Goal: Task Accomplishment & Management: Manage account settings

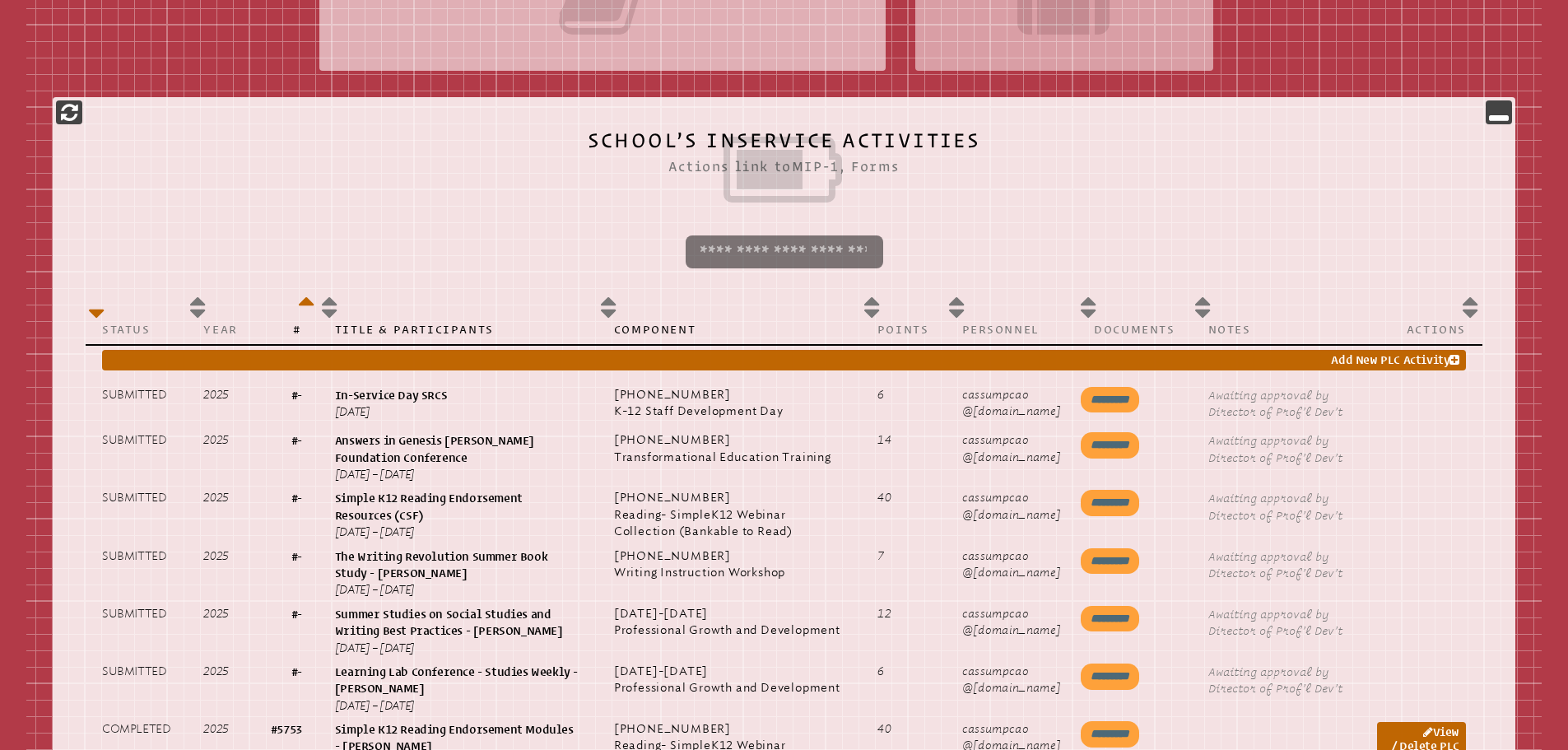
scroll to position [659, 0]
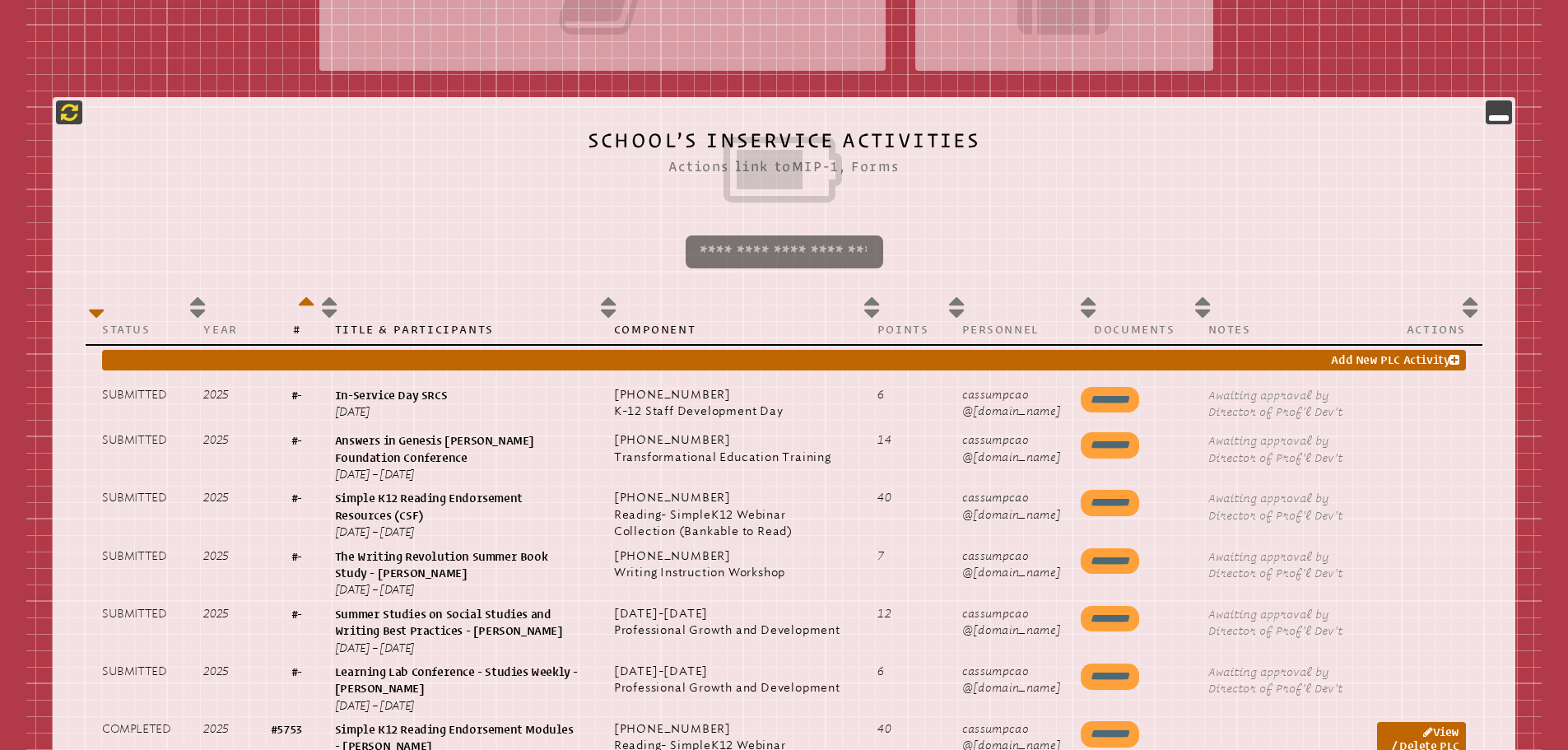
click at [57, 112] on p at bounding box center [69, 113] width 27 height 24
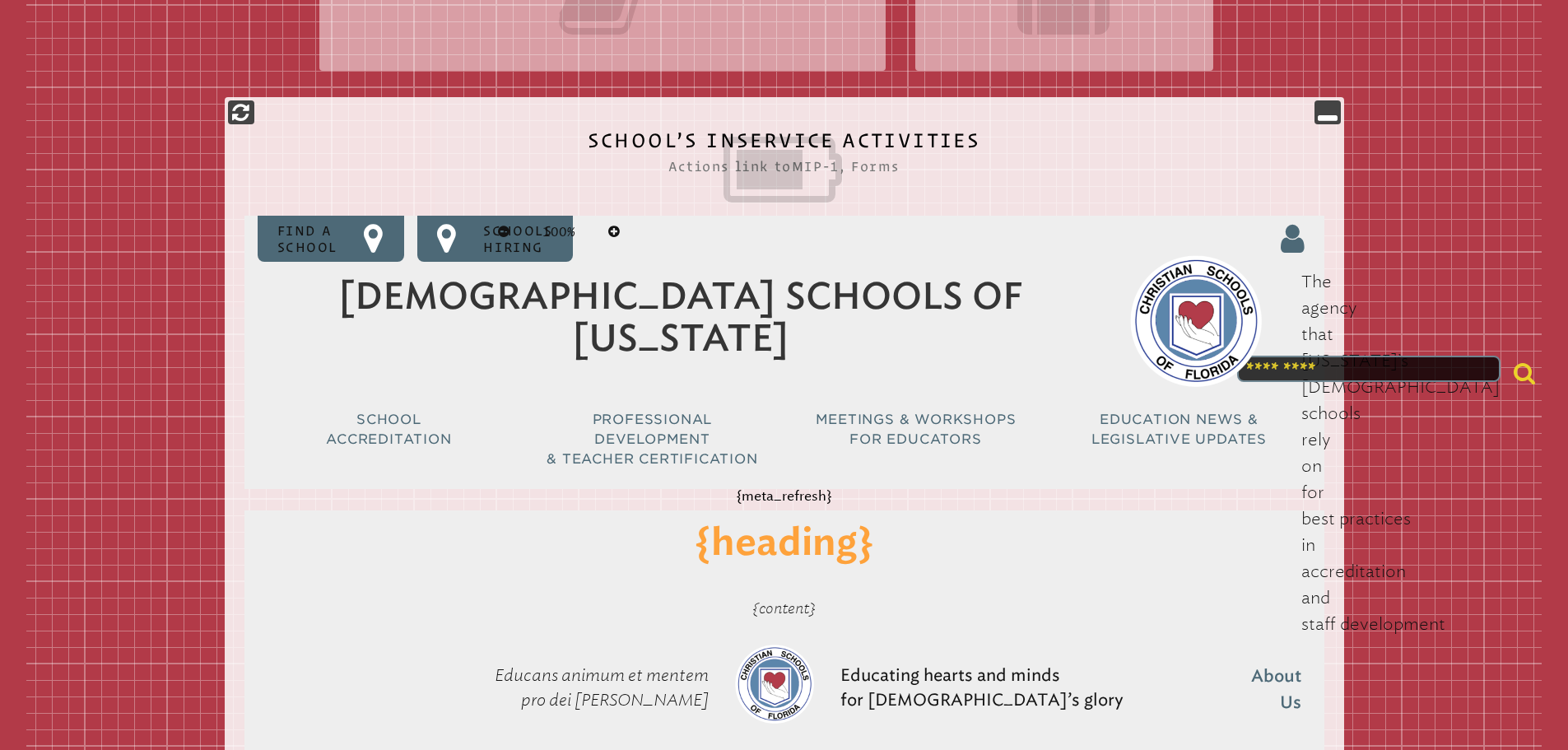
type input "**********"
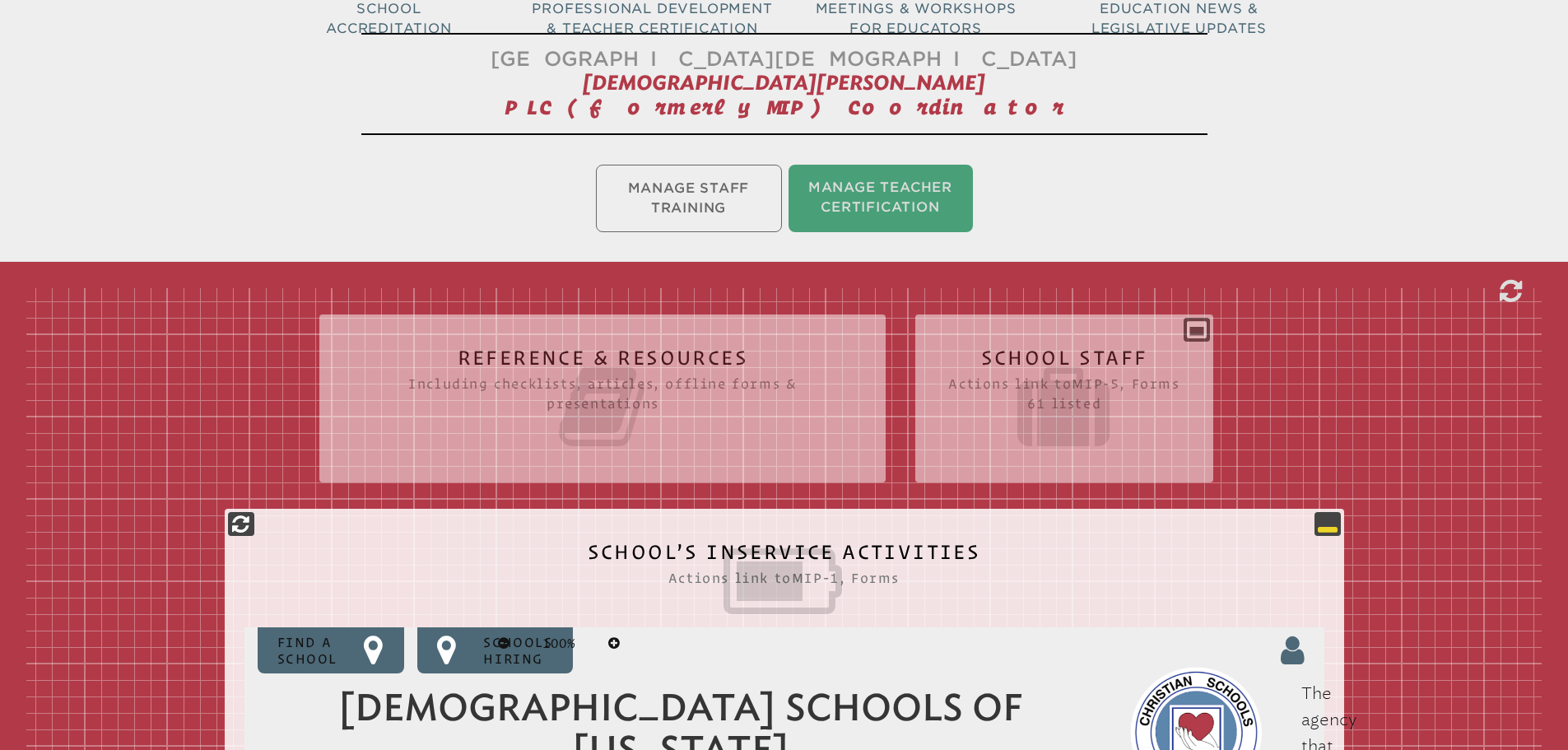
click at [1323, 526] on icon at bounding box center [1327, 523] width 19 height 19
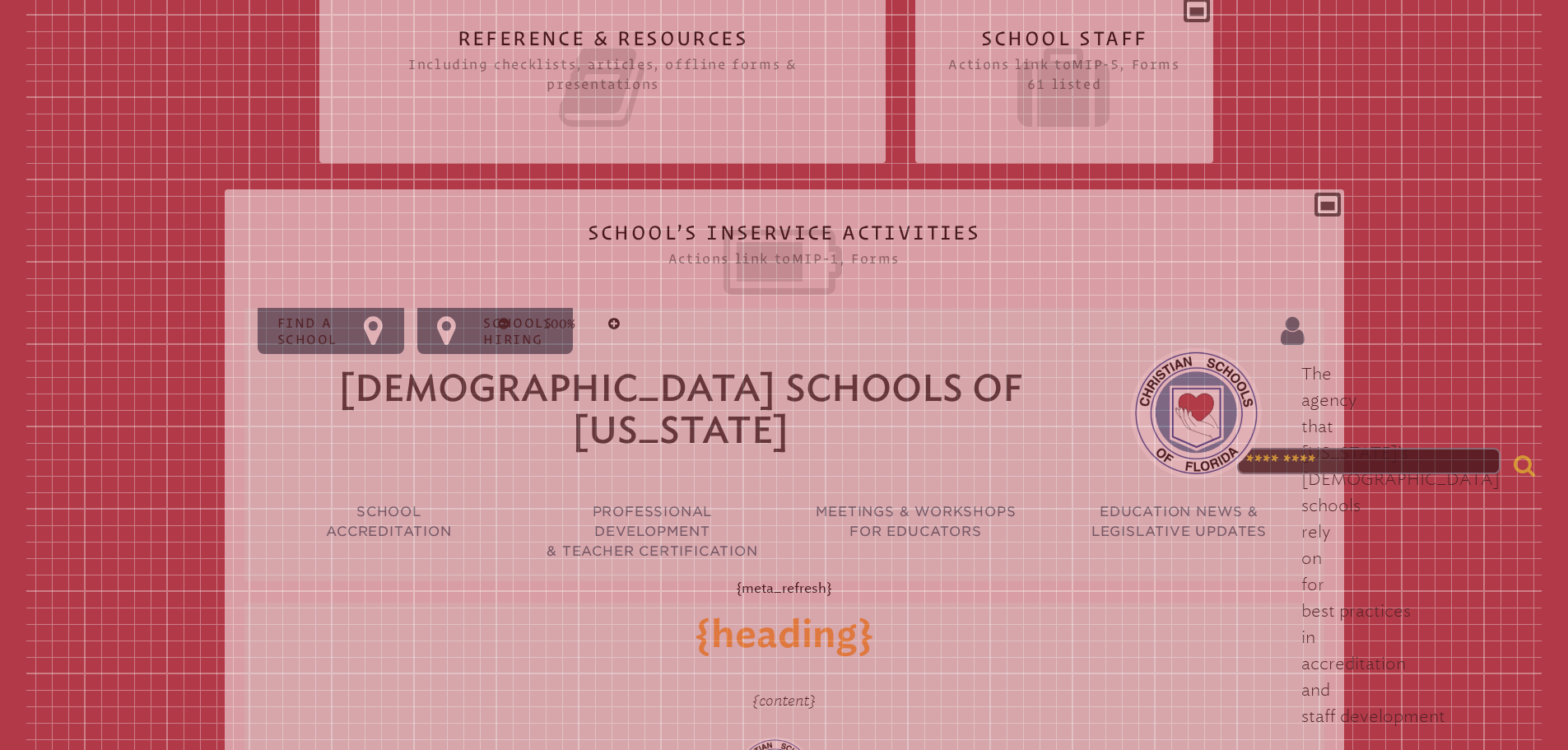
scroll to position [567, 0]
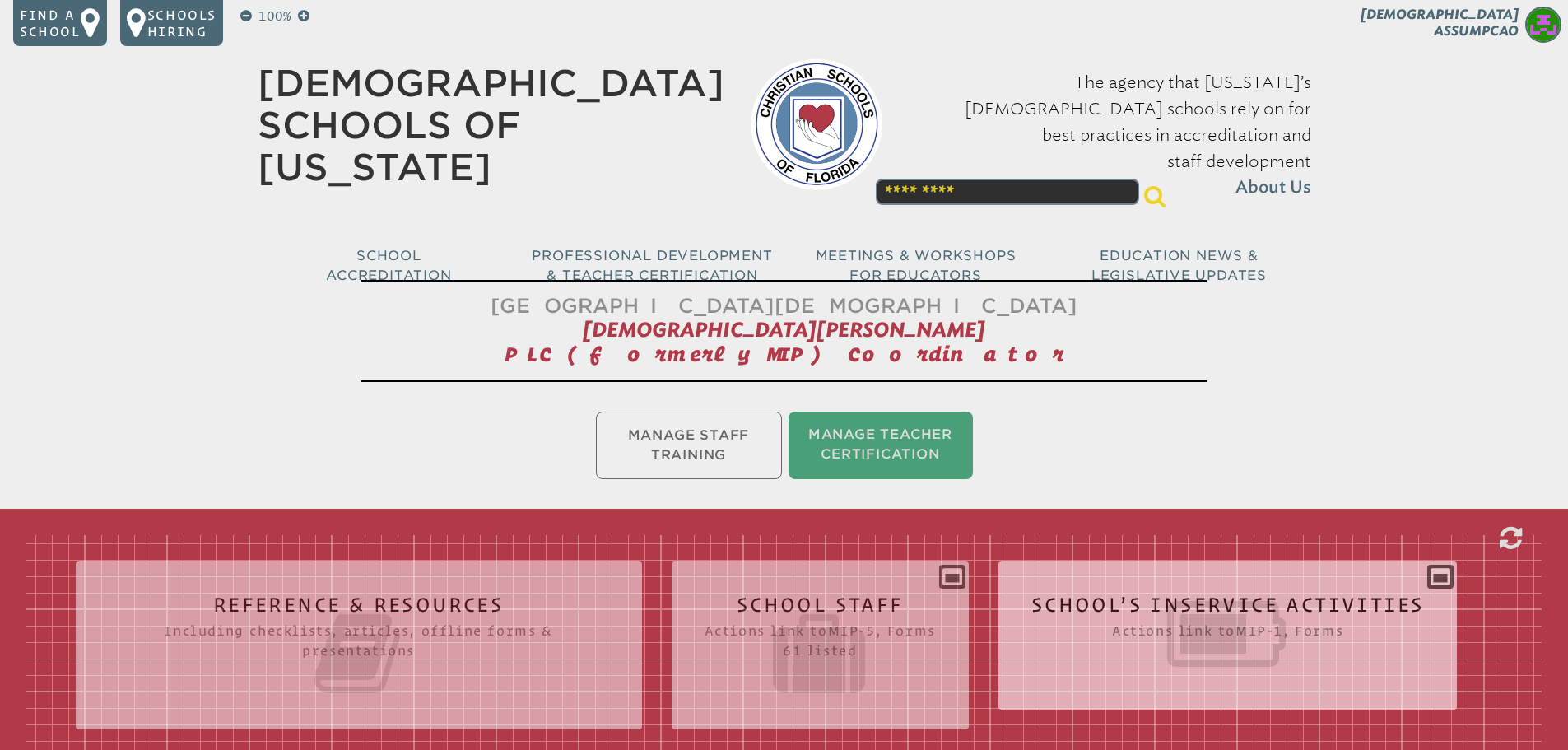
click at [1432, 575] on div "School’s Inservice Activities Actions link to mip-1 , Forms Status Year # Title…" at bounding box center [1228, 629] width 459 height 109
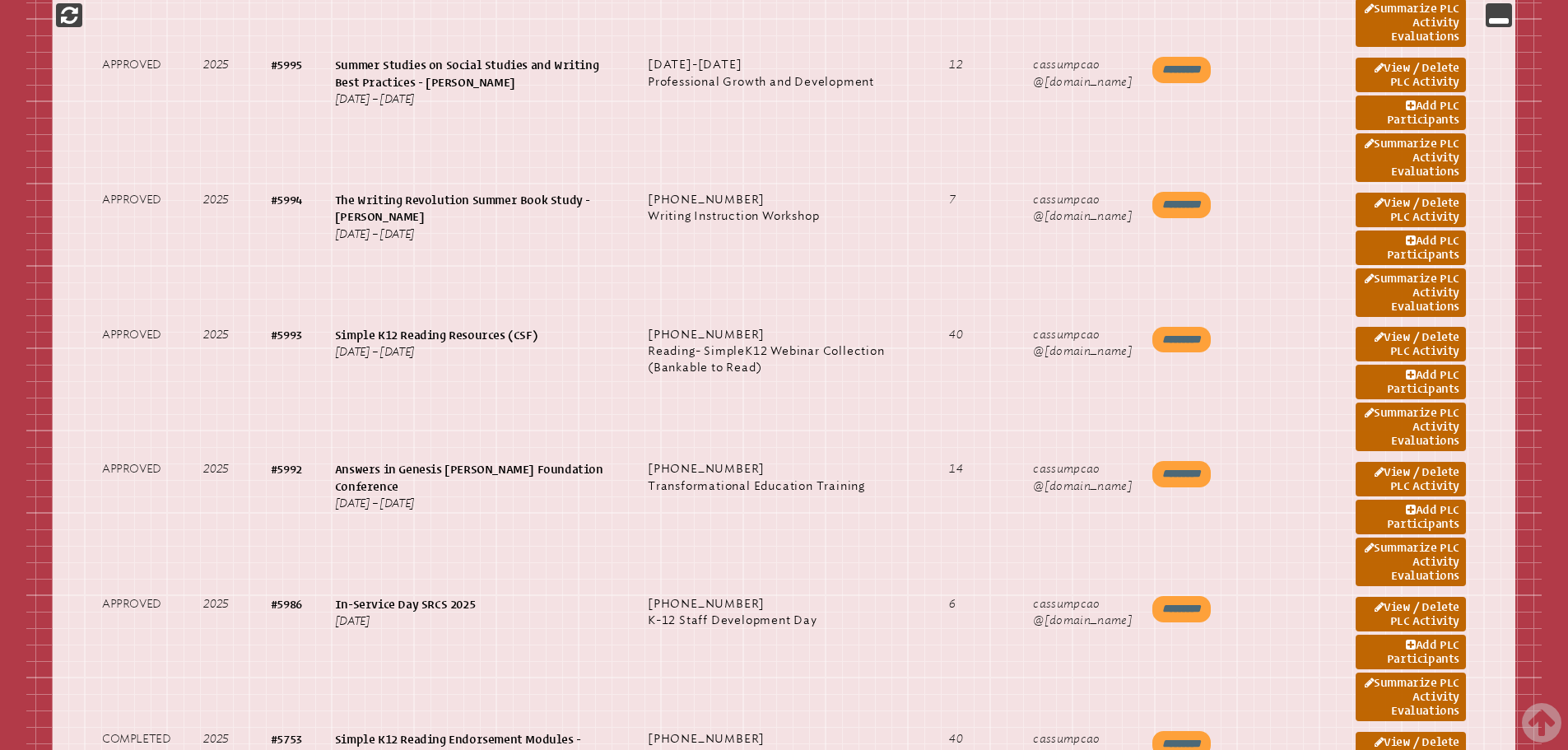
scroll to position [1152, 0]
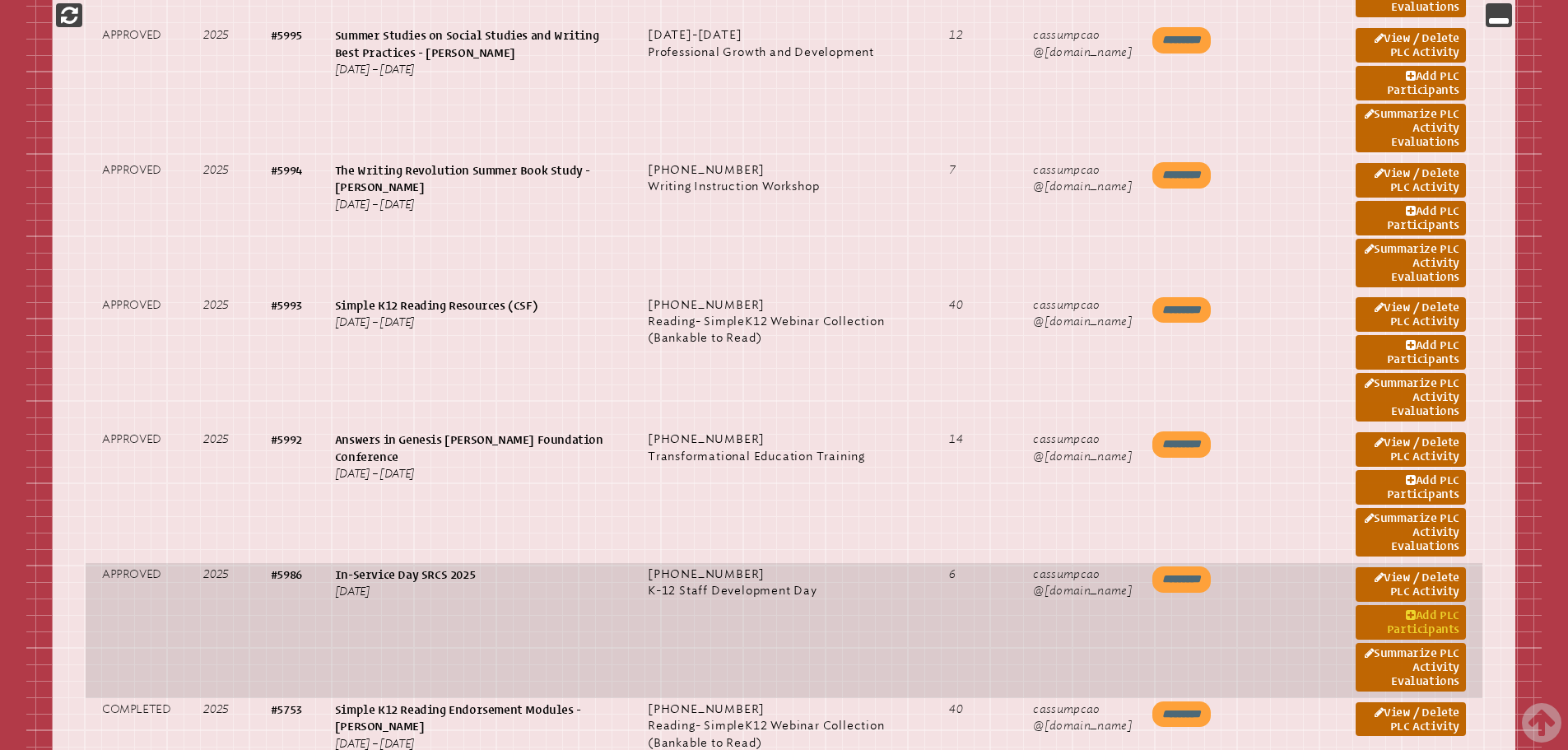
click at [1418, 617] on link "Add PLC Participants" at bounding box center [1411, 622] width 111 height 34
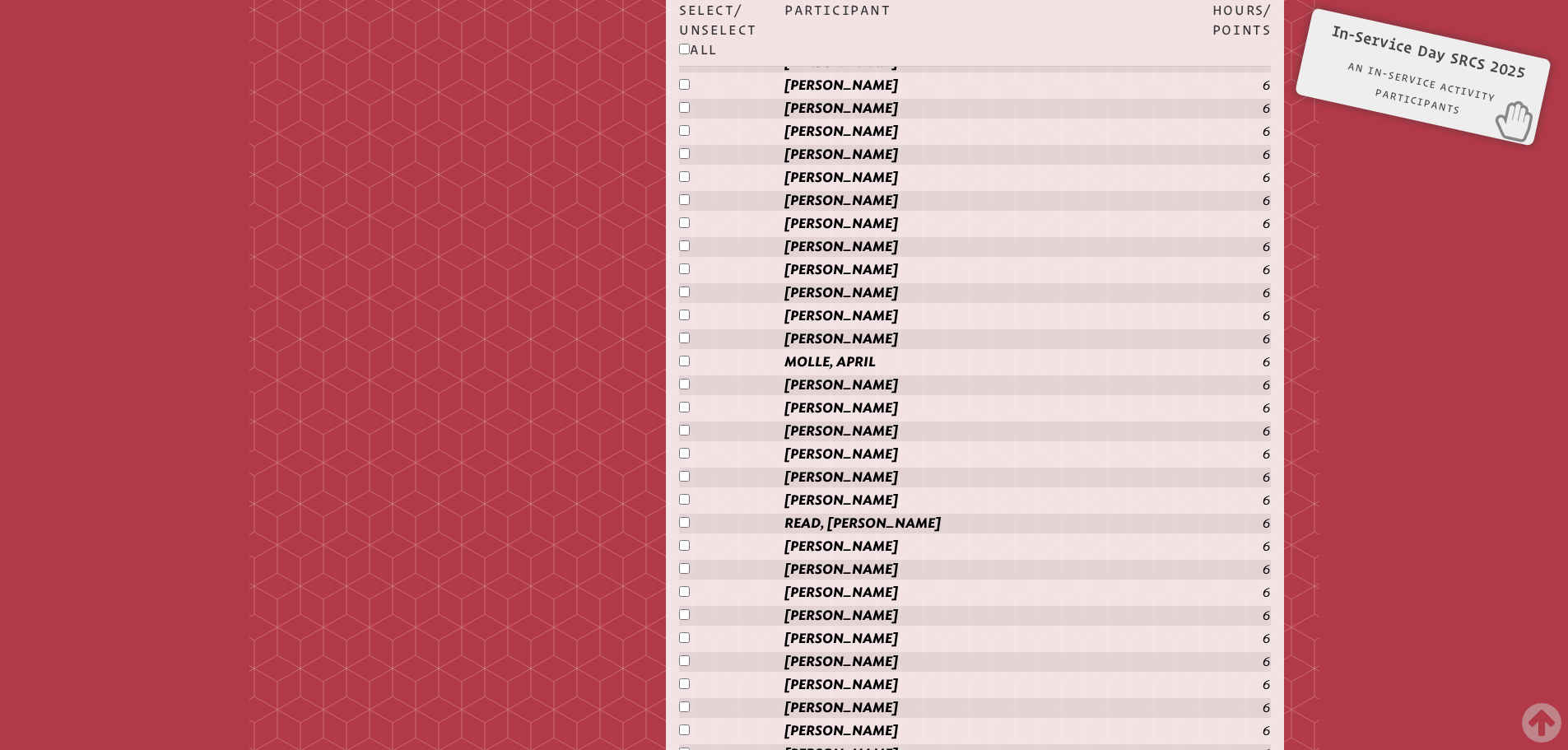
scroll to position [1590, 0]
click at [690, 629] on p at bounding box center [731, 637] width 105 height 19
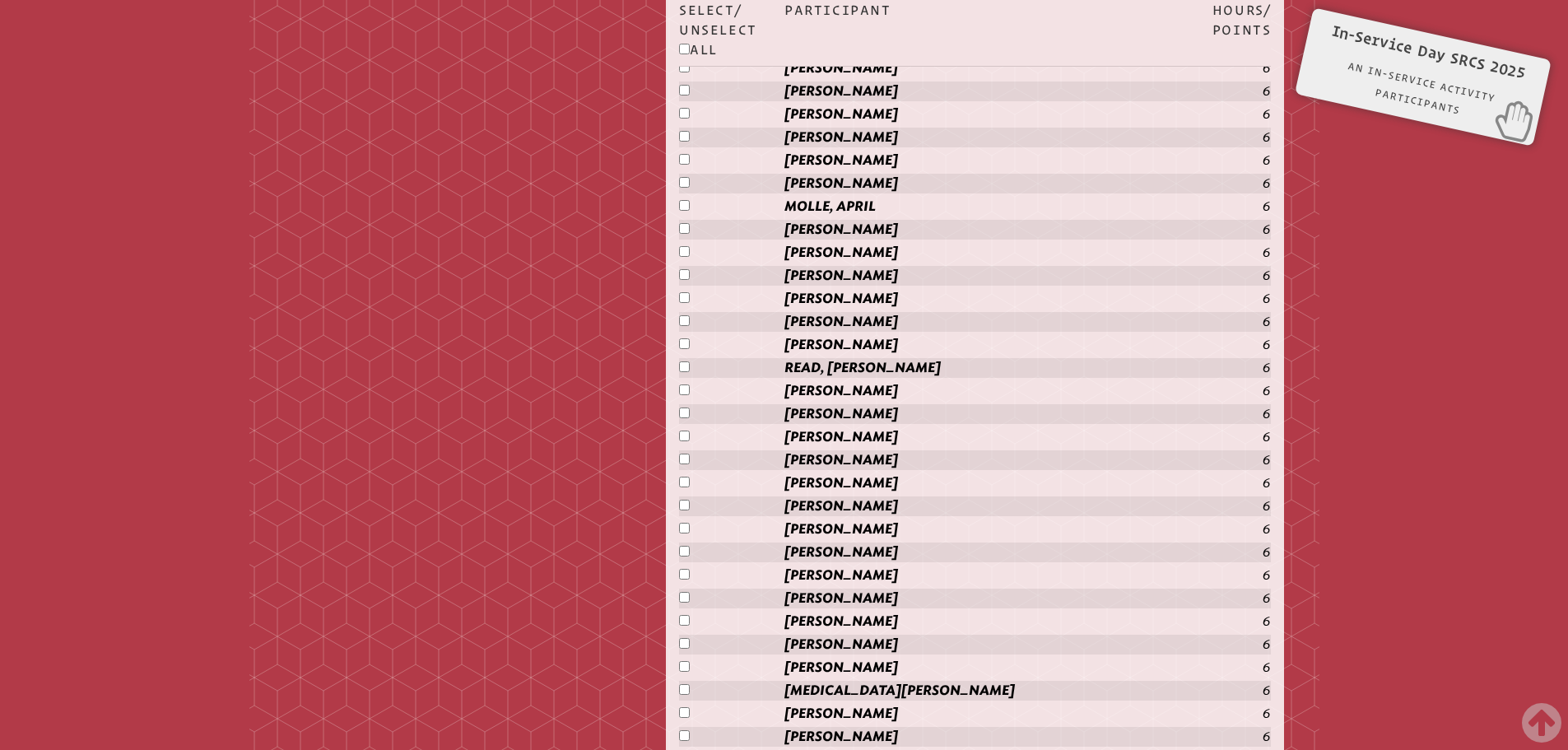
scroll to position [1755, 0]
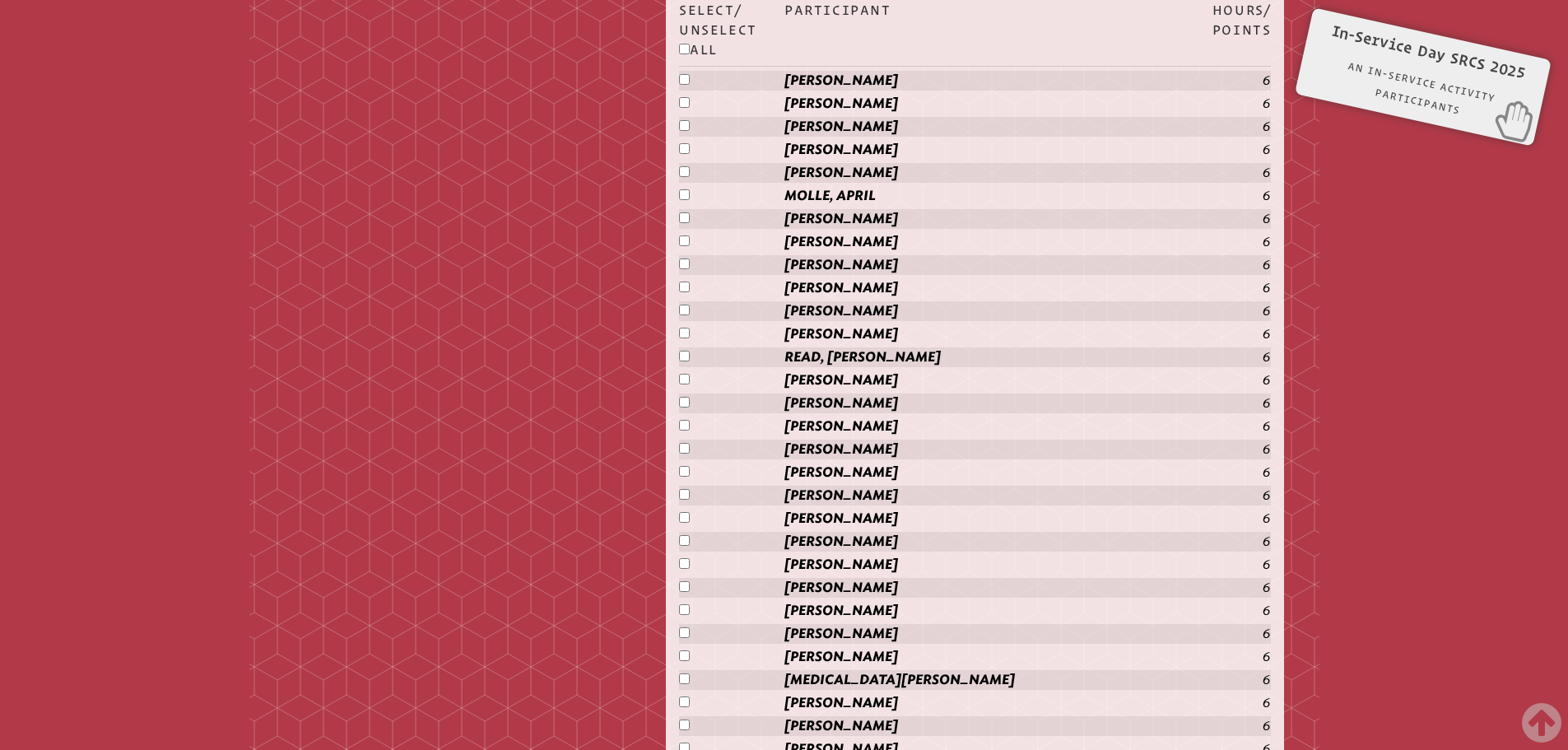
click at [685, 607] on p at bounding box center [731, 610] width 105 height 19
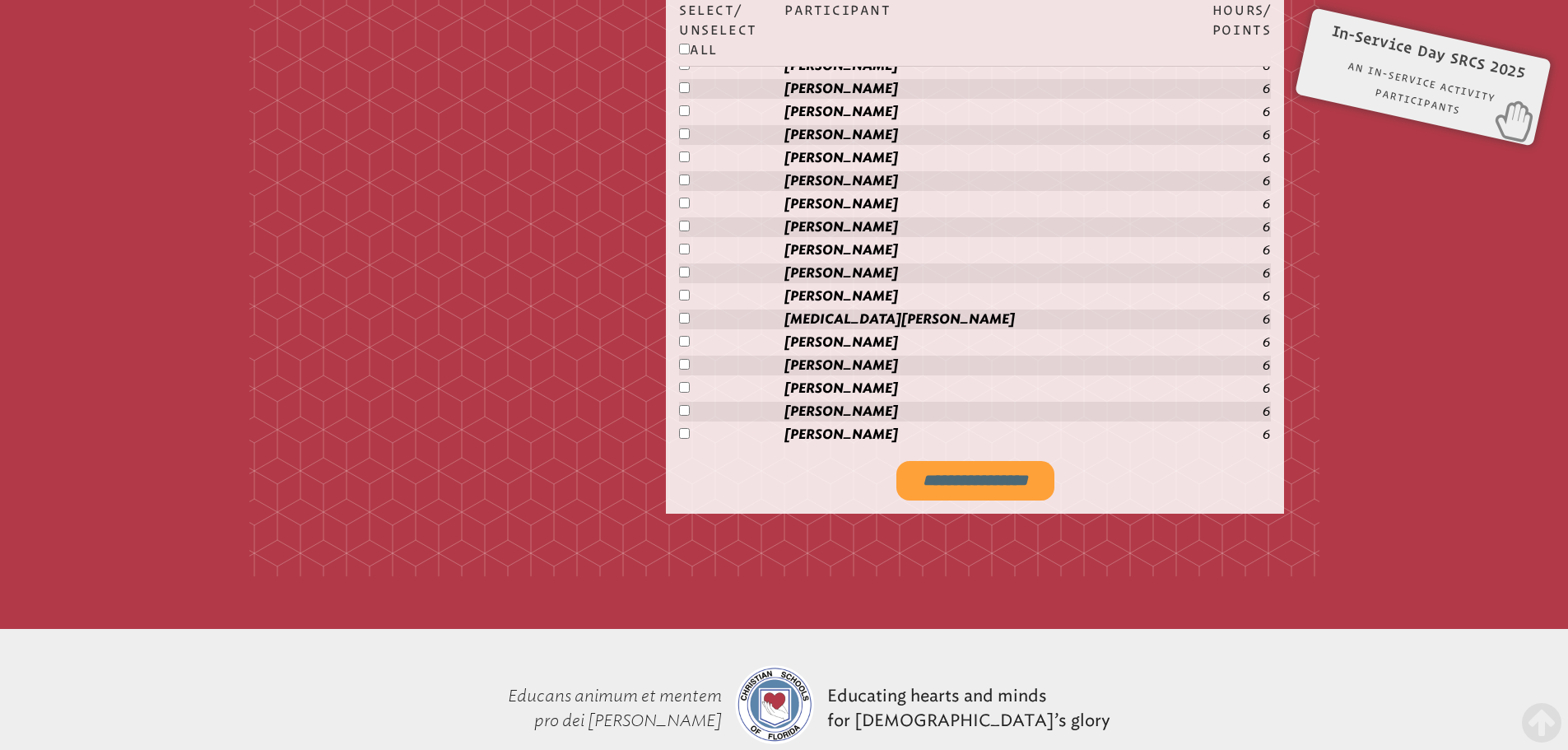
scroll to position [2166, 0]
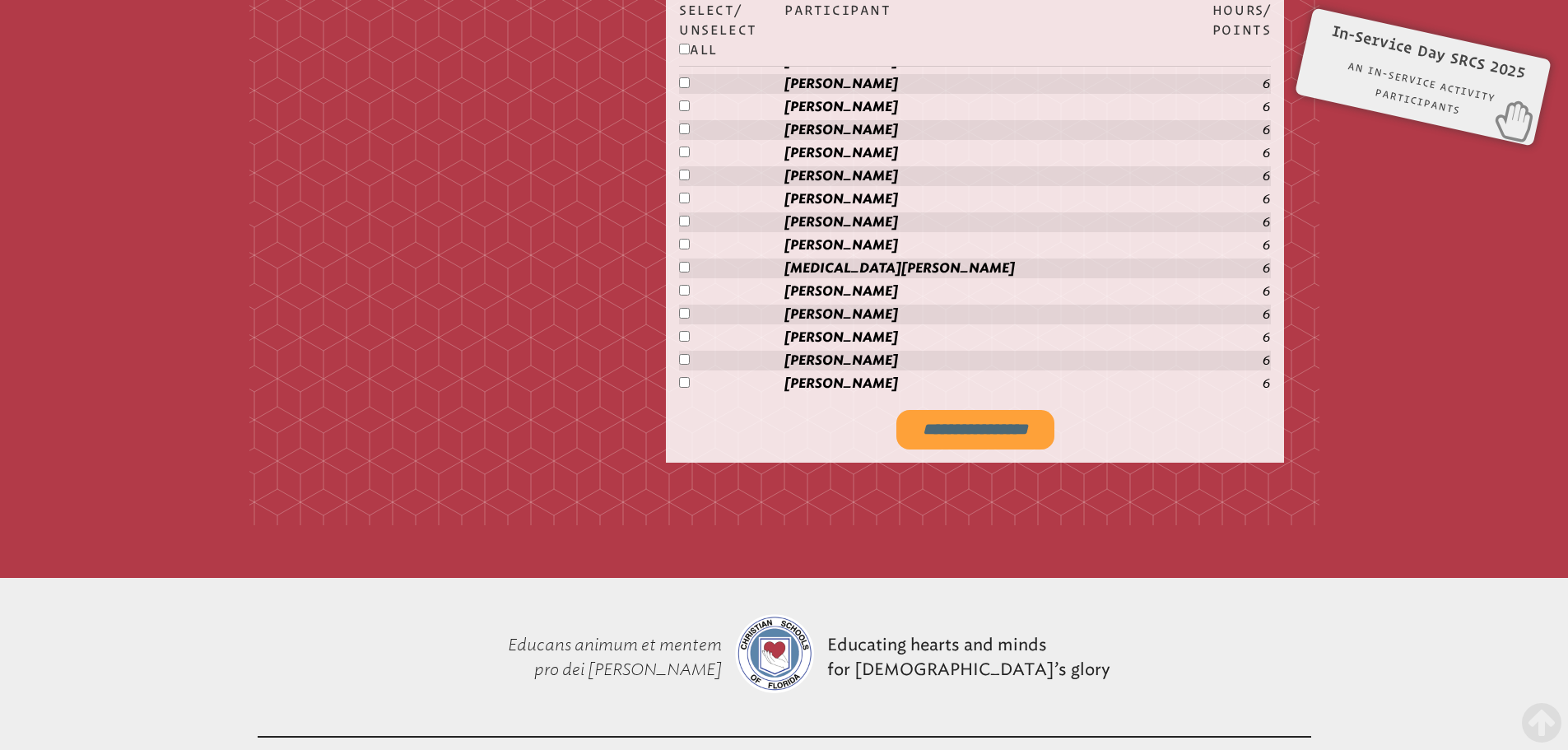
click at [993, 430] on input "**********" at bounding box center [975, 429] width 158 height 40
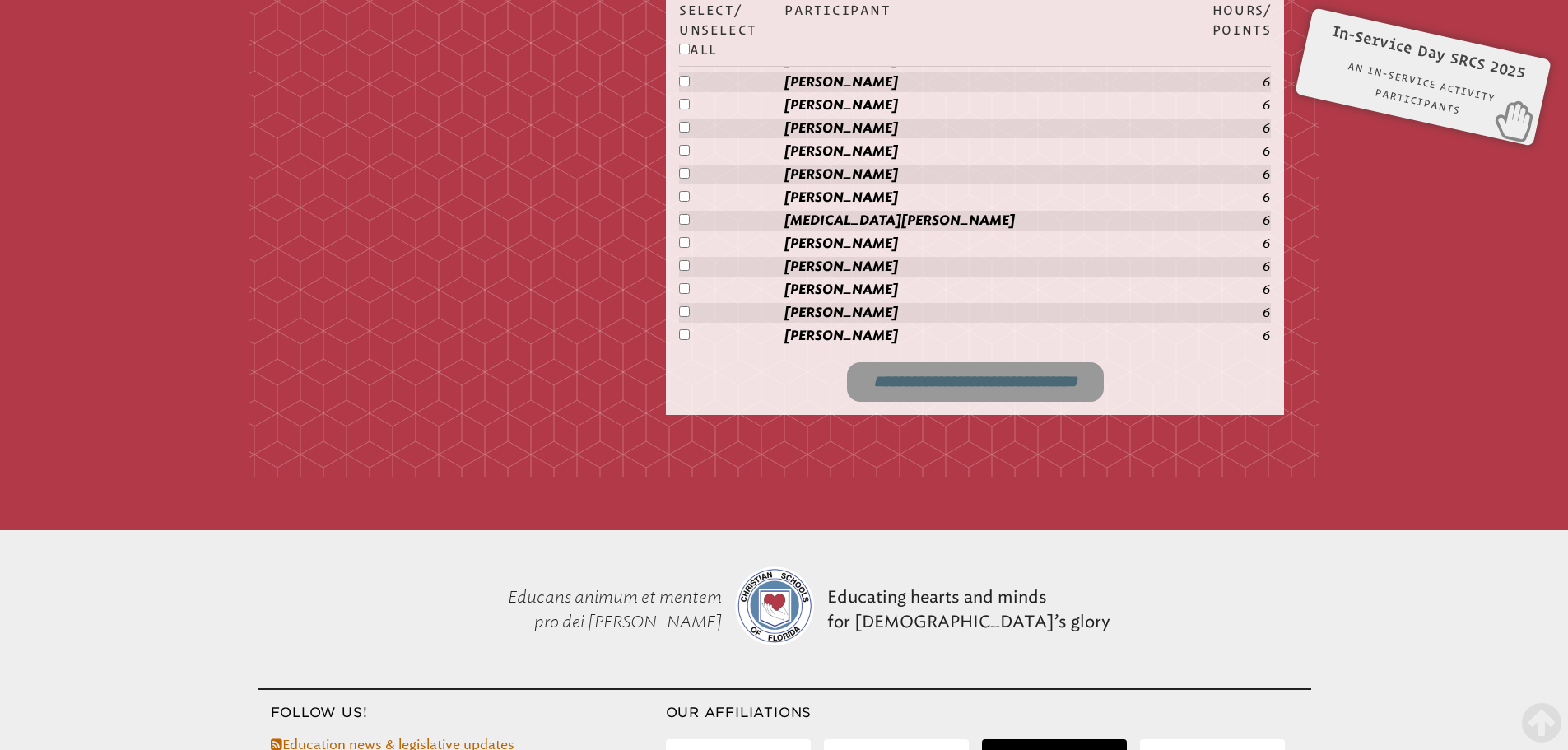
scroll to position [2222, 0]
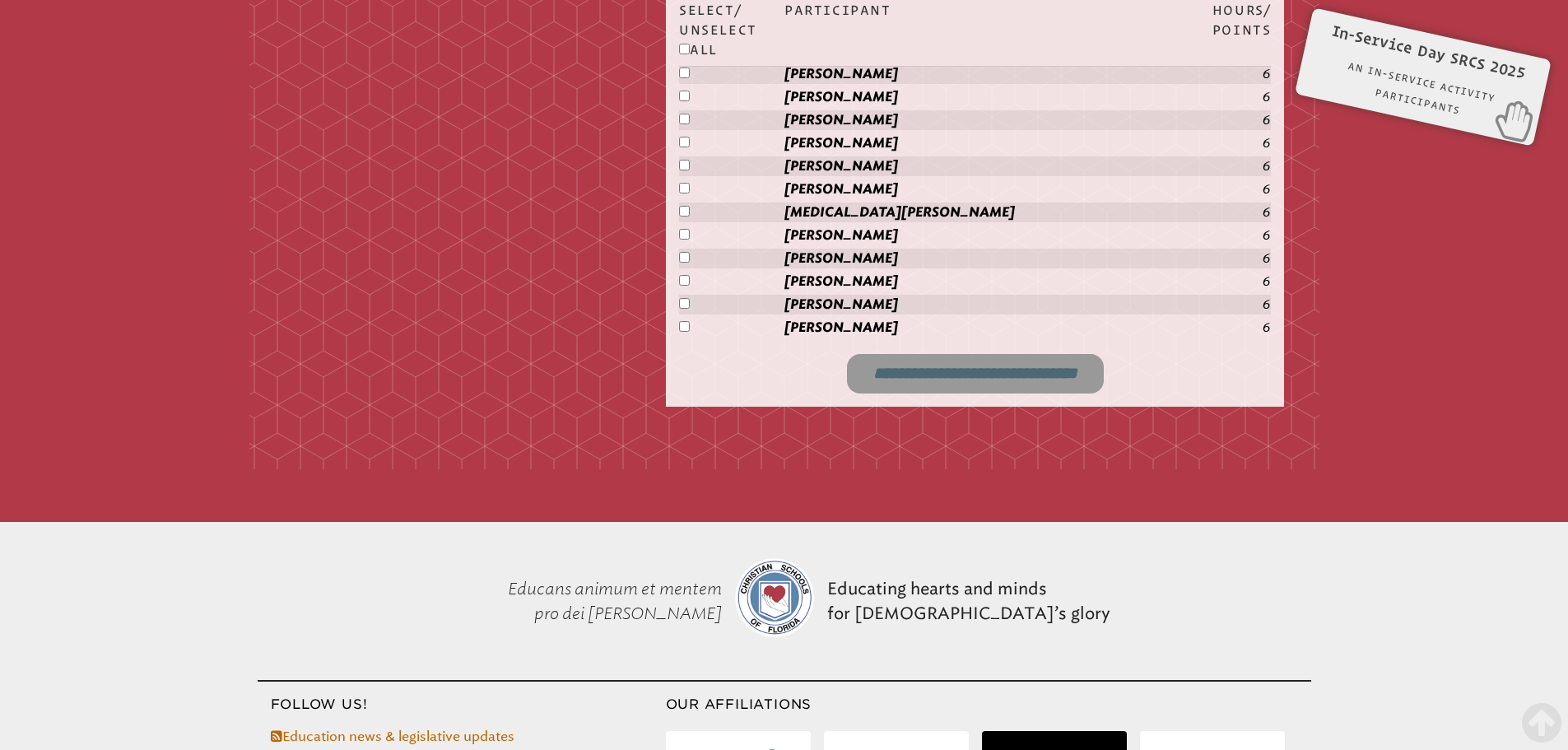
click at [1040, 371] on input "**********" at bounding box center [975, 374] width 256 height 40
type input "**********"
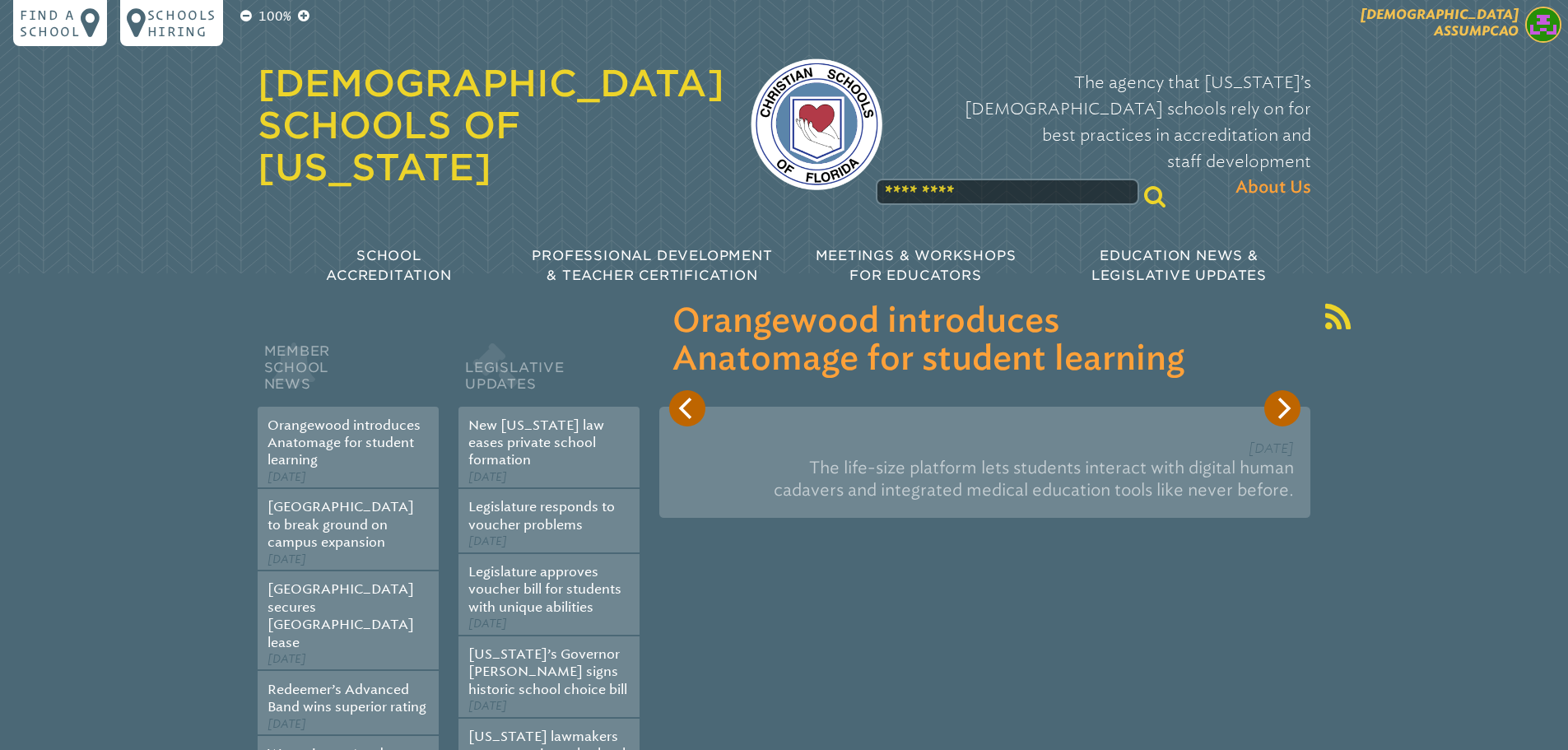
click at [1505, 38] on span "[DEMOGRAPHIC_DATA][PERSON_NAME]" at bounding box center [1439, 22] width 158 height 32
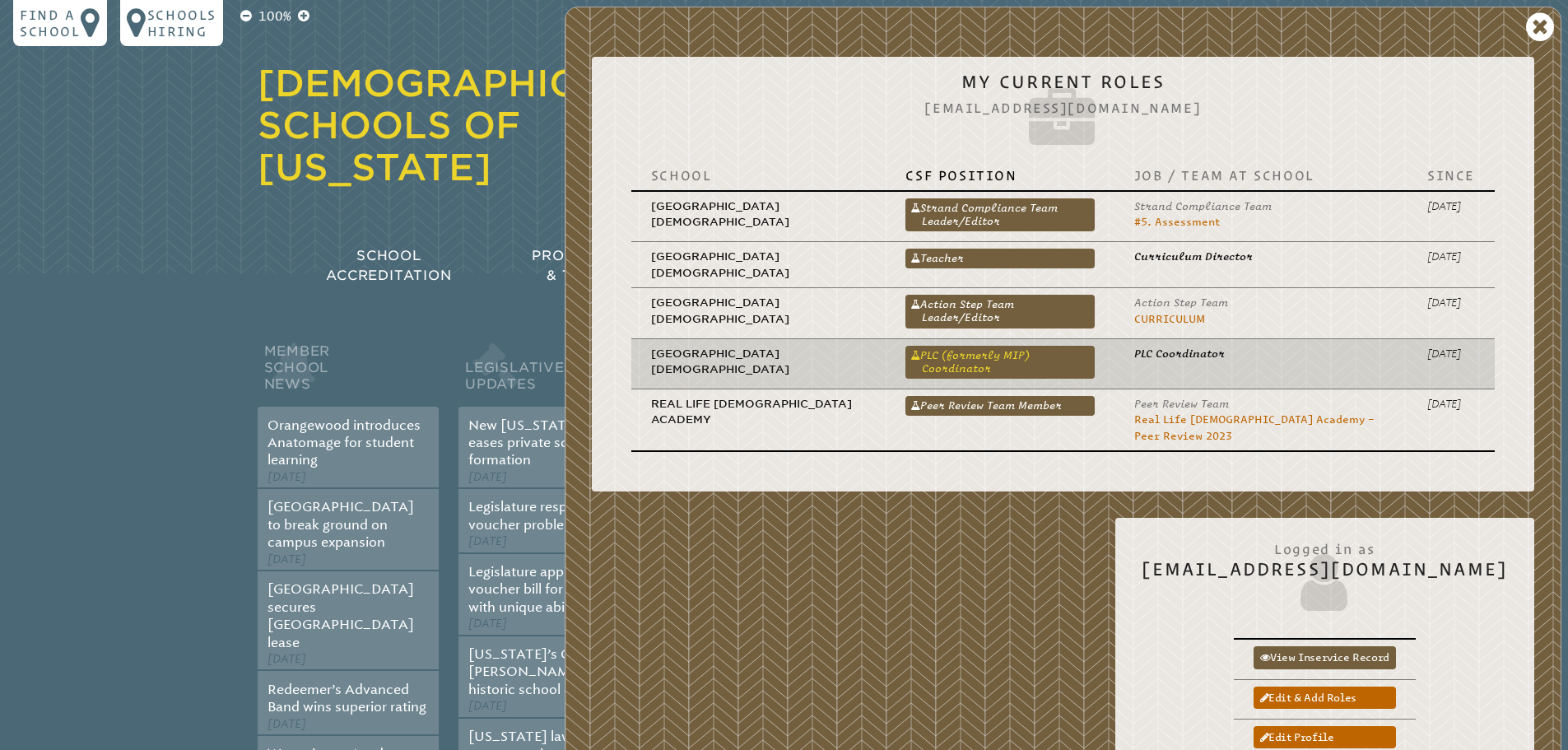
click at [948, 353] on link "PLC (formerly MIP) Coordinator" at bounding box center [999, 363] width 188 height 33
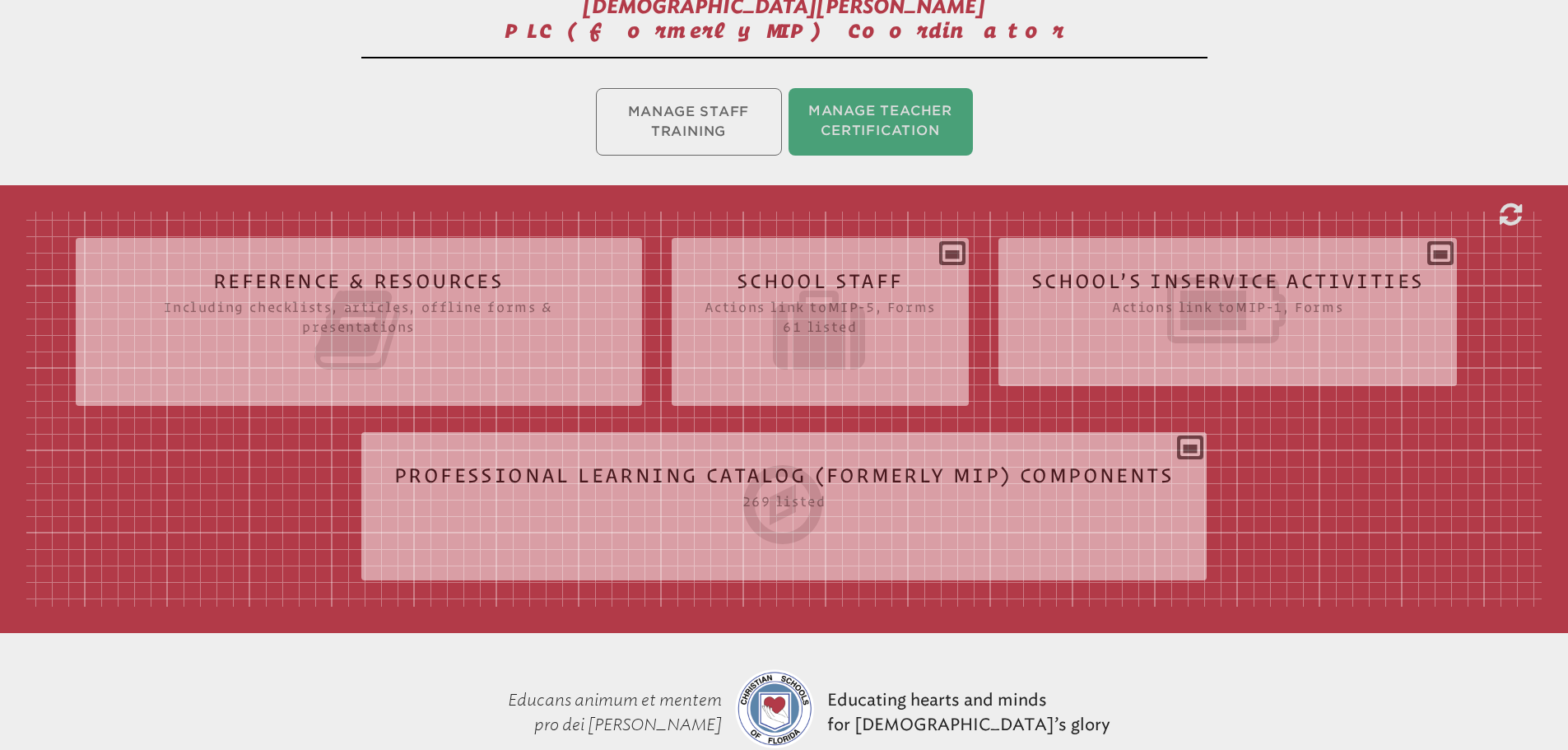
scroll to position [329, 0]
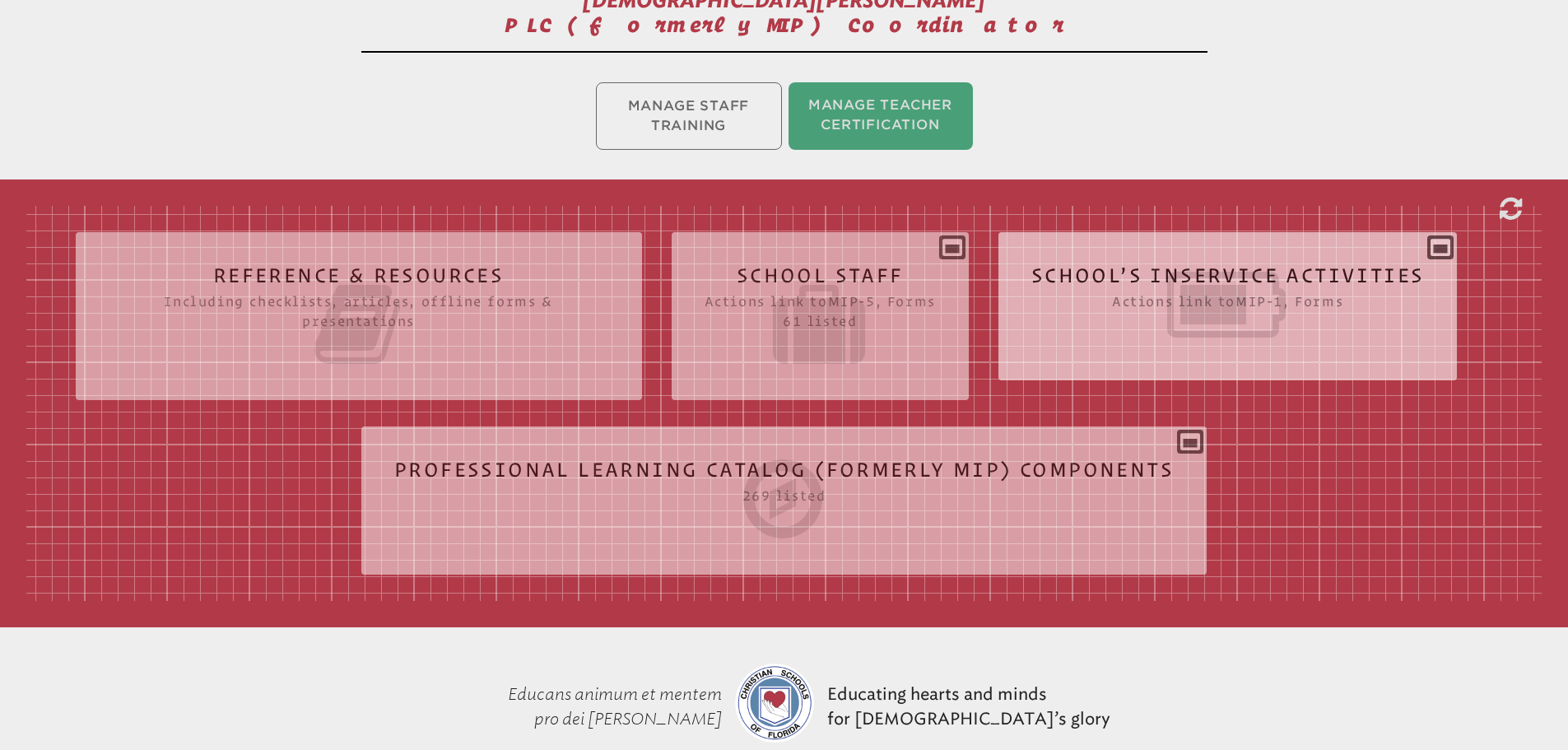
click at [1448, 248] on div "School’s Inservice Activities Actions link to mip-1 , Forms Status Year # Title…" at bounding box center [1228, 300] width 459 height 109
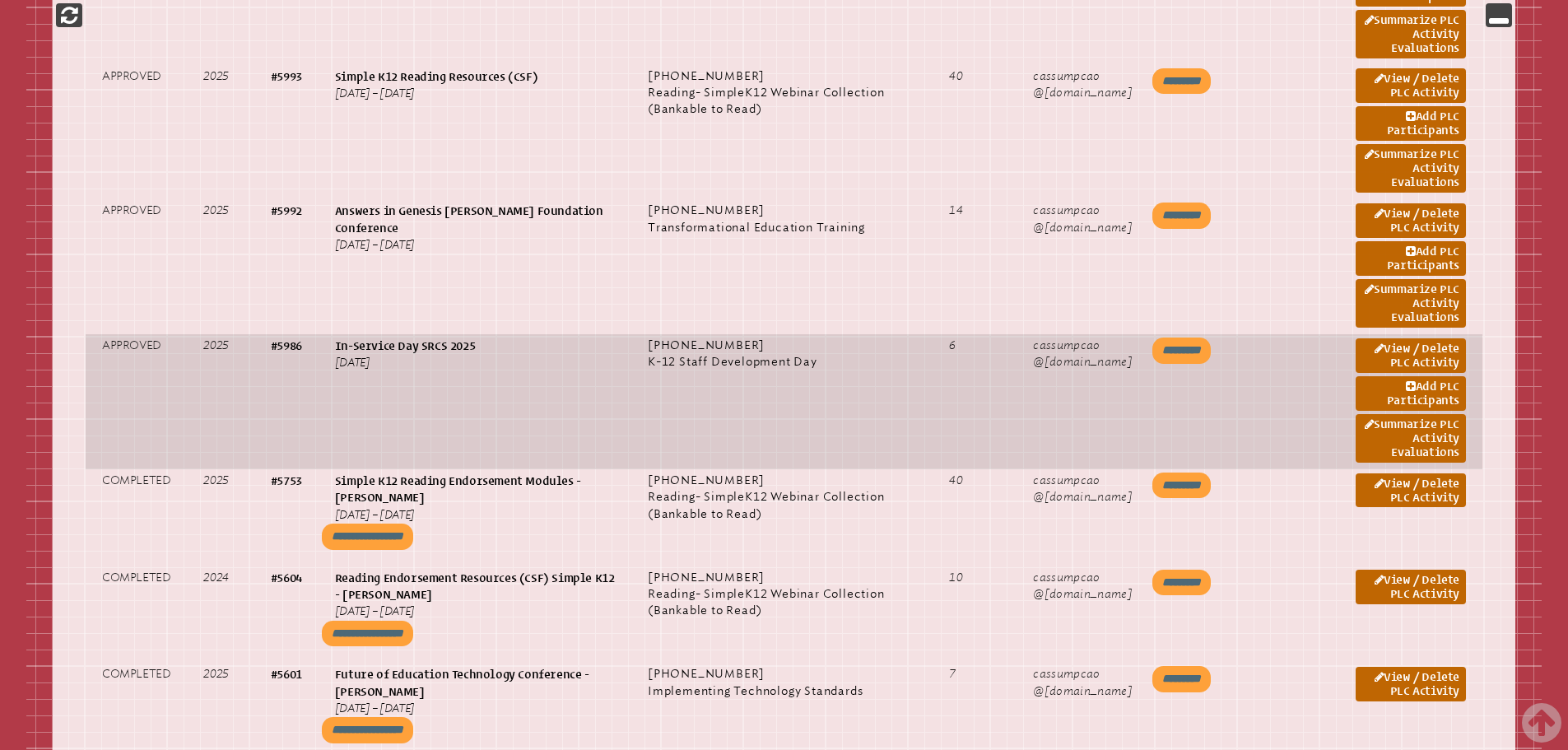
scroll to position [1399, 0]
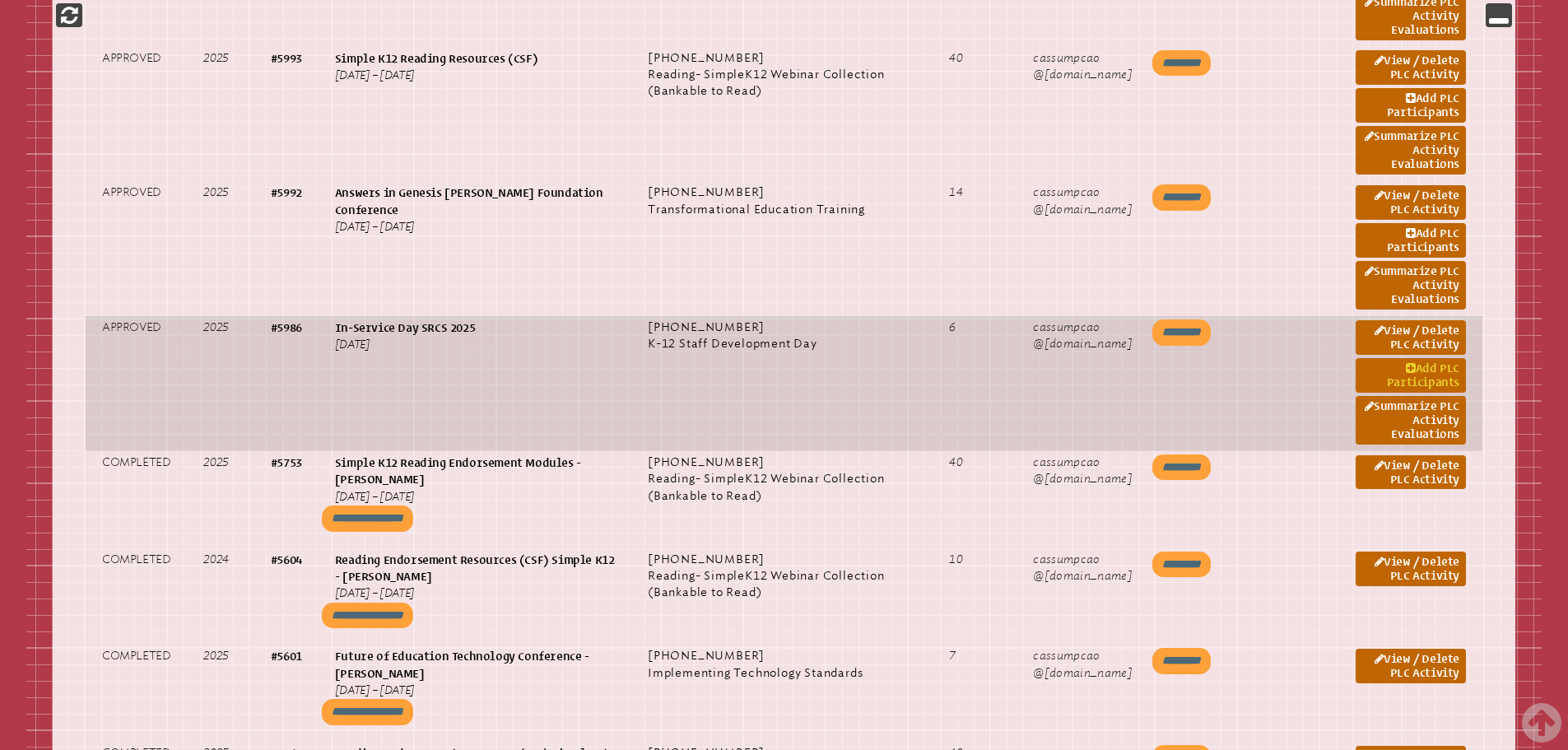
click at [1417, 371] on link "Add PLC Participants" at bounding box center [1411, 375] width 111 height 34
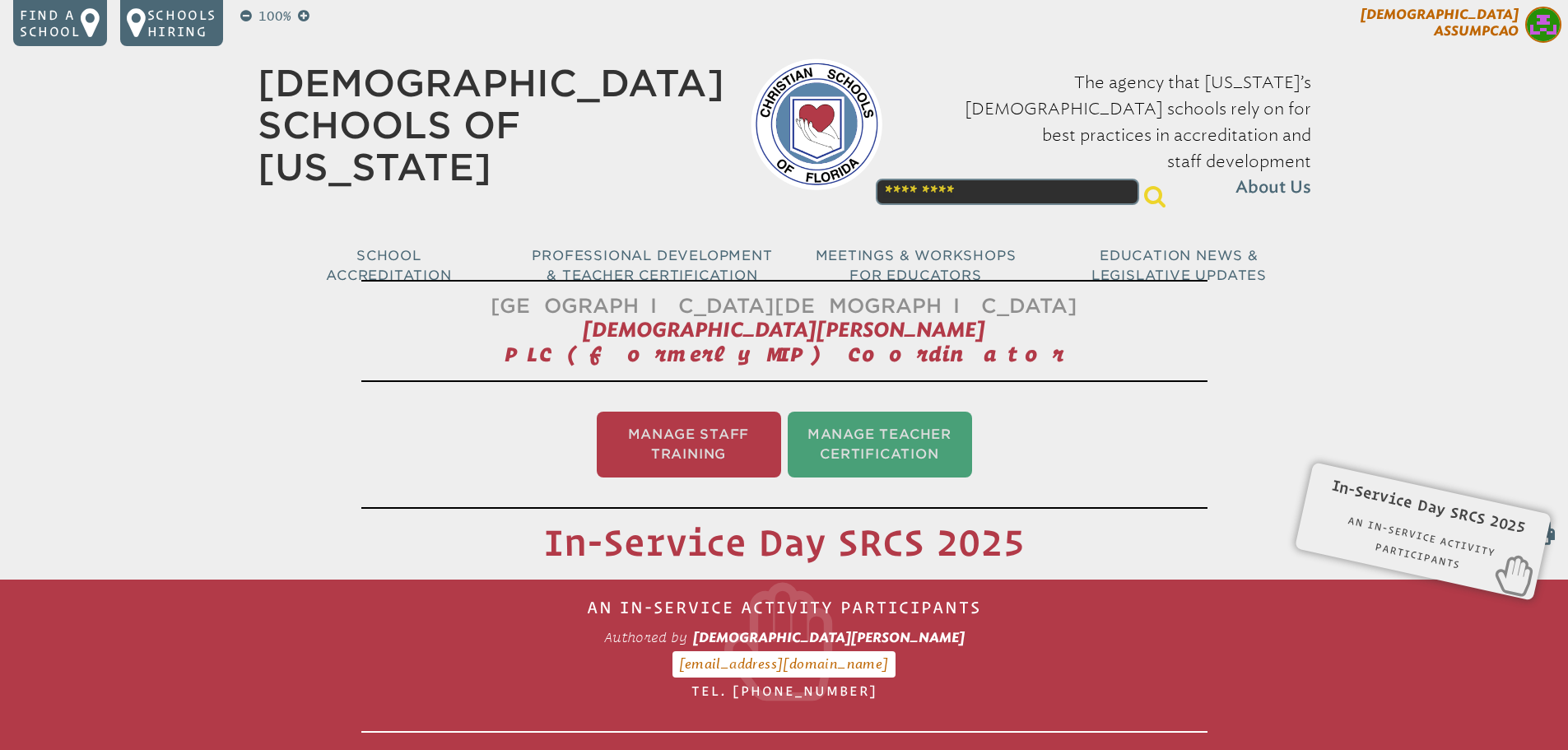
click at [1511, 34] on span "[DEMOGRAPHIC_DATA][PERSON_NAME]" at bounding box center [1439, 22] width 158 height 32
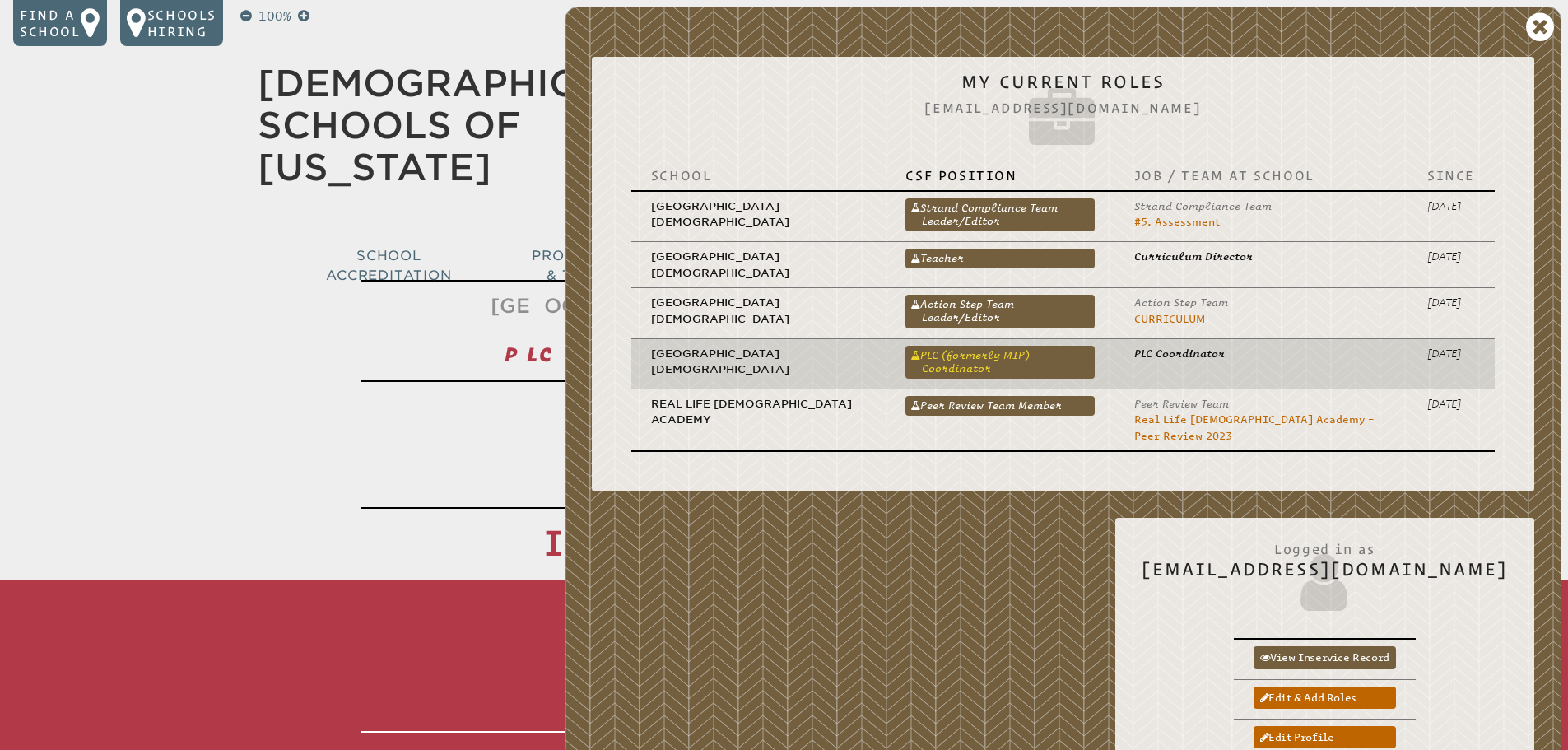
click at [1002, 351] on link "PLC (formerly MIP) Coordinator" at bounding box center [999, 363] width 188 height 33
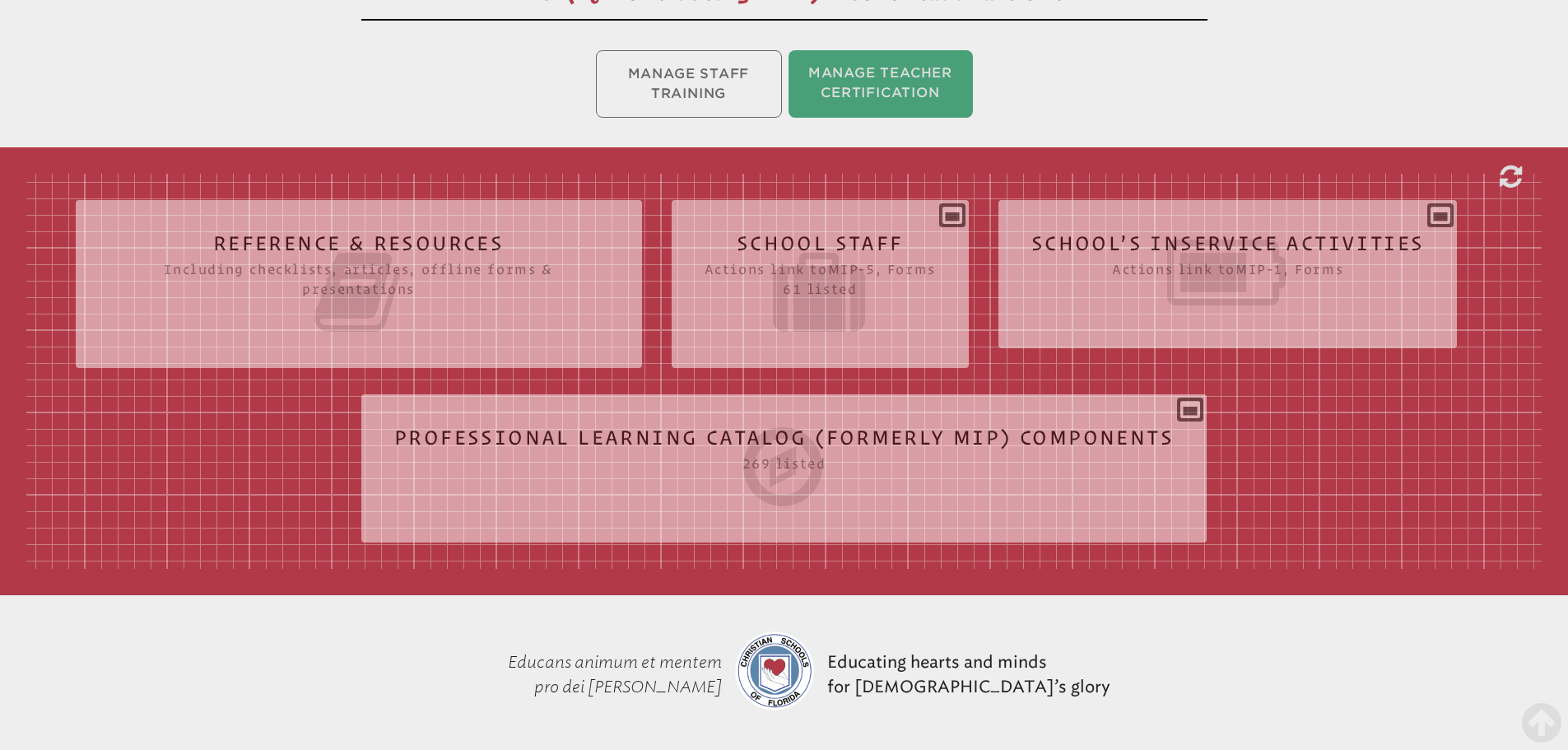
scroll to position [321, 0]
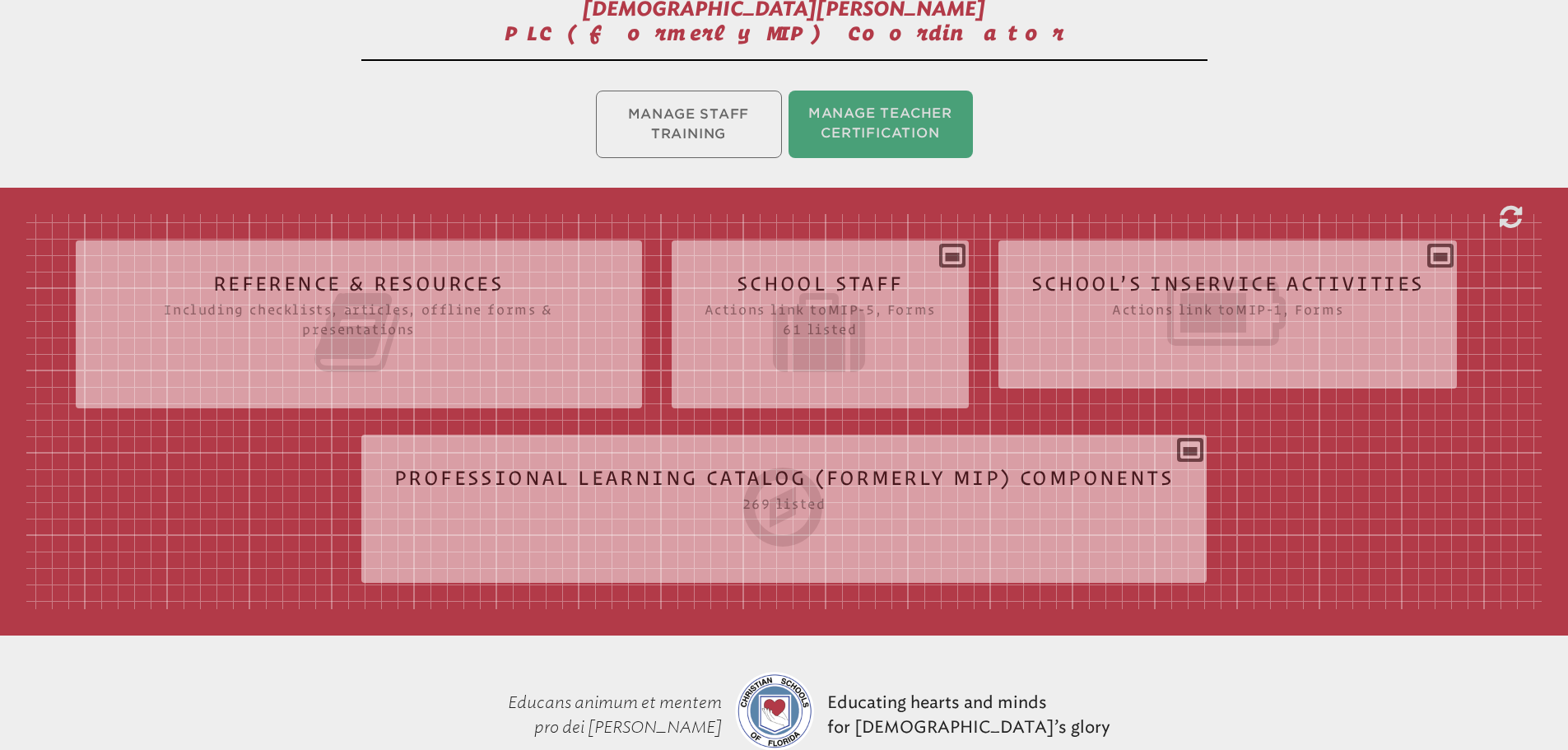
click at [1449, 256] on div "School’s Inservice Activities Actions link to mip-1 , Forms Status Year # Title…" at bounding box center [1228, 308] width 459 height 109
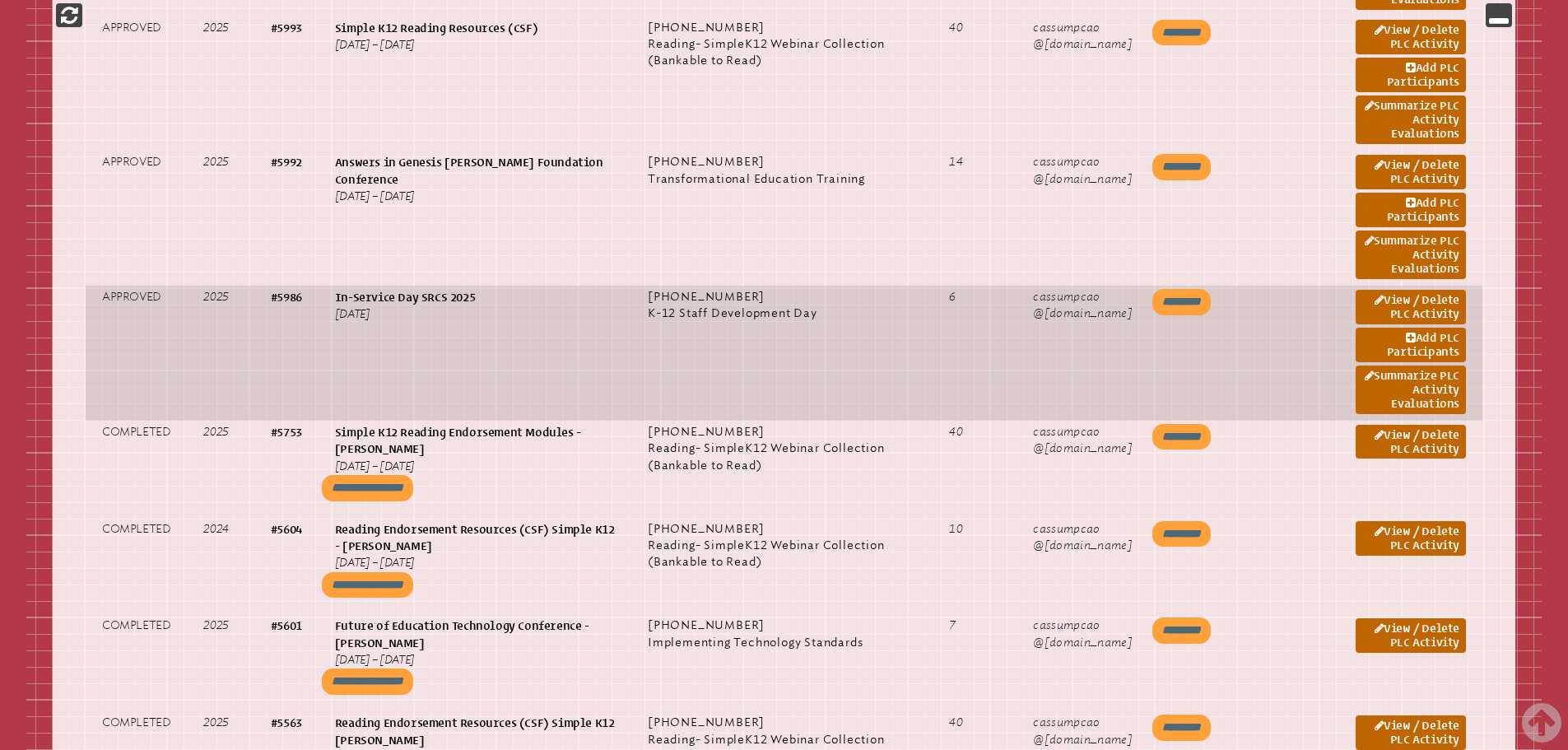
scroll to position [1391, 0]
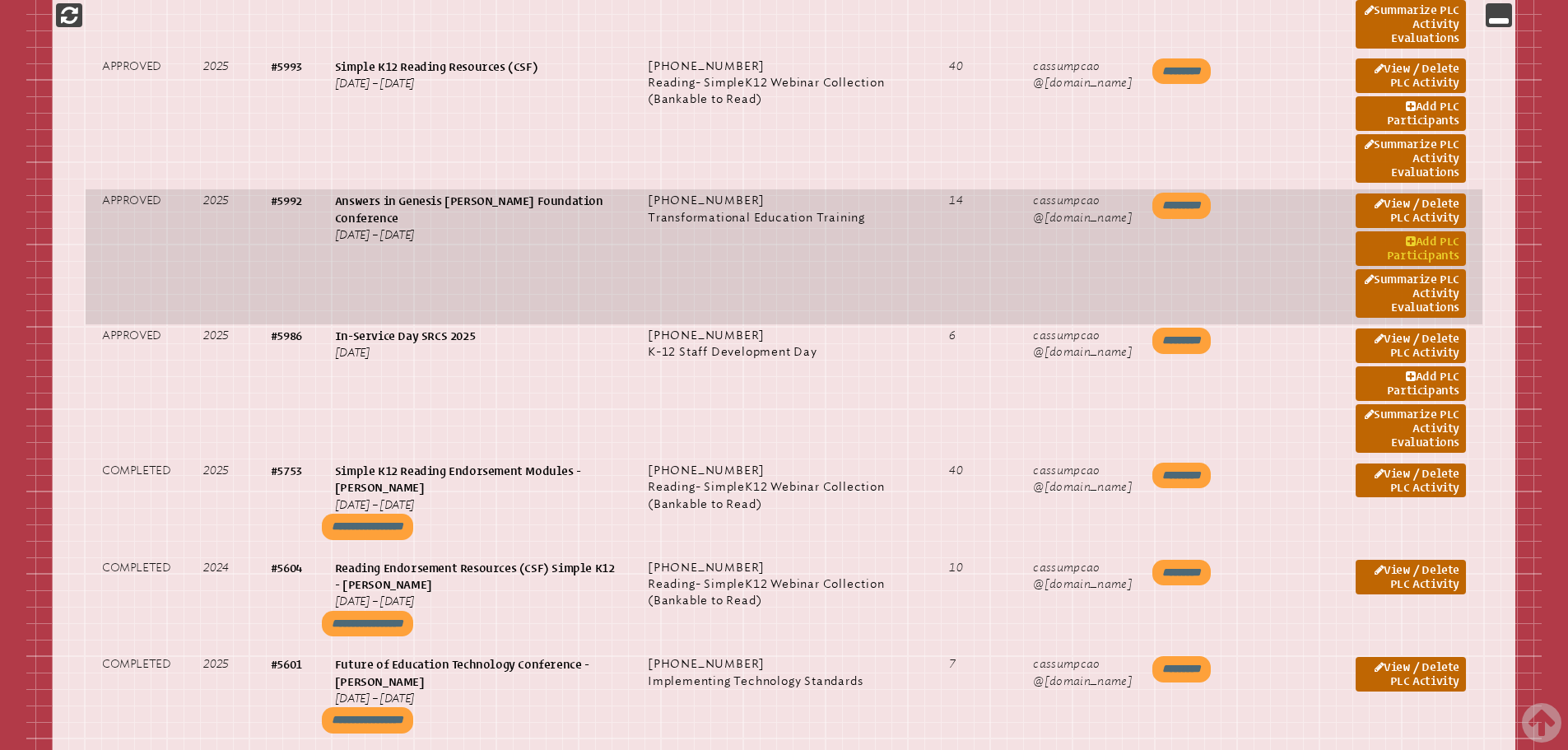
click at [1426, 249] on link "Add PLC Participants" at bounding box center [1411, 248] width 111 height 34
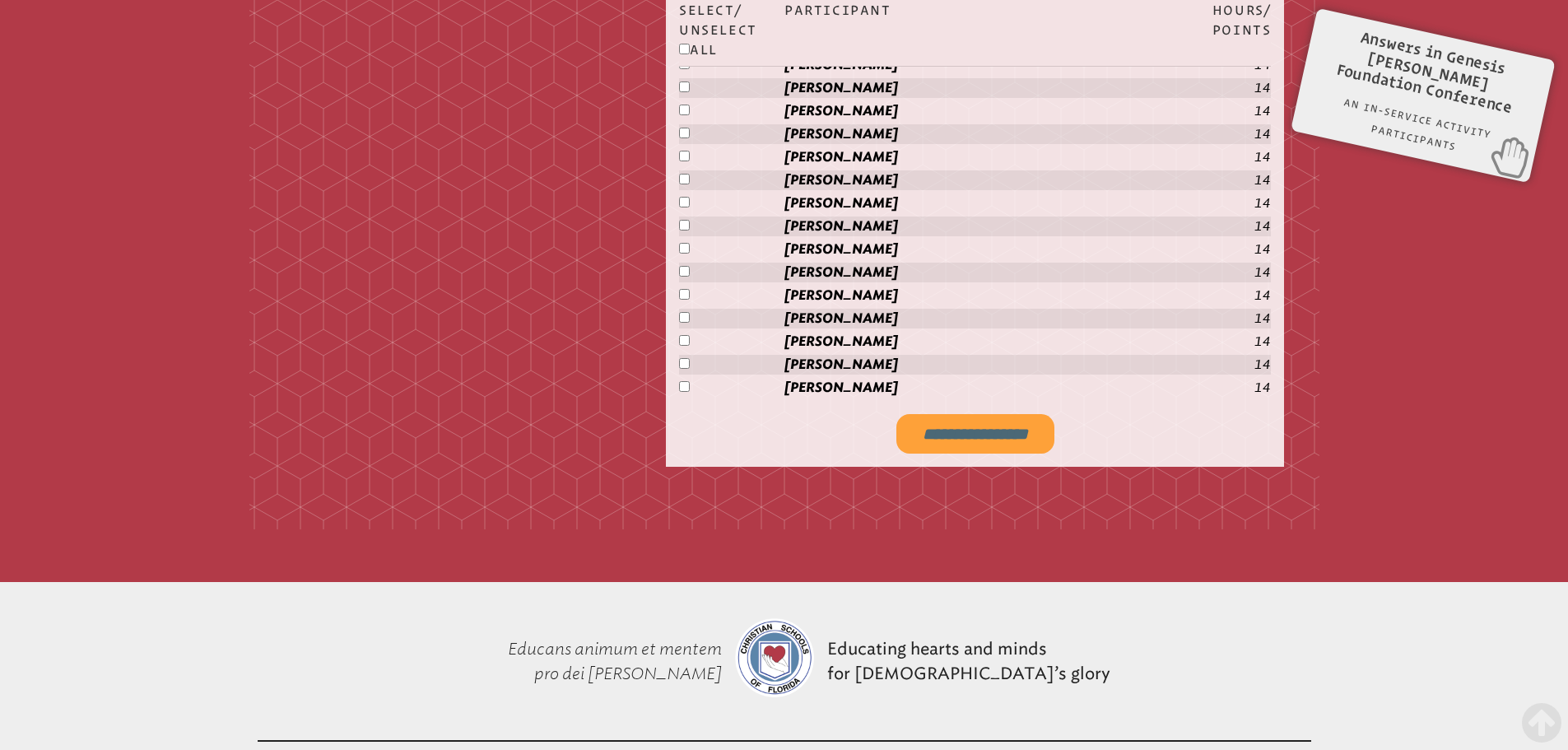
scroll to position [2331, 0]
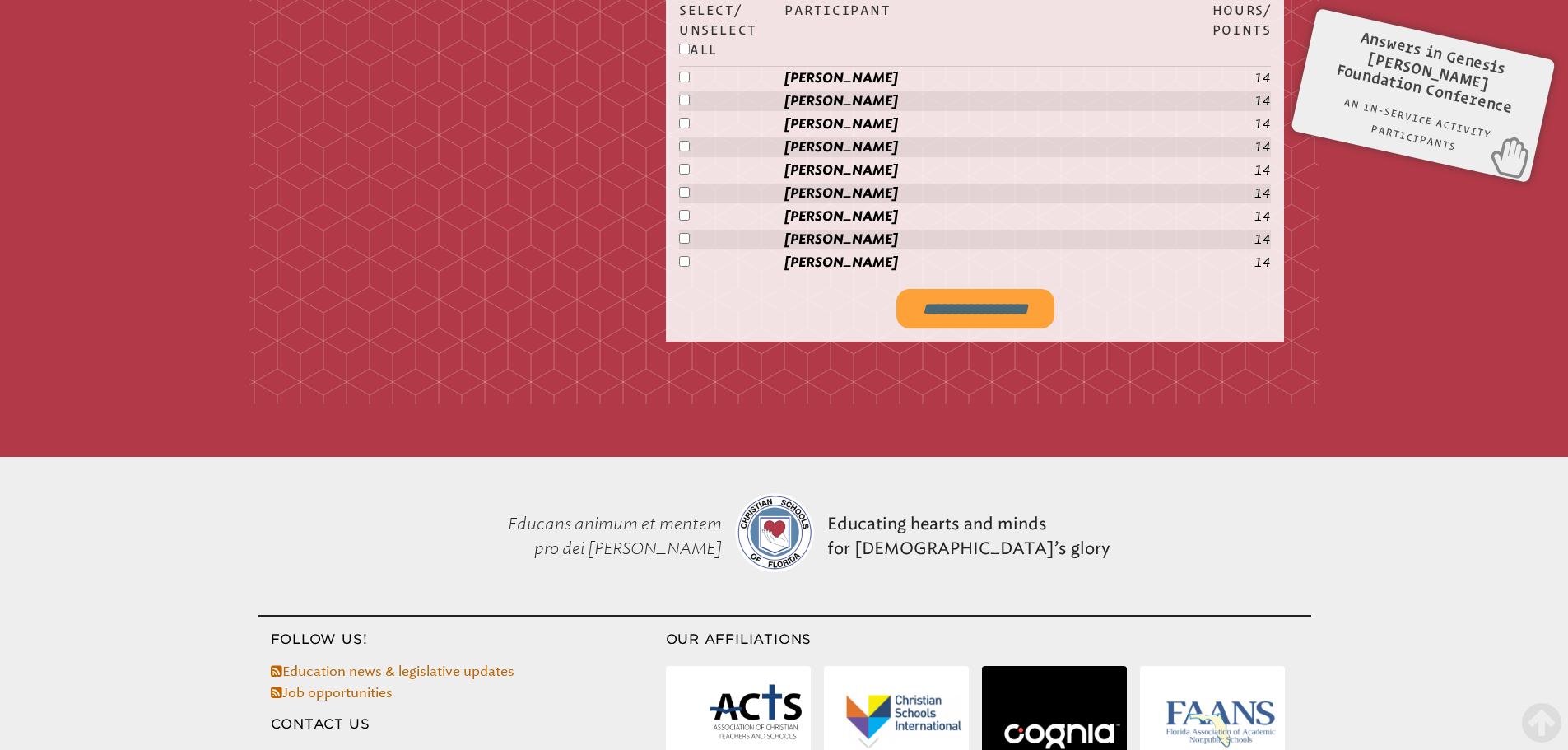
click at [991, 312] on input "**********" at bounding box center [975, 308] width 158 height 40
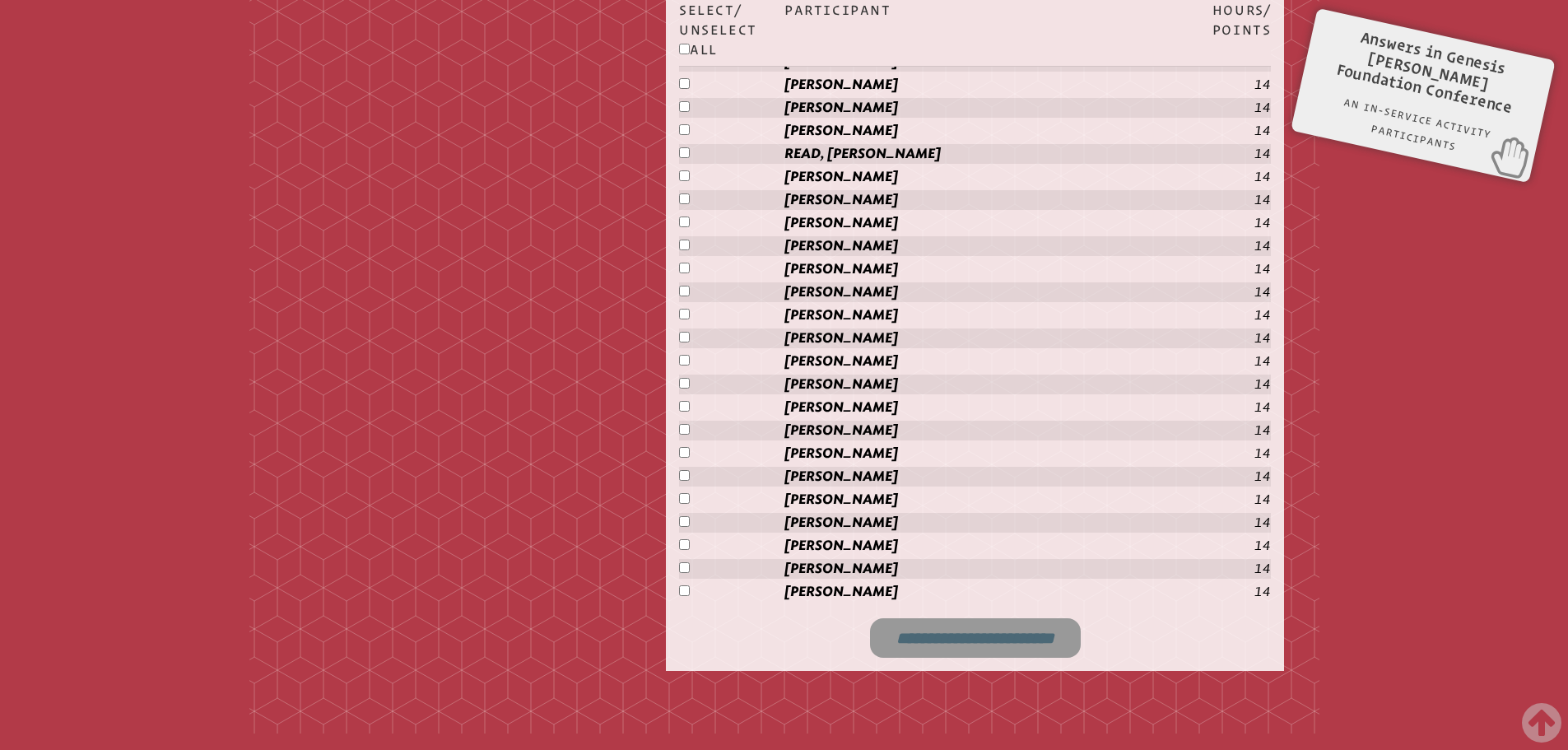
scroll to position [1920, 0]
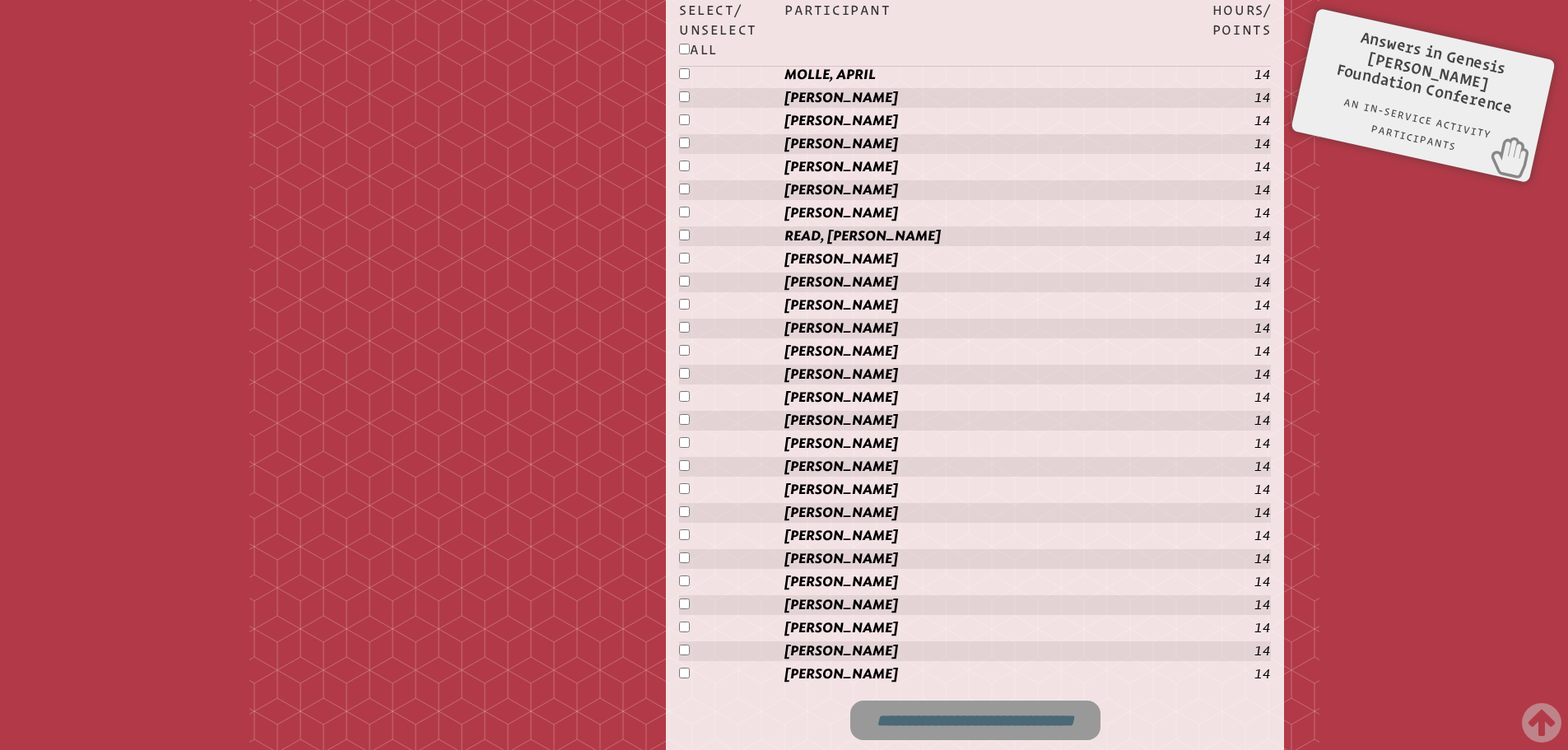
type input "**********"
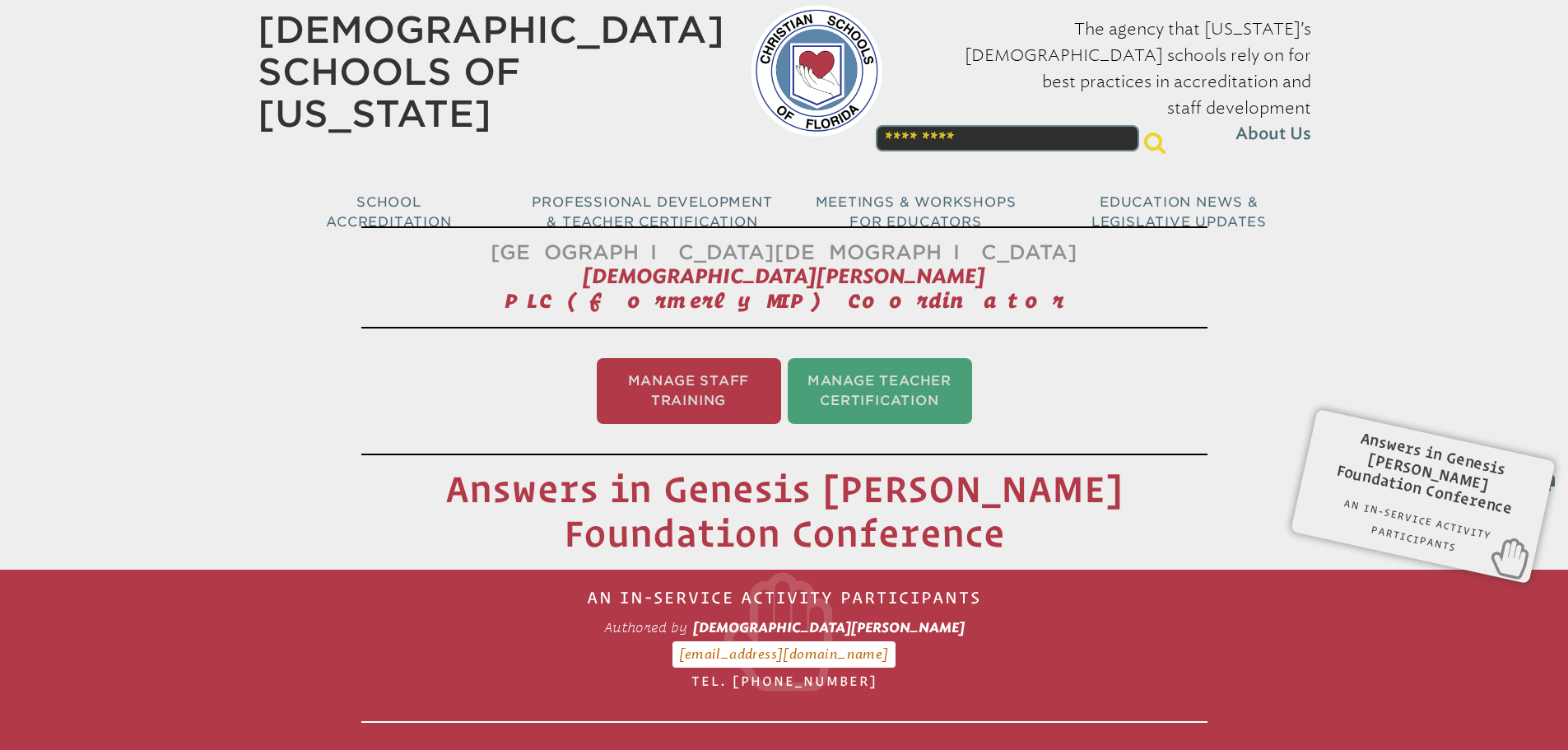
scroll to position [0, 0]
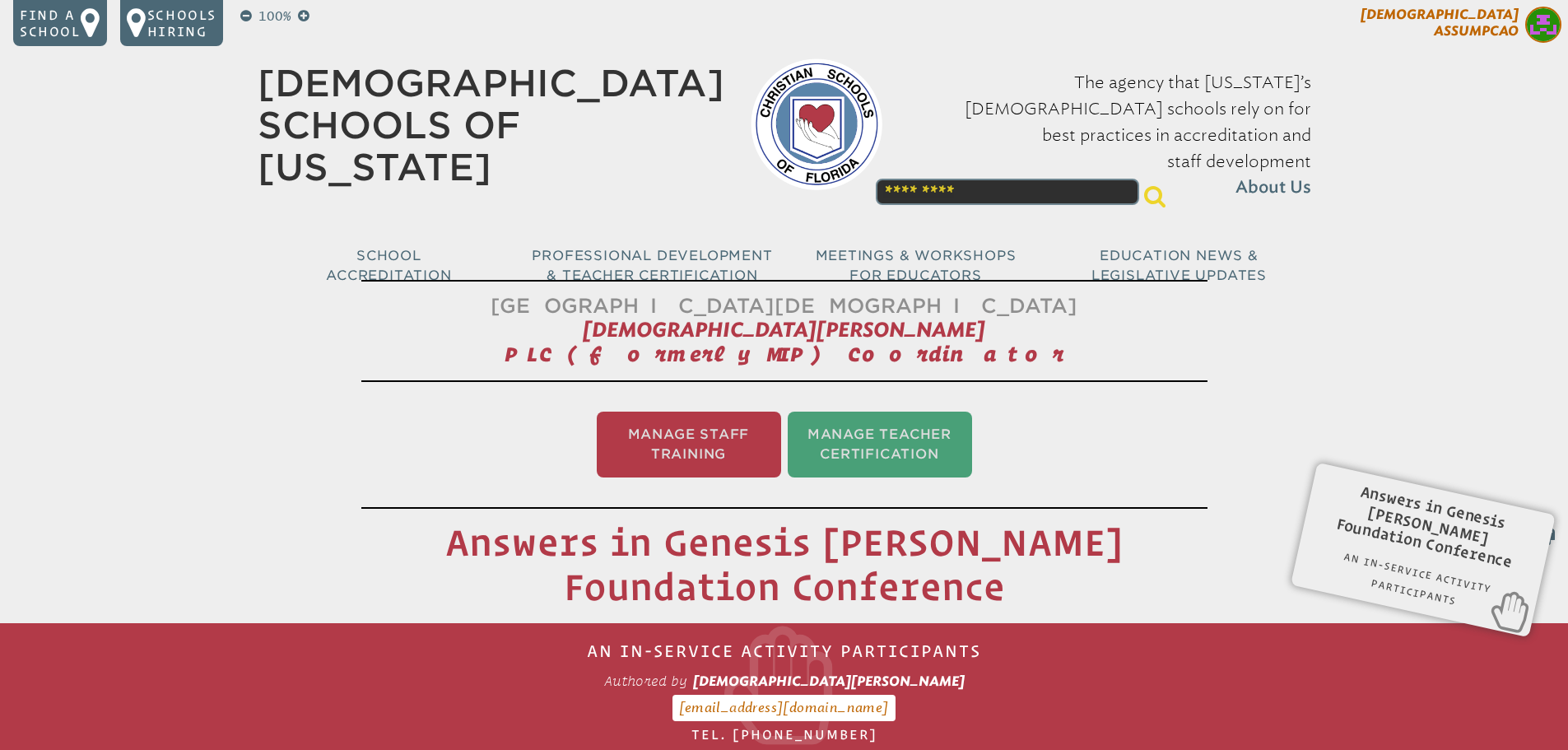
click at [1497, 32] on span "[DEMOGRAPHIC_DATA][PERSON_NAME]" at bounding box center [1439, 22] width 158 height 32
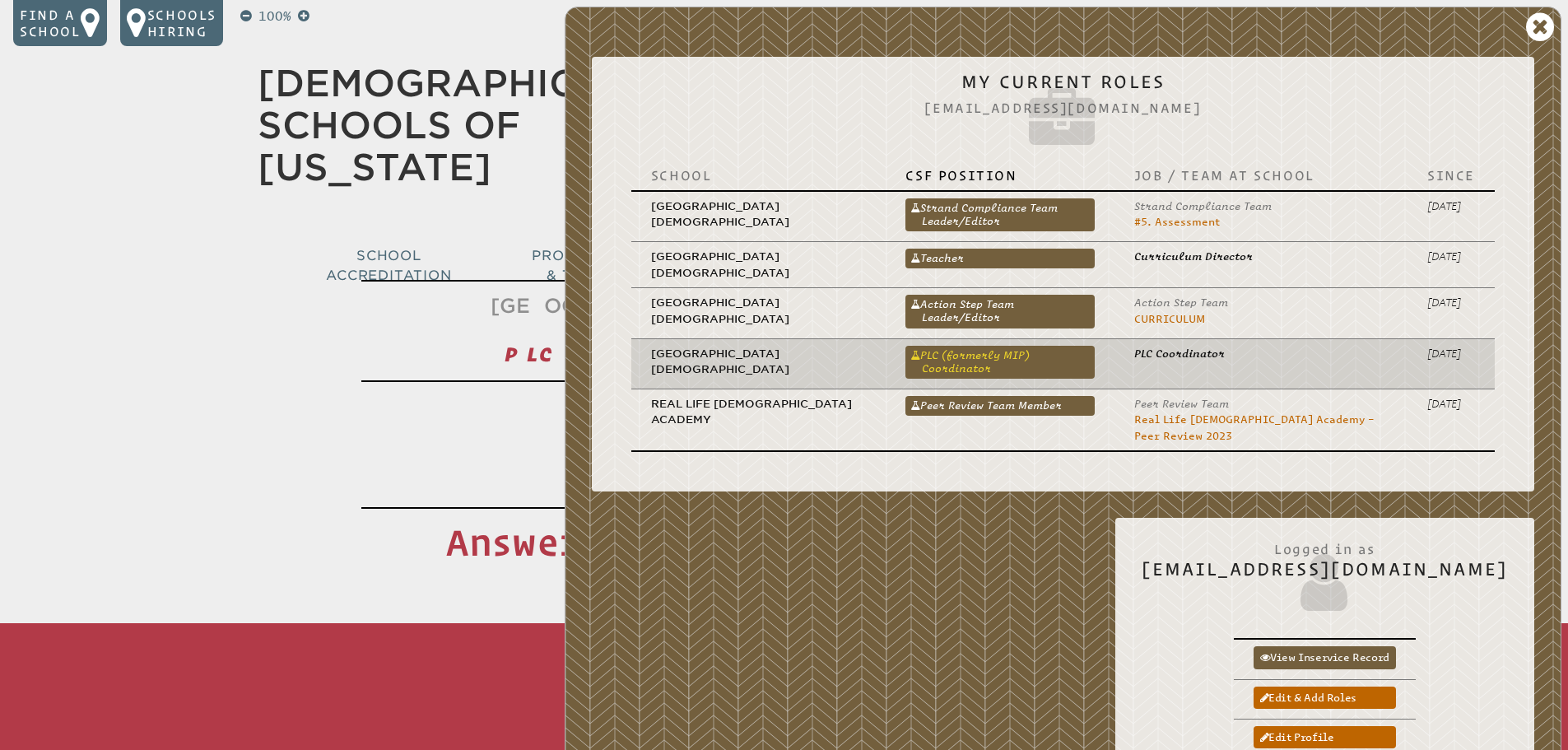
click at [973, 348] on link "PLC (formerly MIP) Coordinator" at bounding box center [999, 363] width 188 height 33
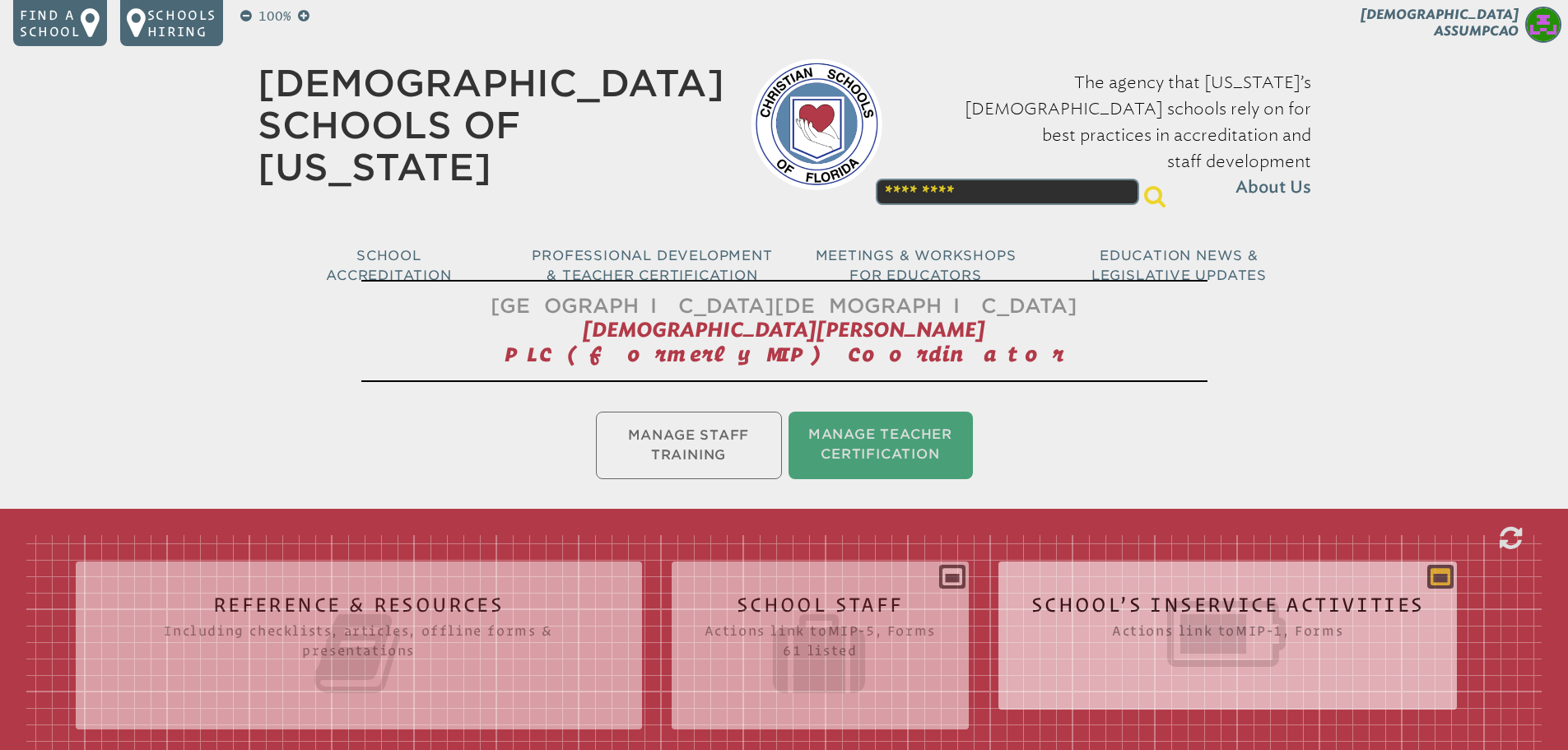
click at [1443, 568] on icon at bounding box center [1440, 576] width 19 height 19
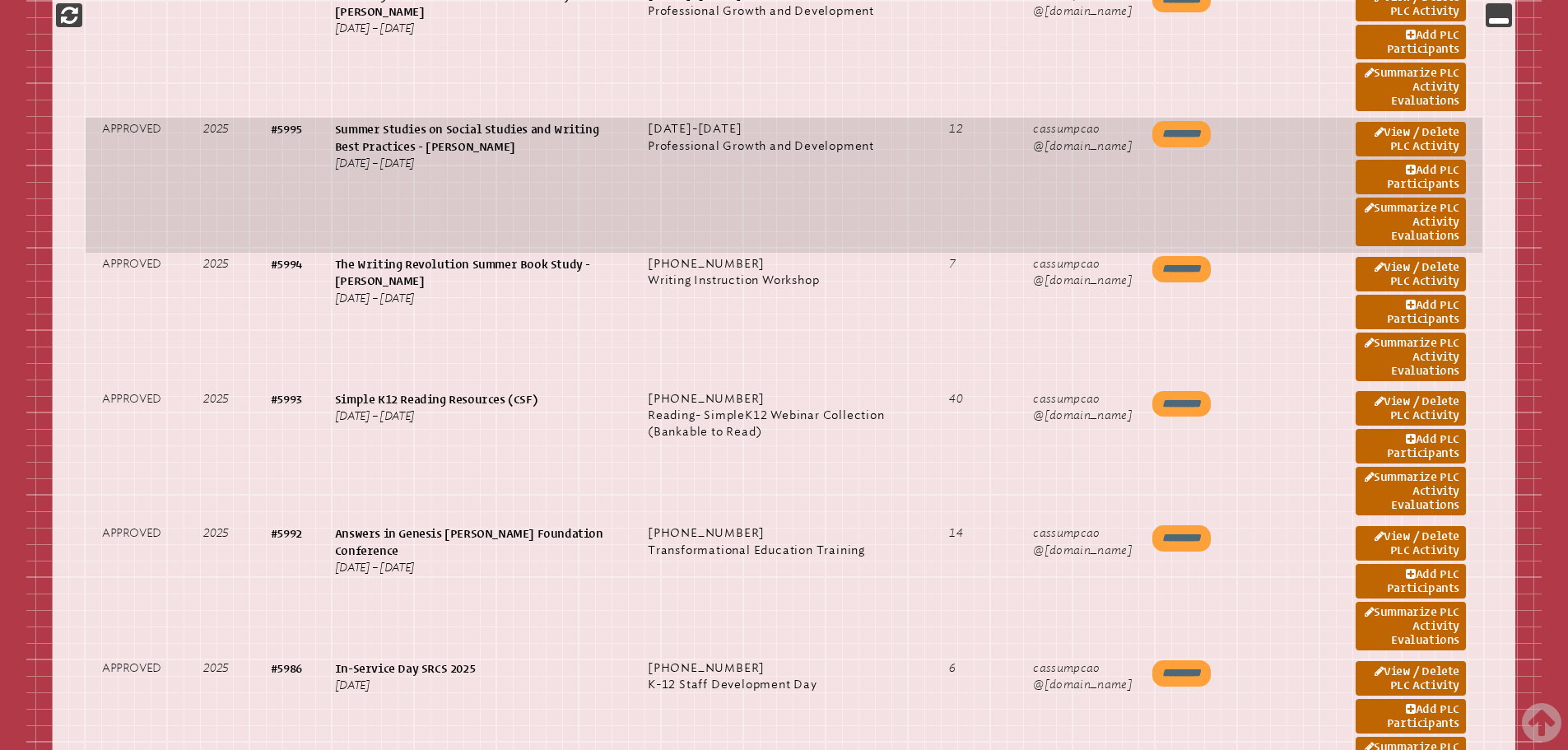
scroll to position [1070, 0]
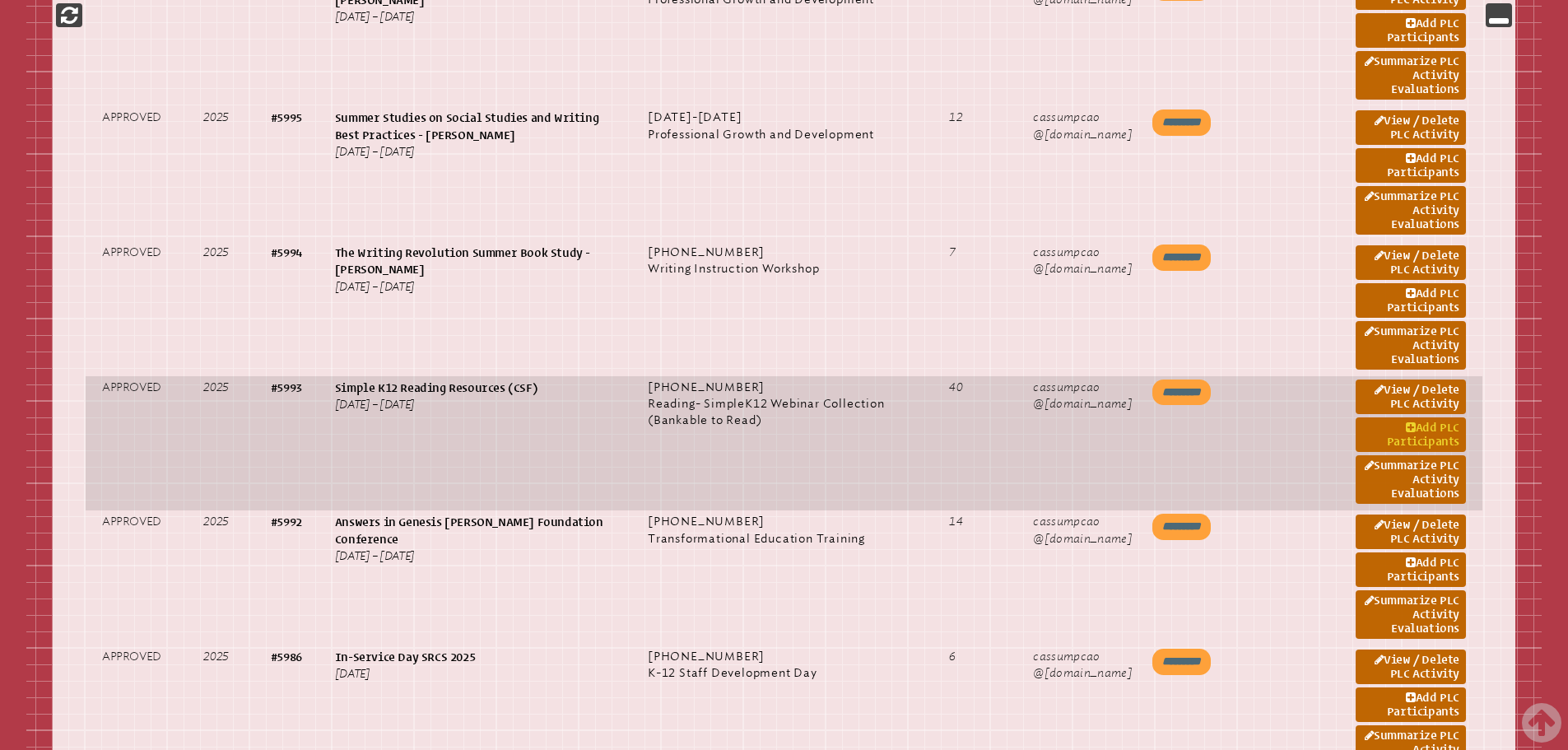
click at [1429, 428] on link "Add PLC Participants" at bounding box center [1411, 434] width 111 height 34
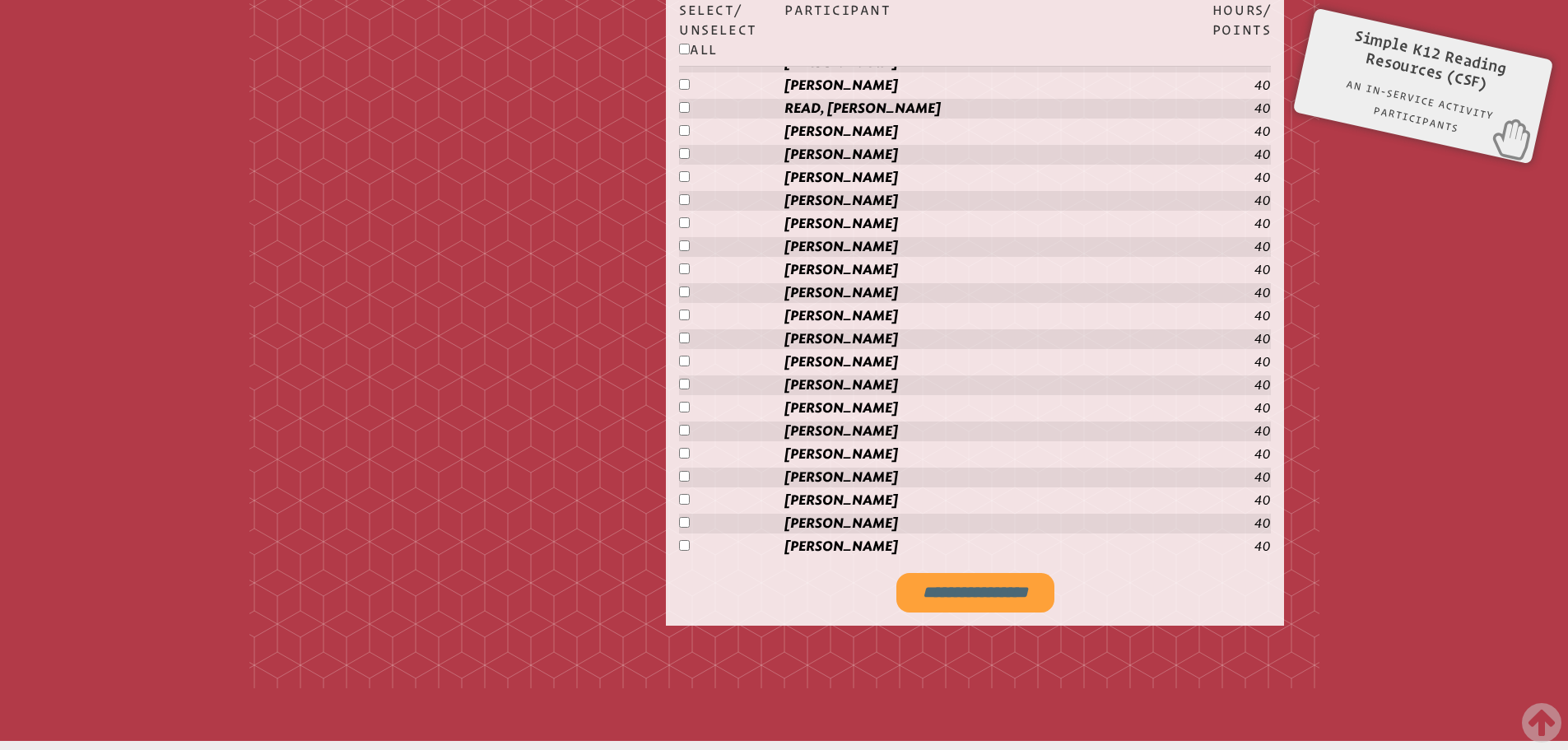
scroll to position [2084, 0]
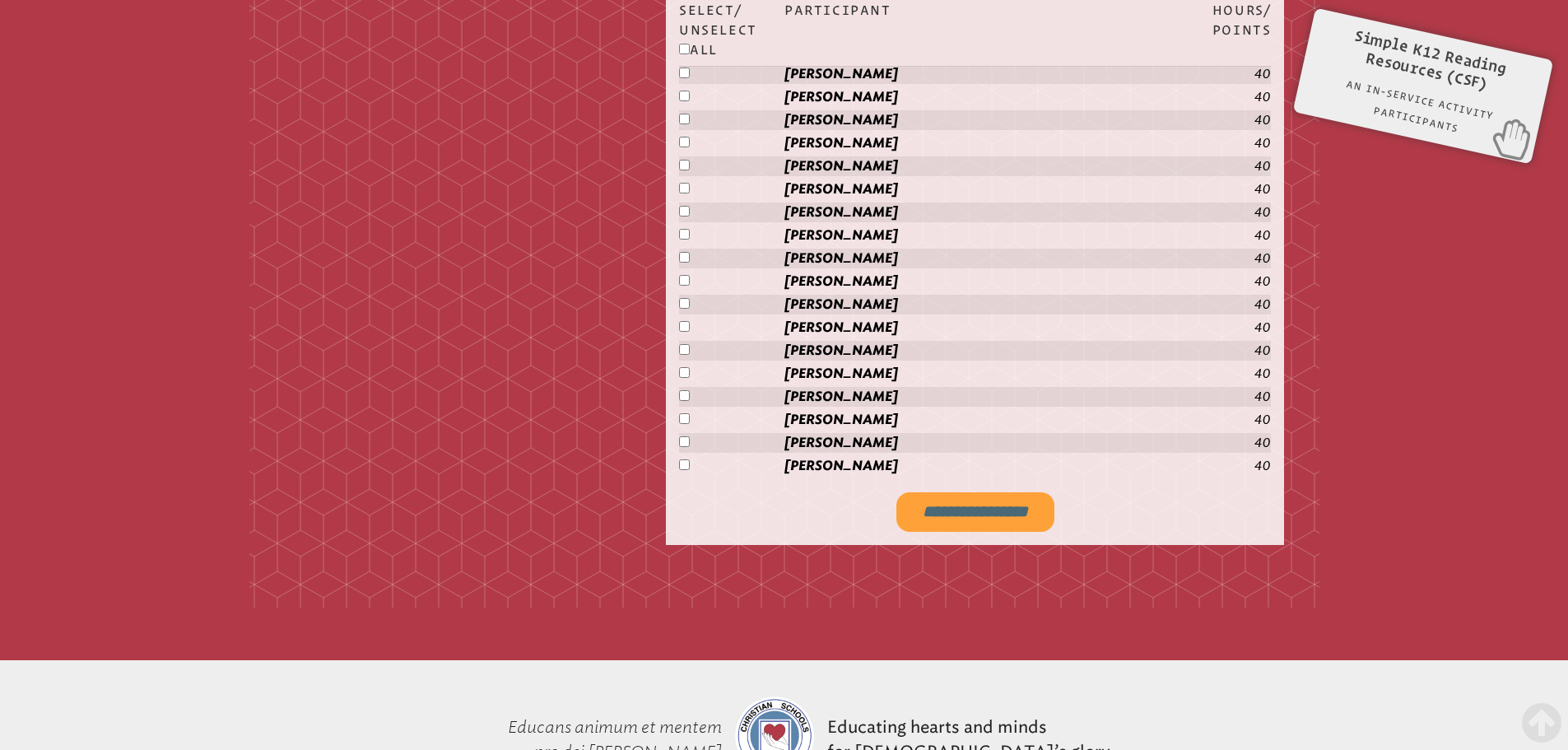
click at [973, 505] on input "**********" at bounding box center [975, 512] width 158 height 40
type input "**********"
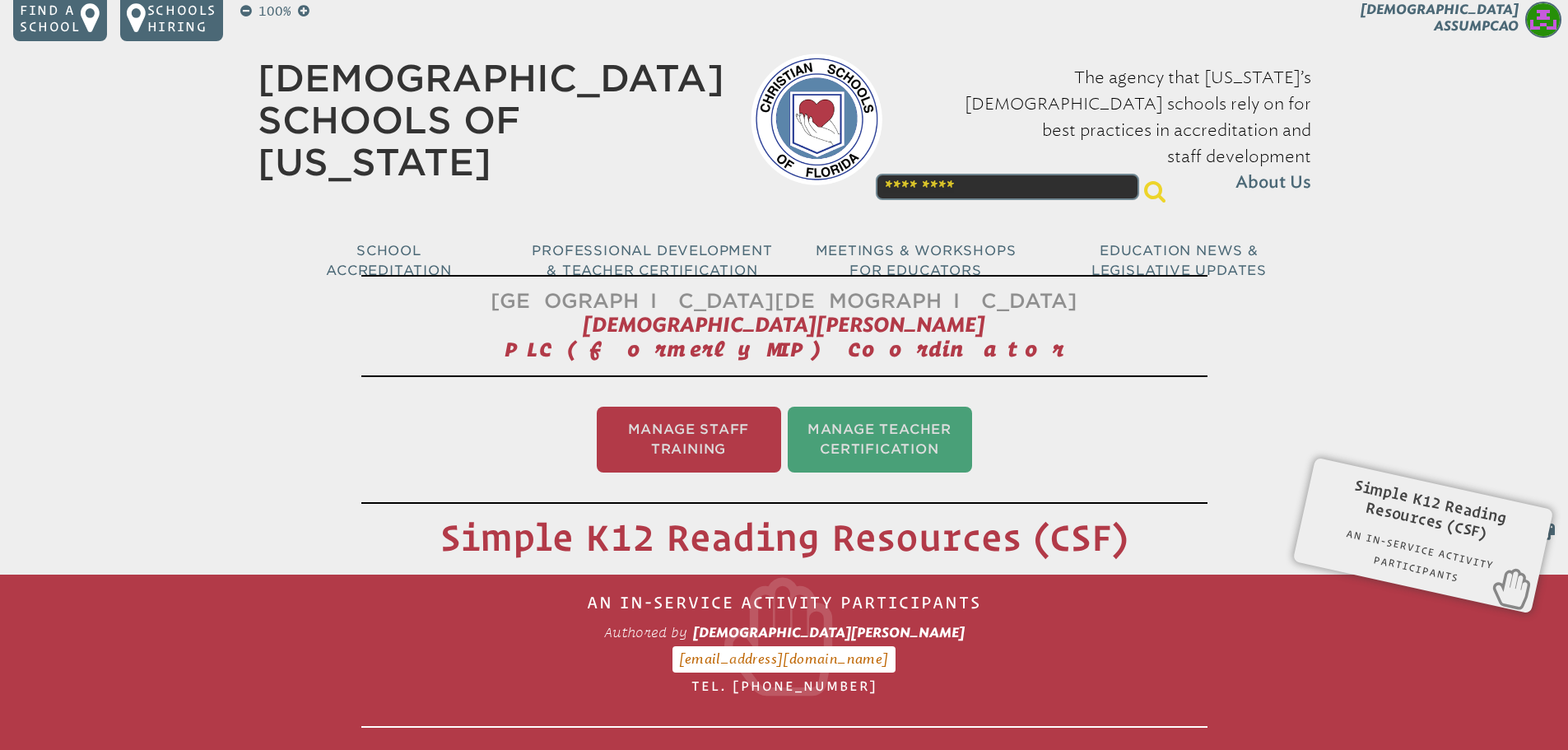
scroll to position [0, 0]
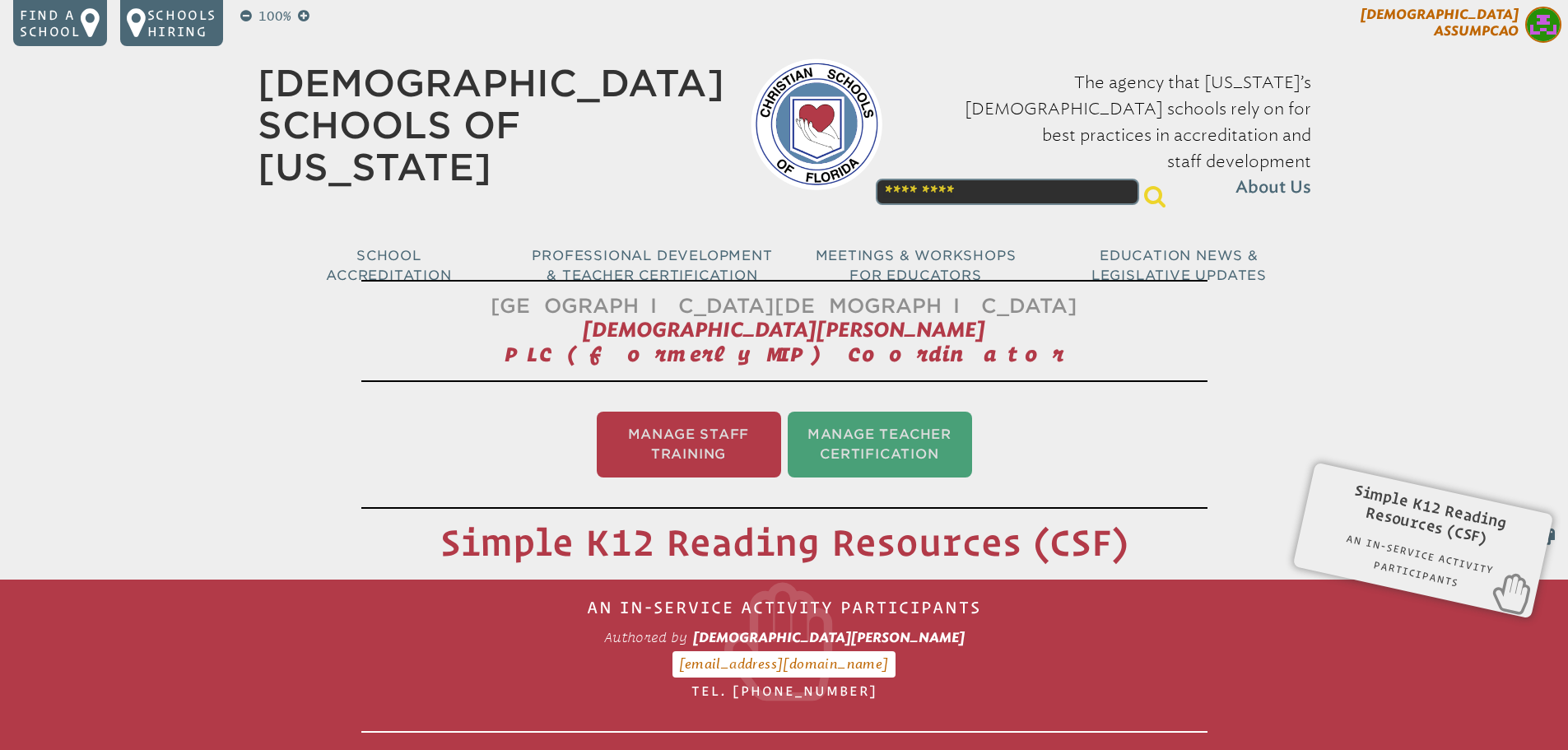
click at [1491, 34] on span "[DEMOGRAPHIC_DATA][PERSON_NAME]" at bounding box center [1439, 22] width 158 height 32
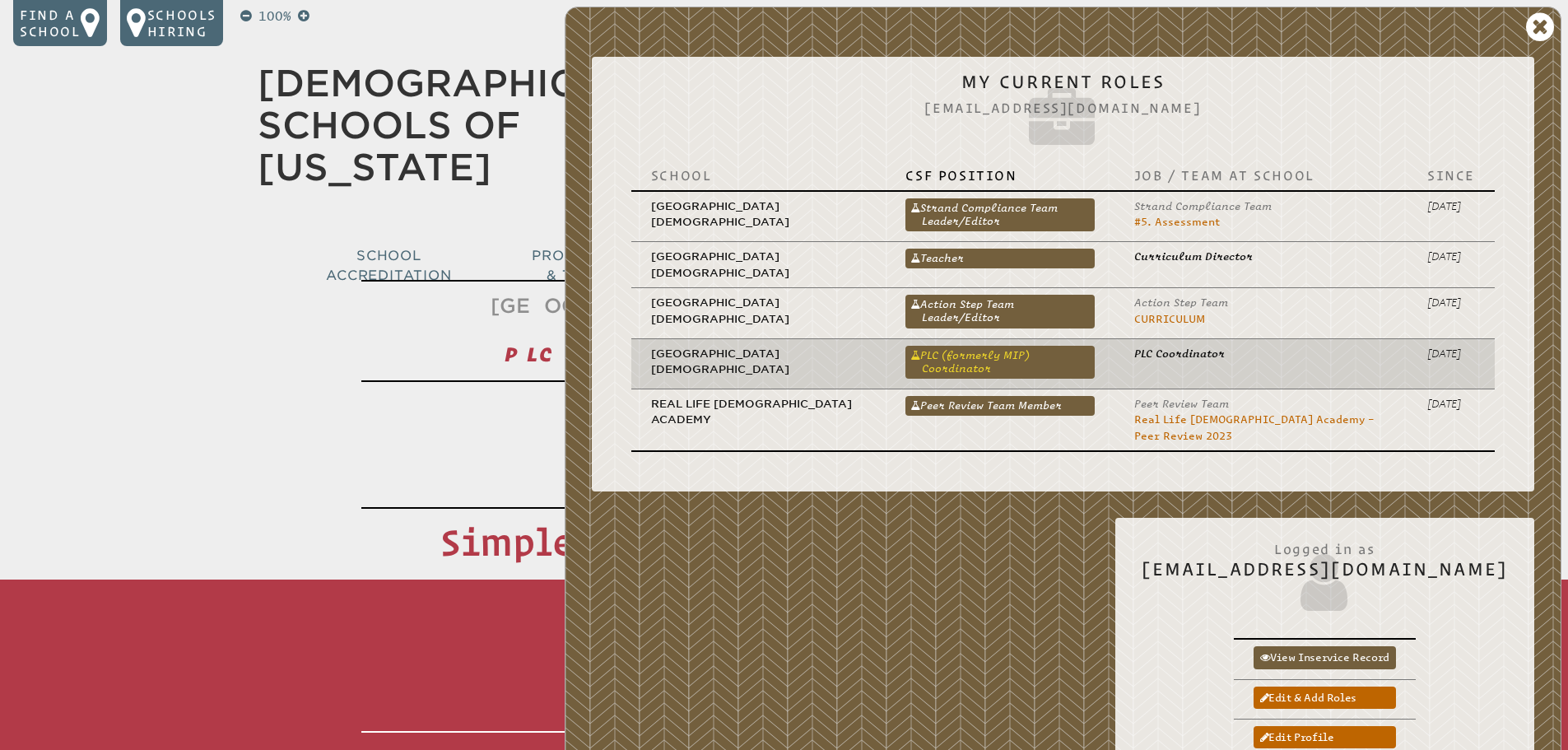
click at [1022, 346] on link "PLC (formerly MIP) Coordinator" at bounding box center [999, 363] width 188 height 33
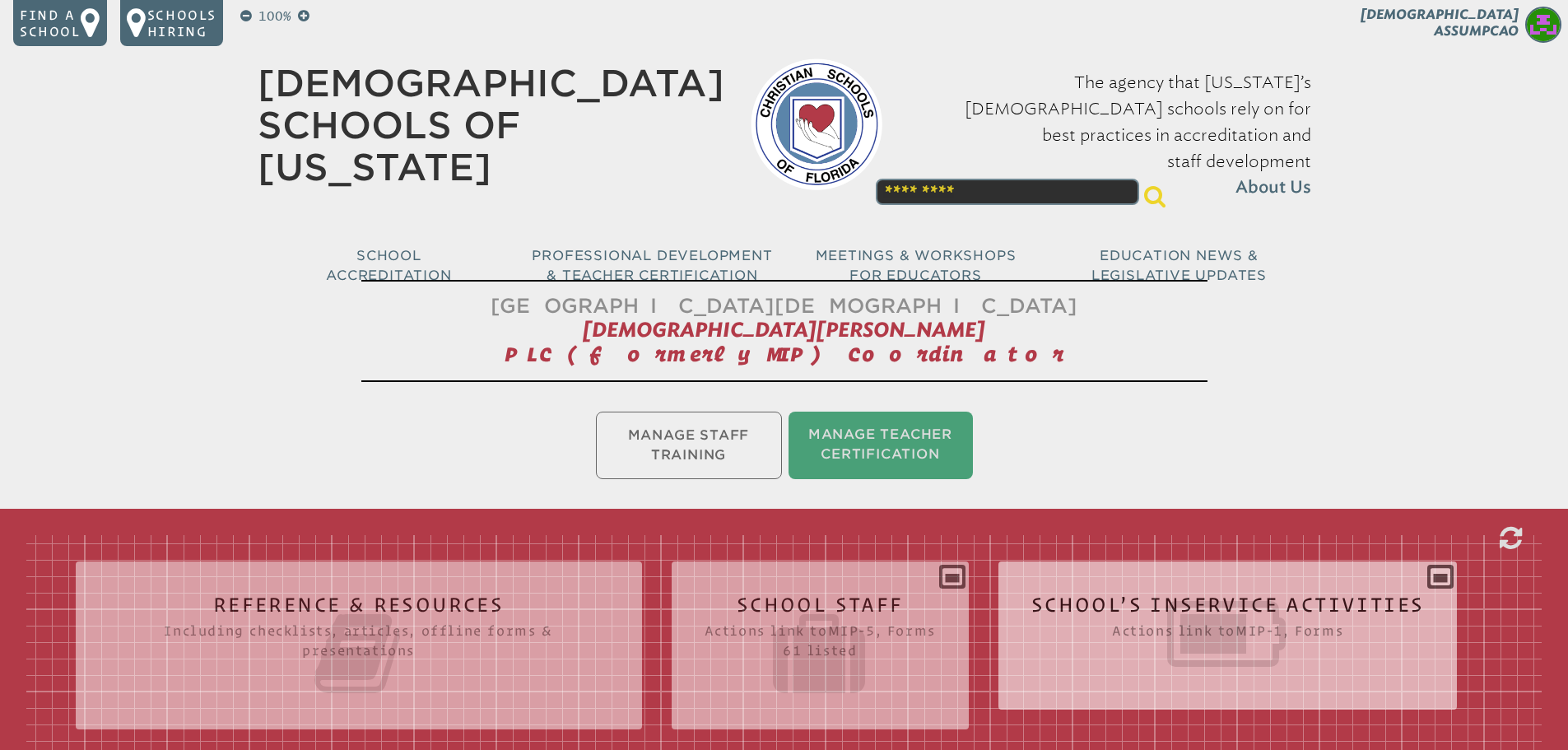
click at [1279, 588] on icon at bounding box center [1228, 634] width 394 height 92
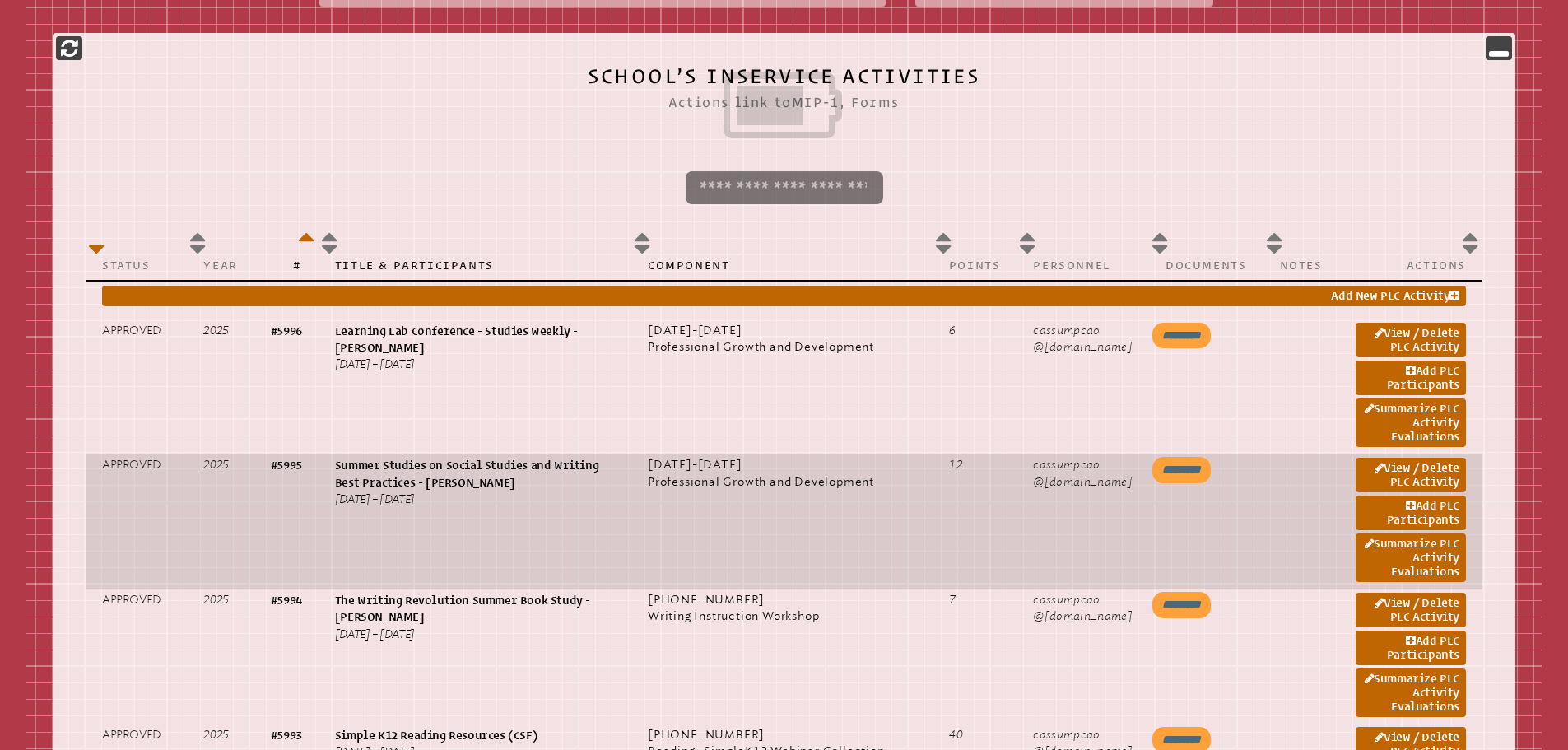
scroll to position [1152, 0]
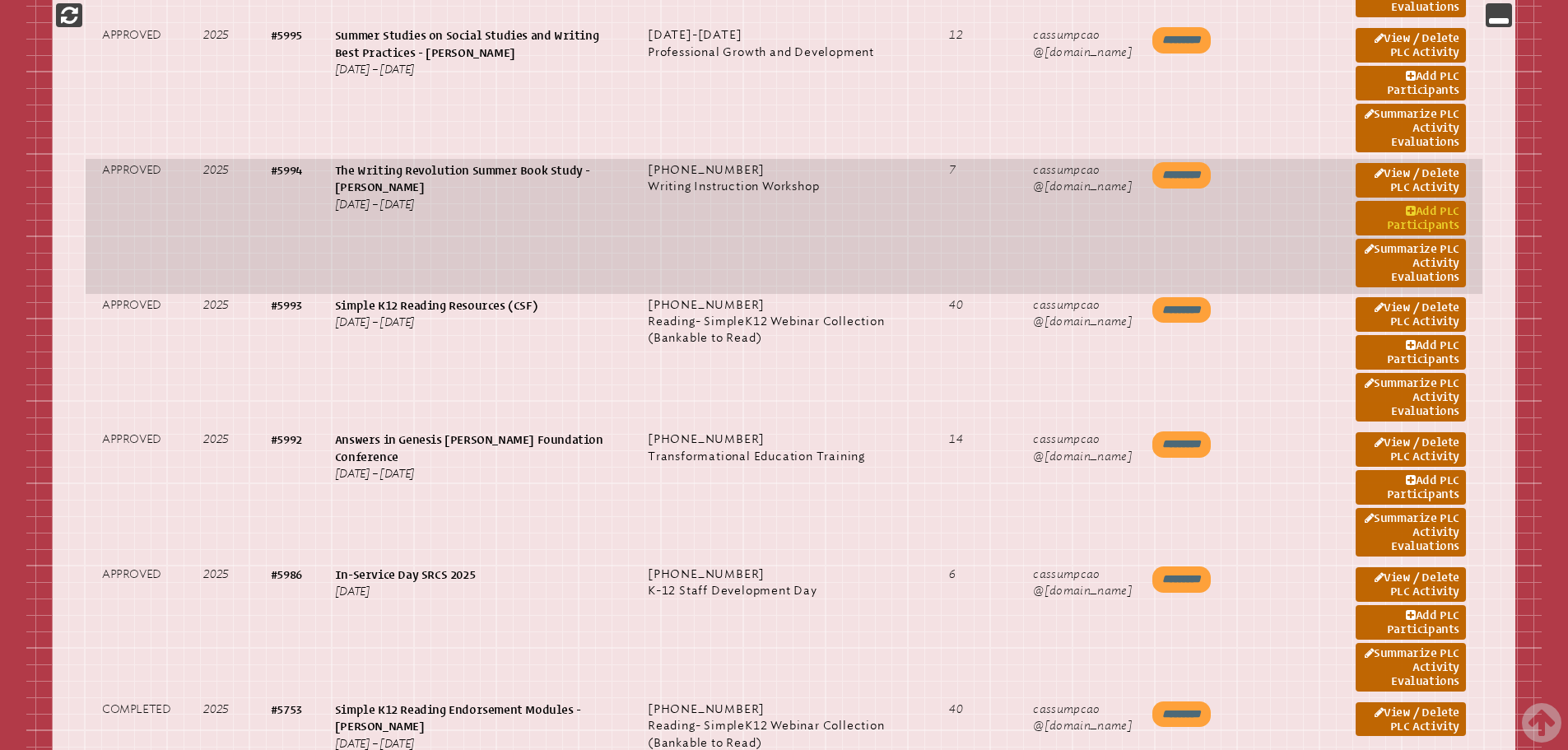
click at [1431, 216] on link "Add PLC Participants" at bounding box center [1411, 218] width 111 height 34
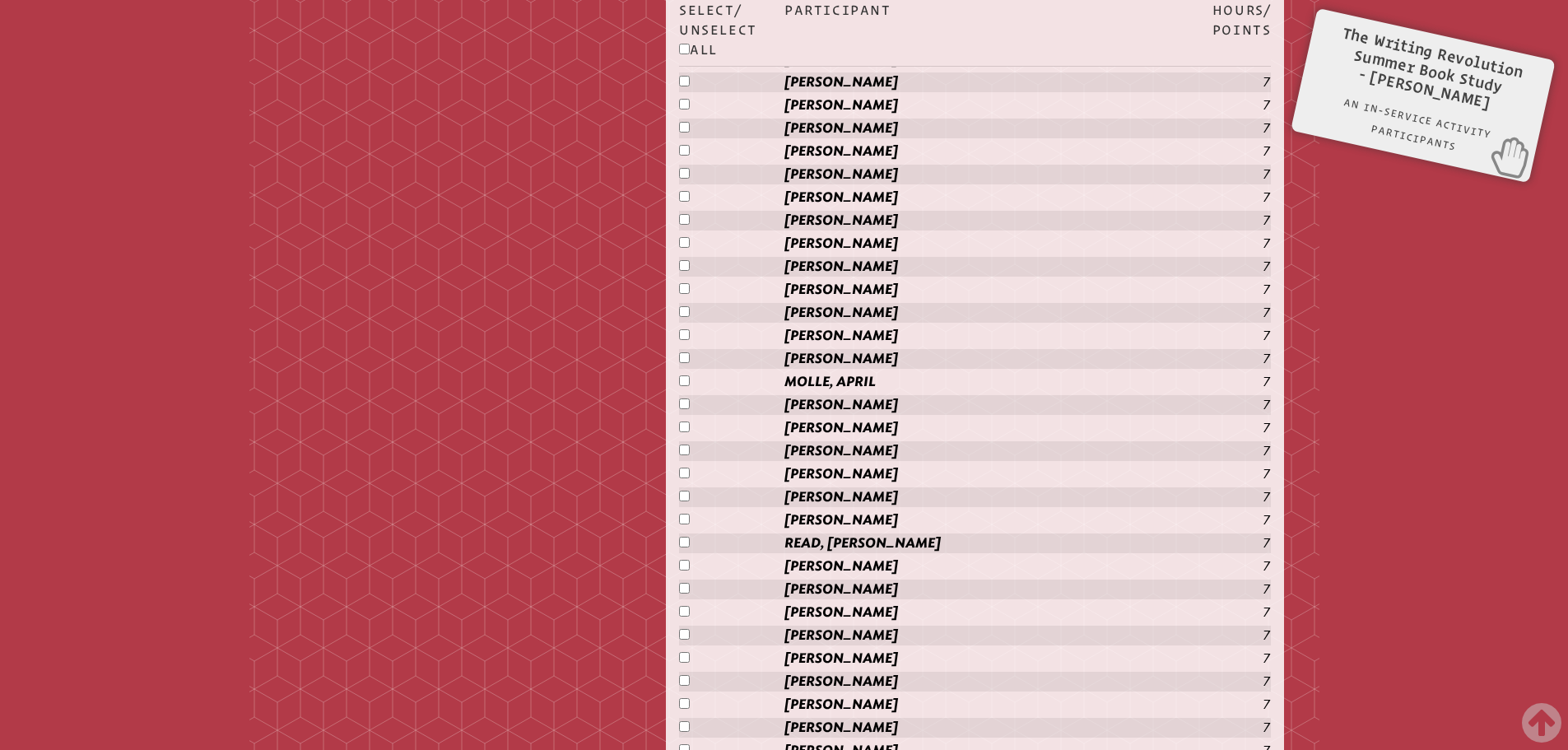
scroll to position [2084, 0]
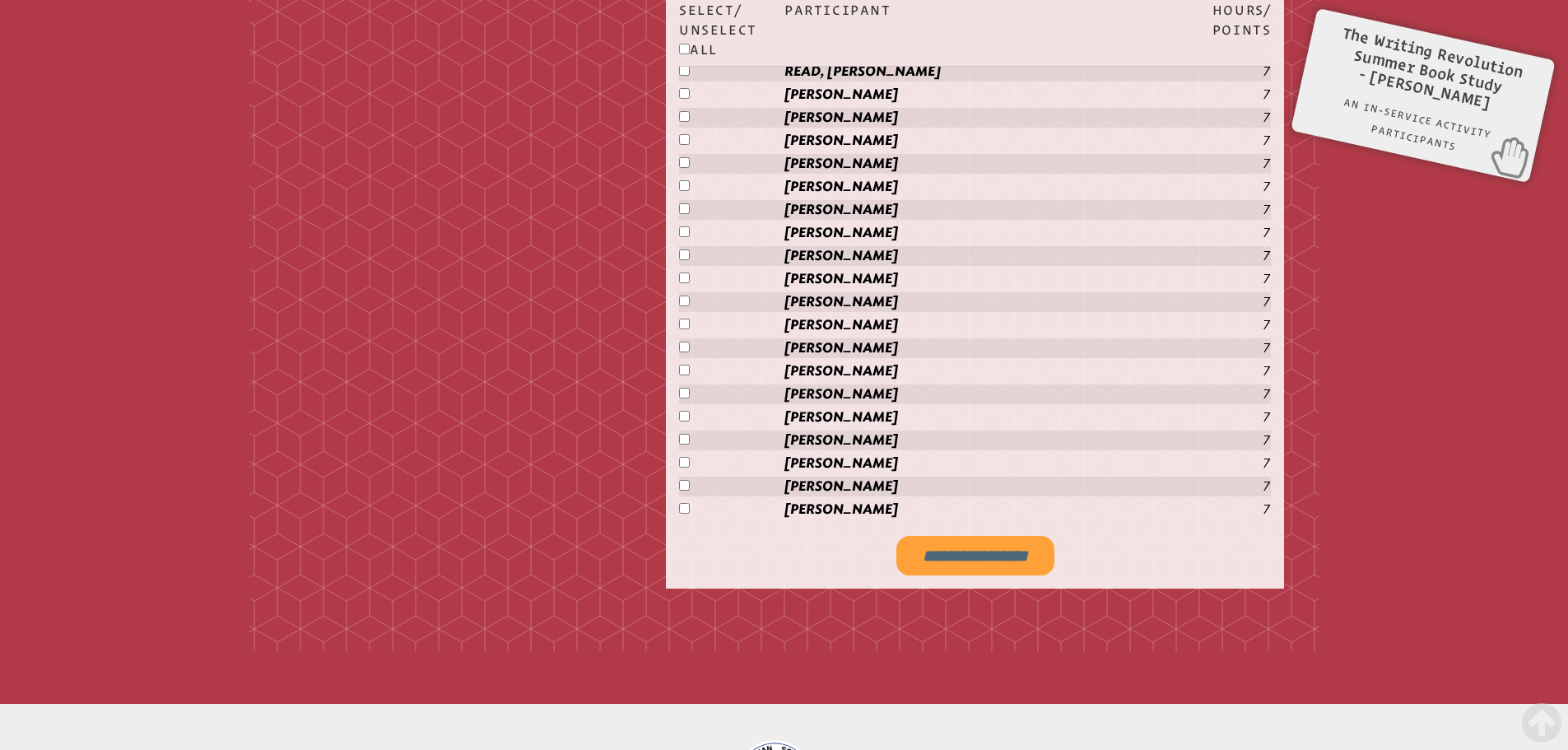
click at [967, 554] on input "**********" at bounding box center [975, 555] width 158 height 40
type input "**********"
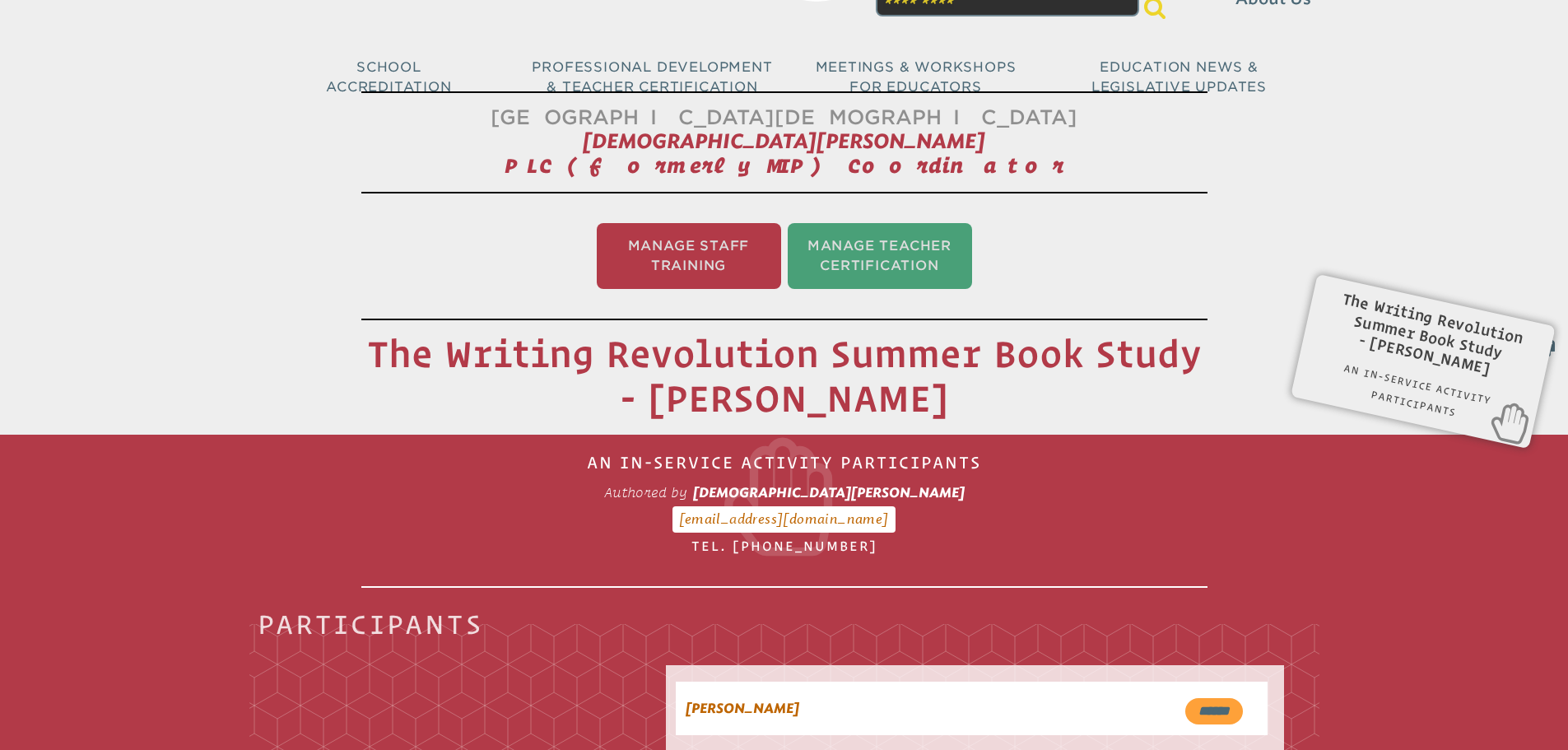
scroll to position [0, 0]
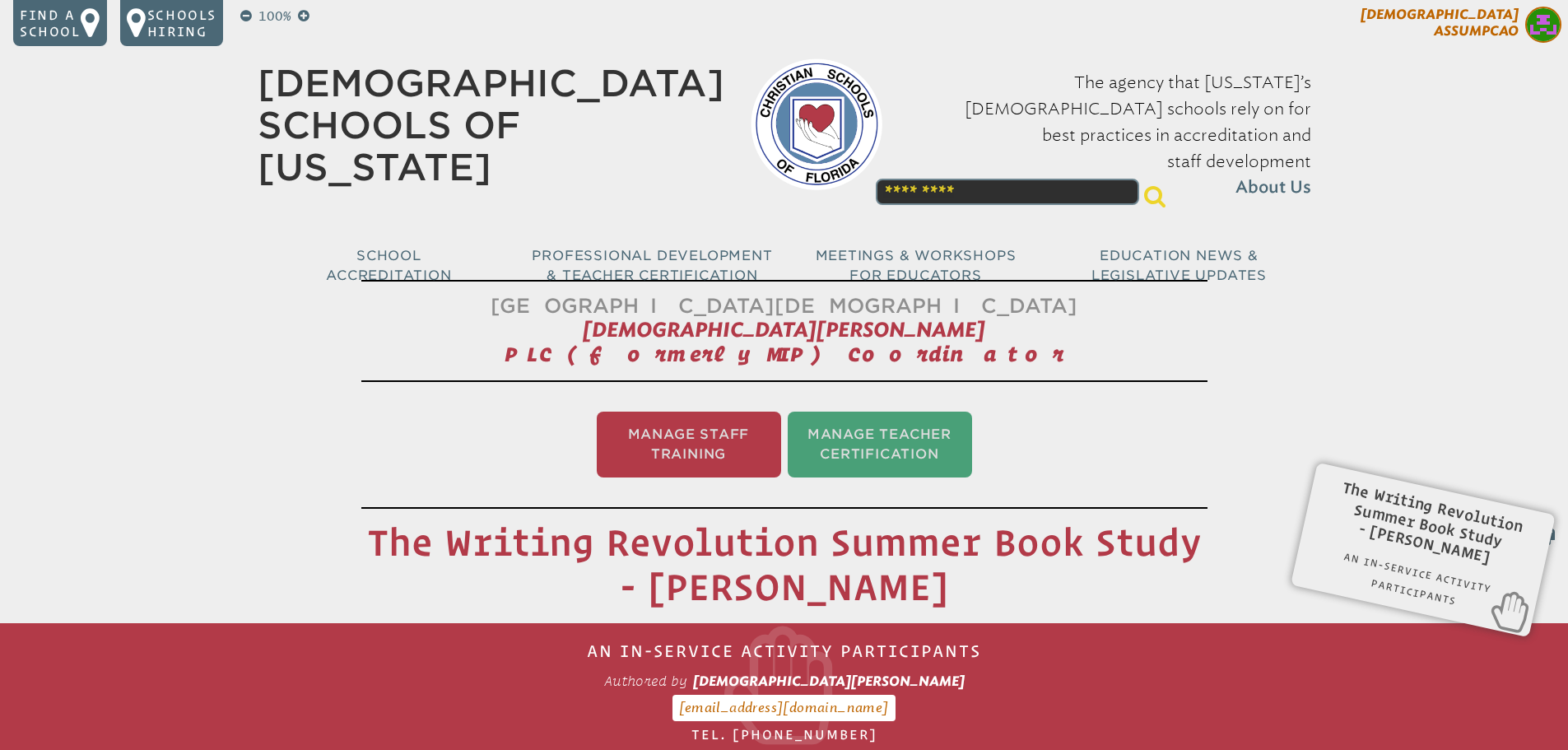
click at [1521, 32] on p "[DEMOGRAPHIC_DATA][PERSON_NAME]" at bounding box center [1432, 27] width 270 height 41
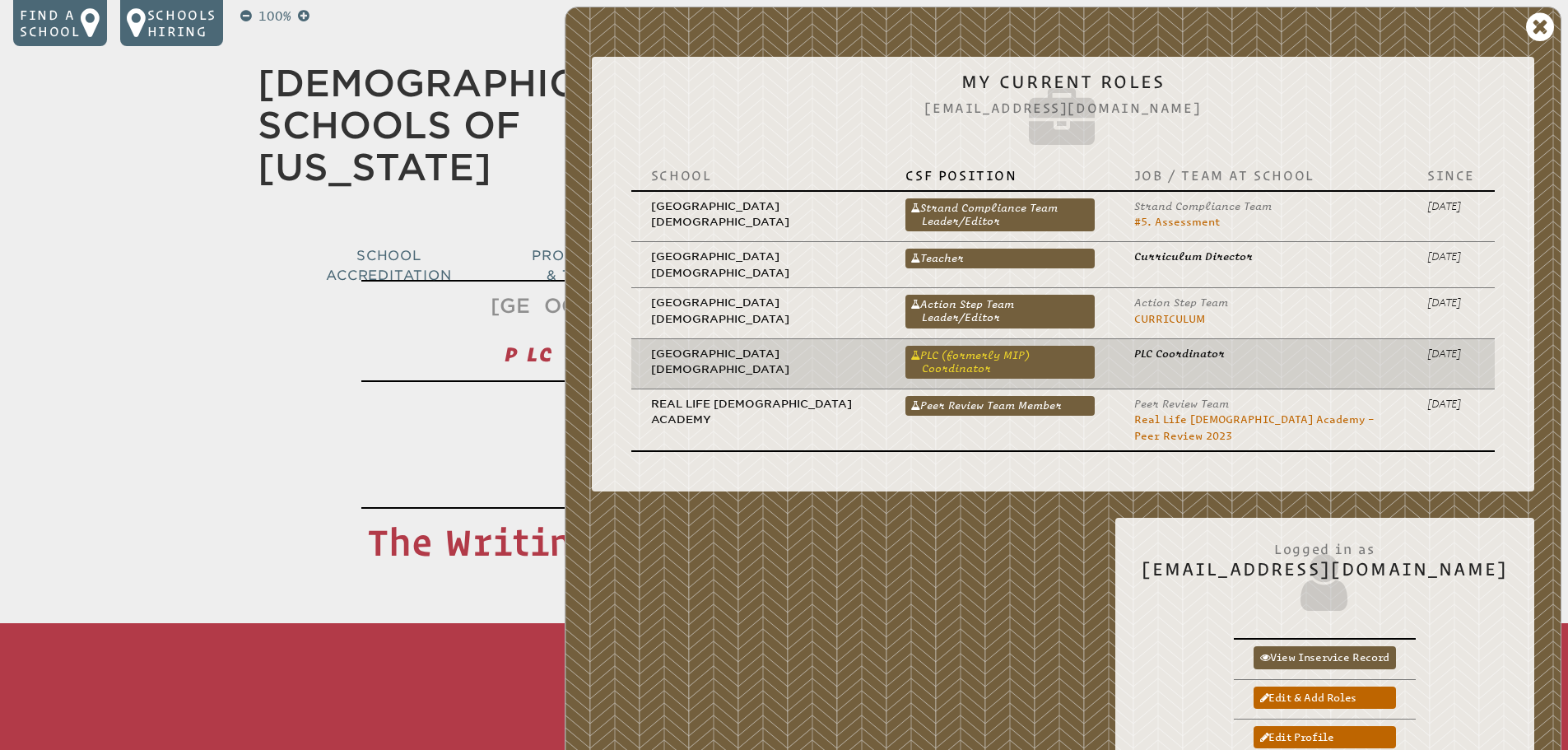
click at [1035, 354] on link "PLC (formerly MIP) Coordinator" at bounding box center [999, 363] width 188 height 33
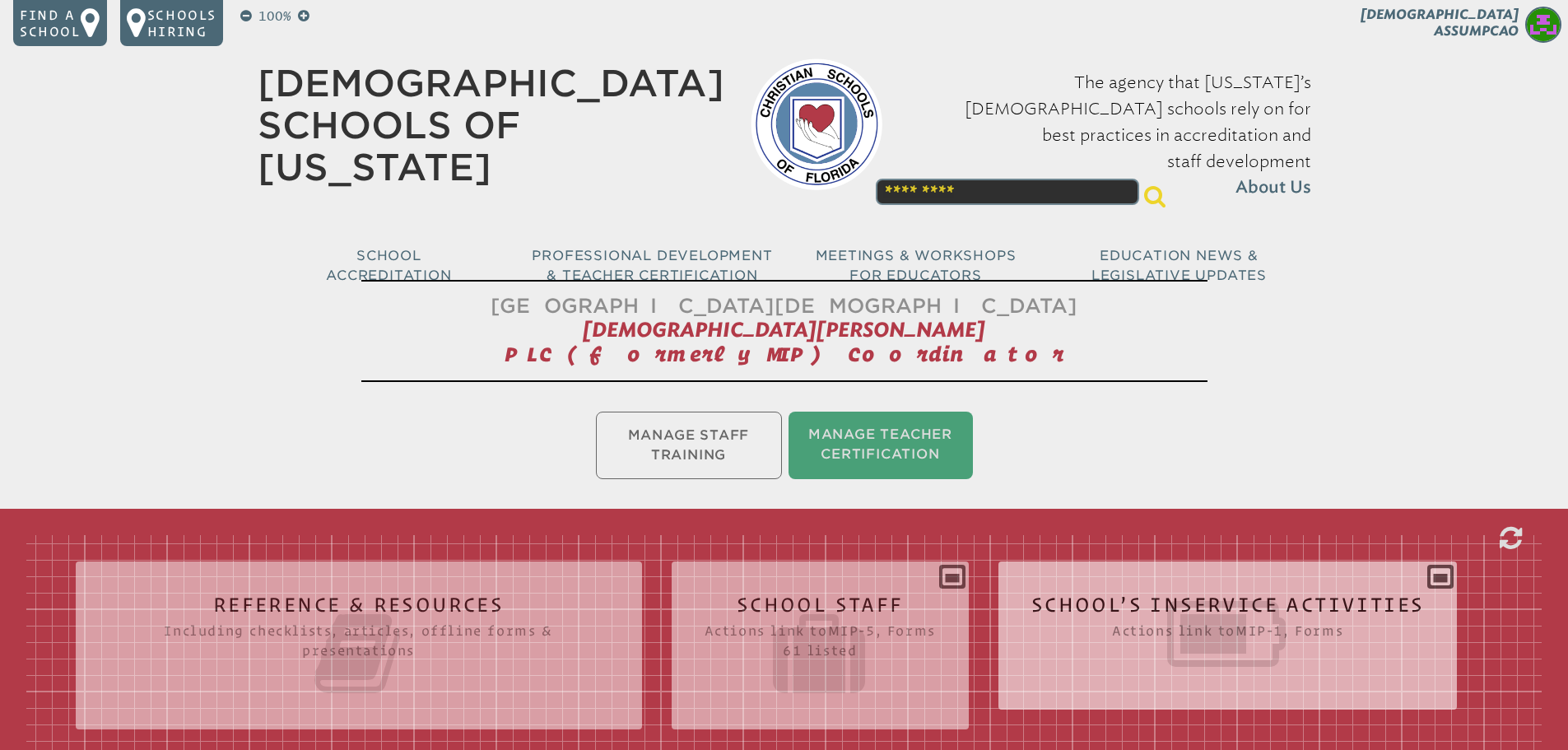
click at [1214, 588] on icon at bounding box center [1228, 634] width 394 height 92
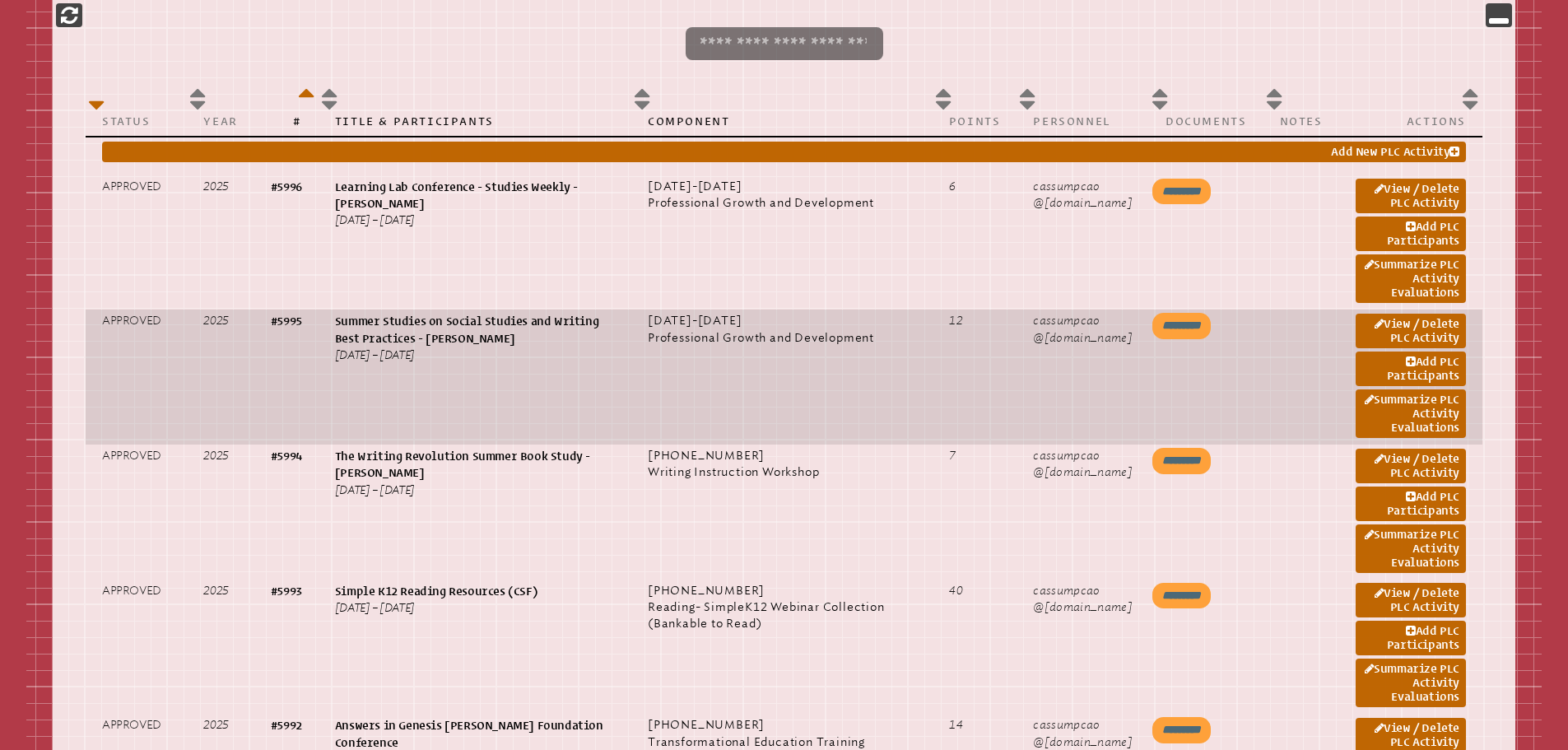
scroll to position [905, 0]
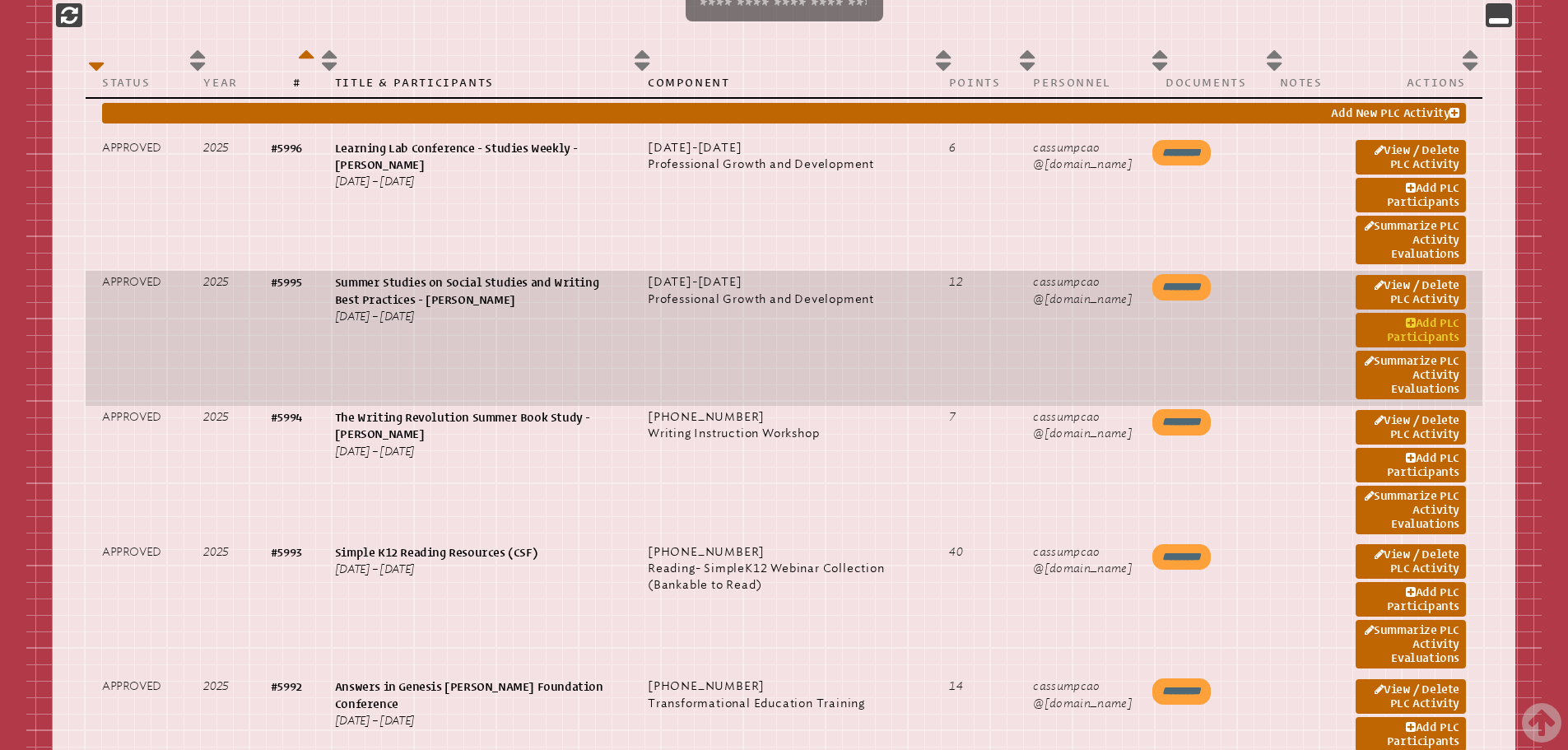
click at [1420, 326] on link "Add PLC Participants" at bounding box center [1411, 329] width 111 height 34
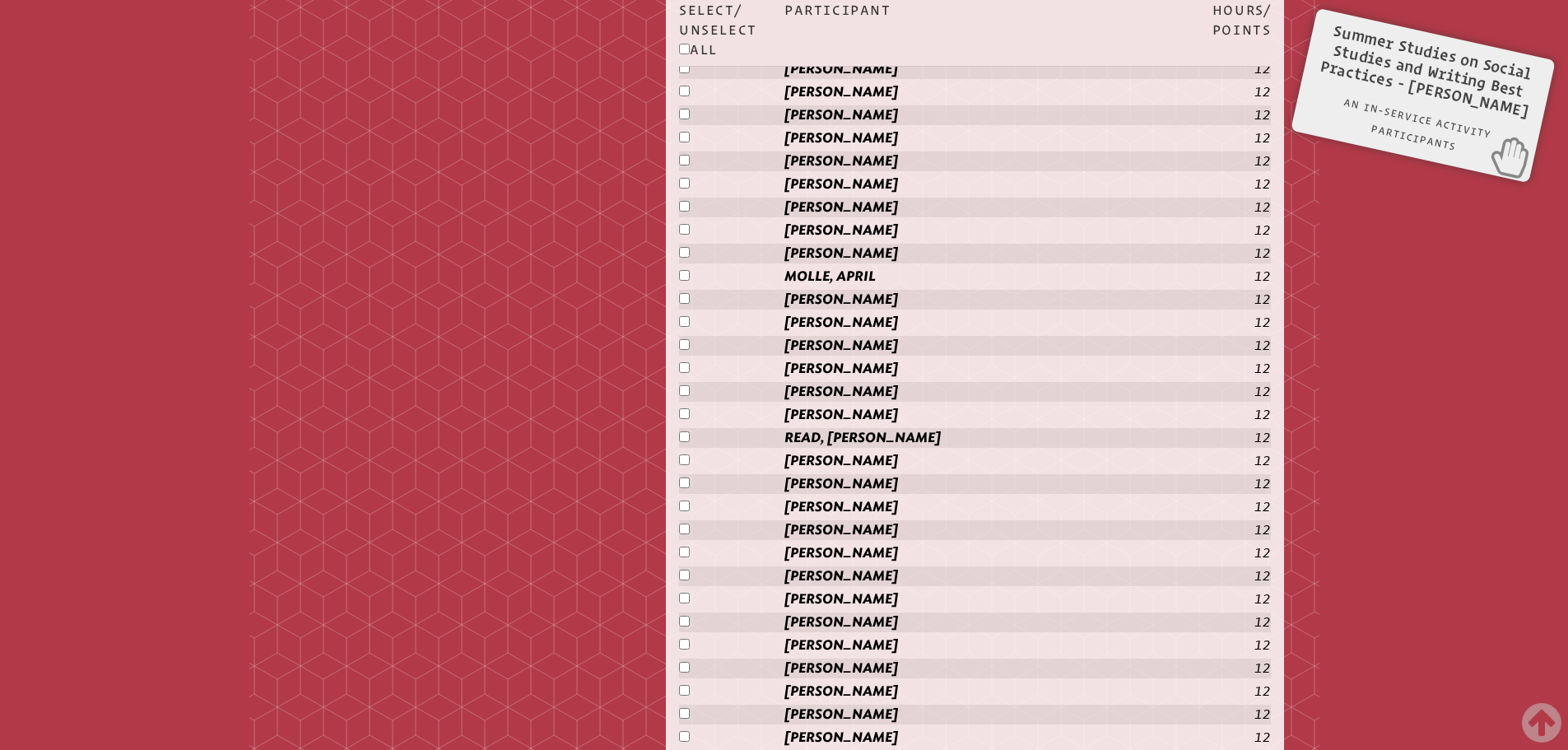
scroll to position [2002, 0]
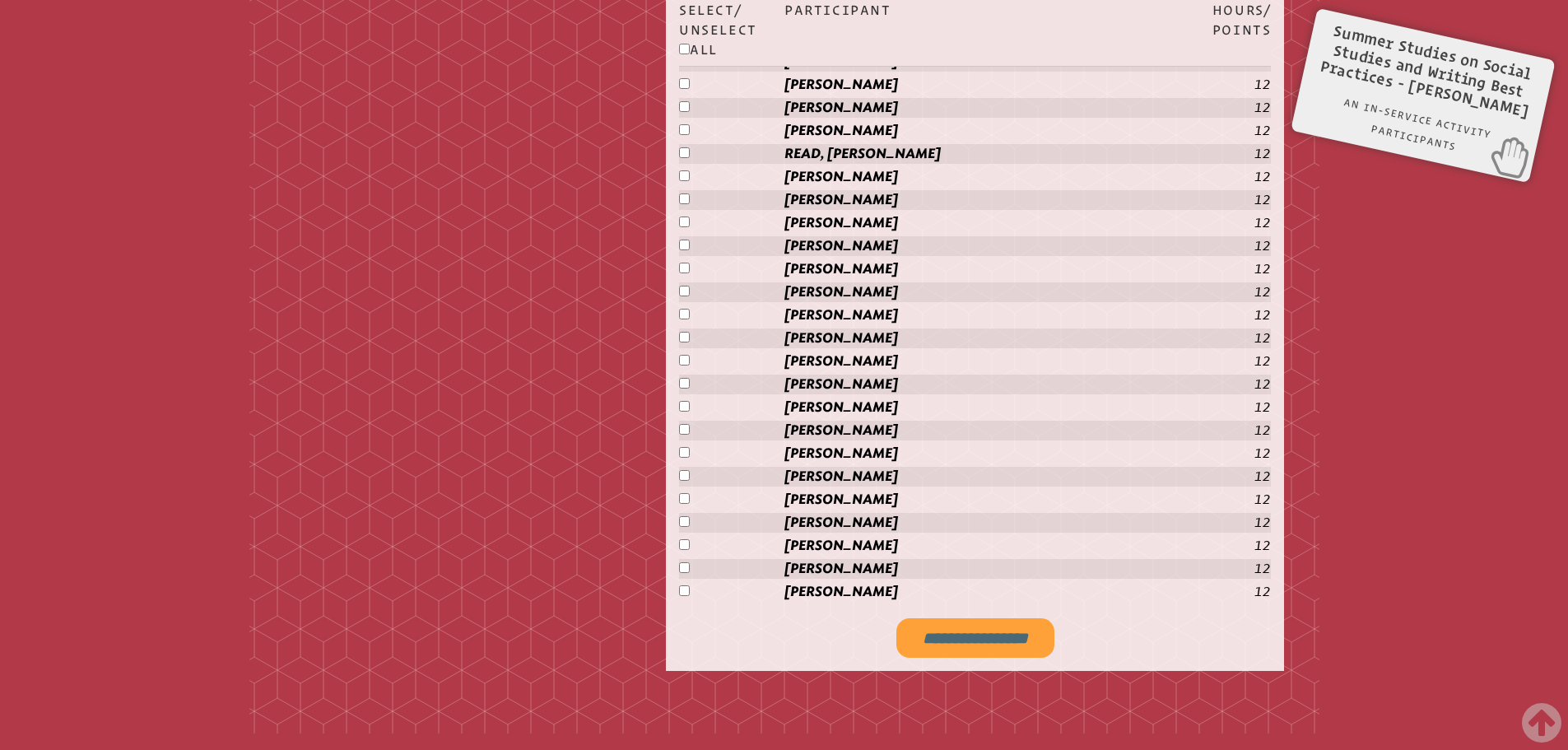
click at [973, 628] on input "**********" at bounding box center [975, 637] width 158 height 40
type input "**********"
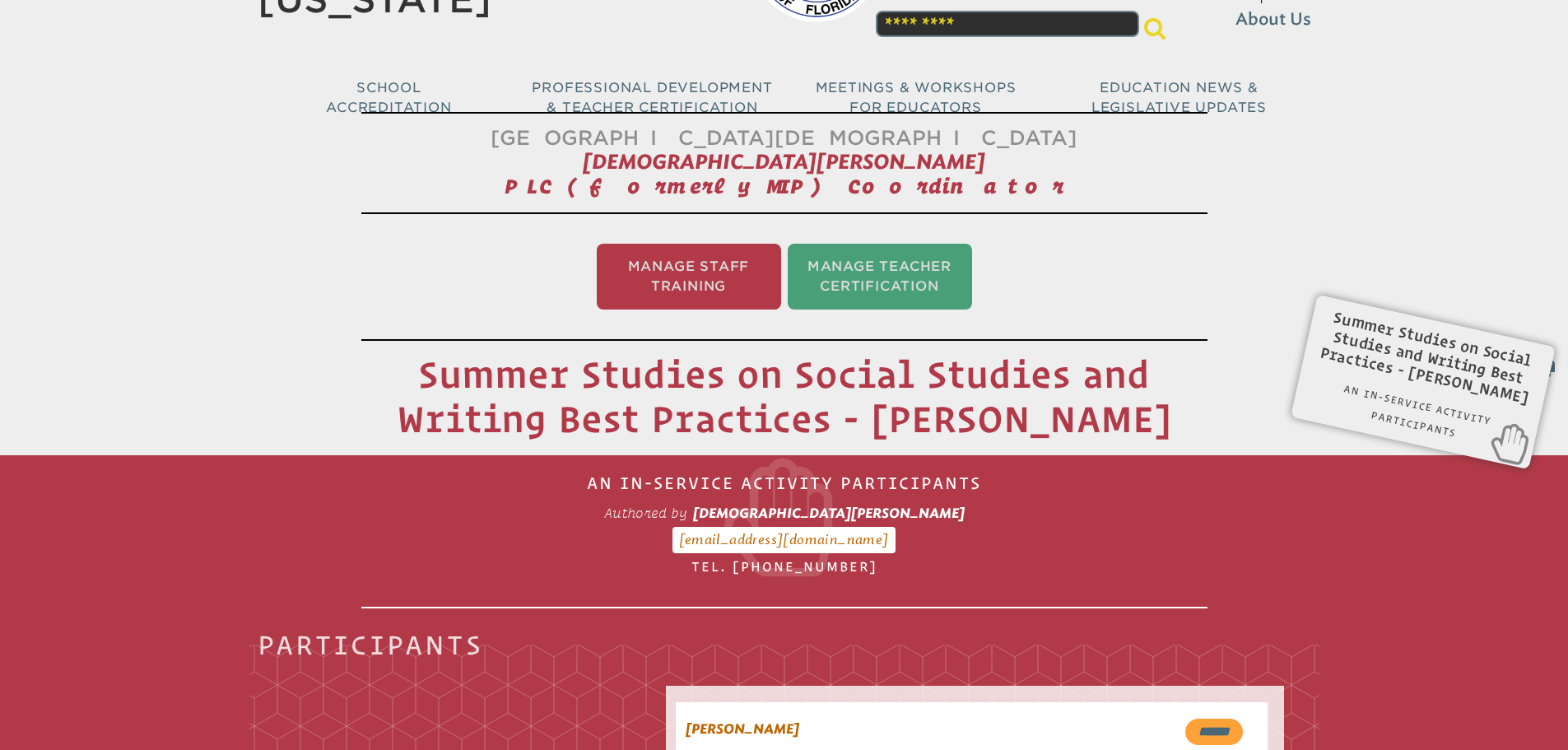
scroll to position [0, 0]
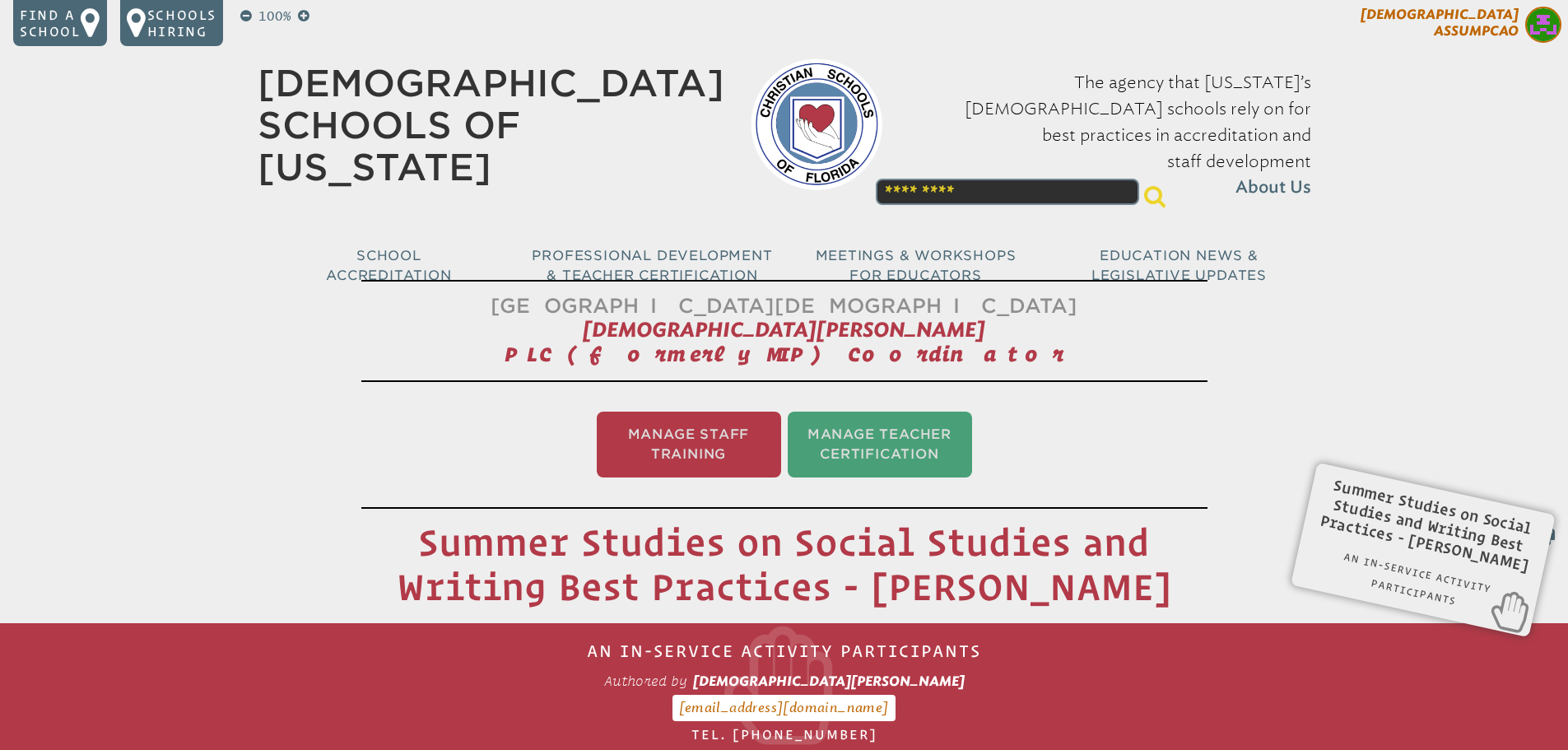
click at [1505, 40] on p "[DEMOGRAPHIC_DATA][PERSON_NAME]" at bounding box center [1432, 27] width 270 height 41
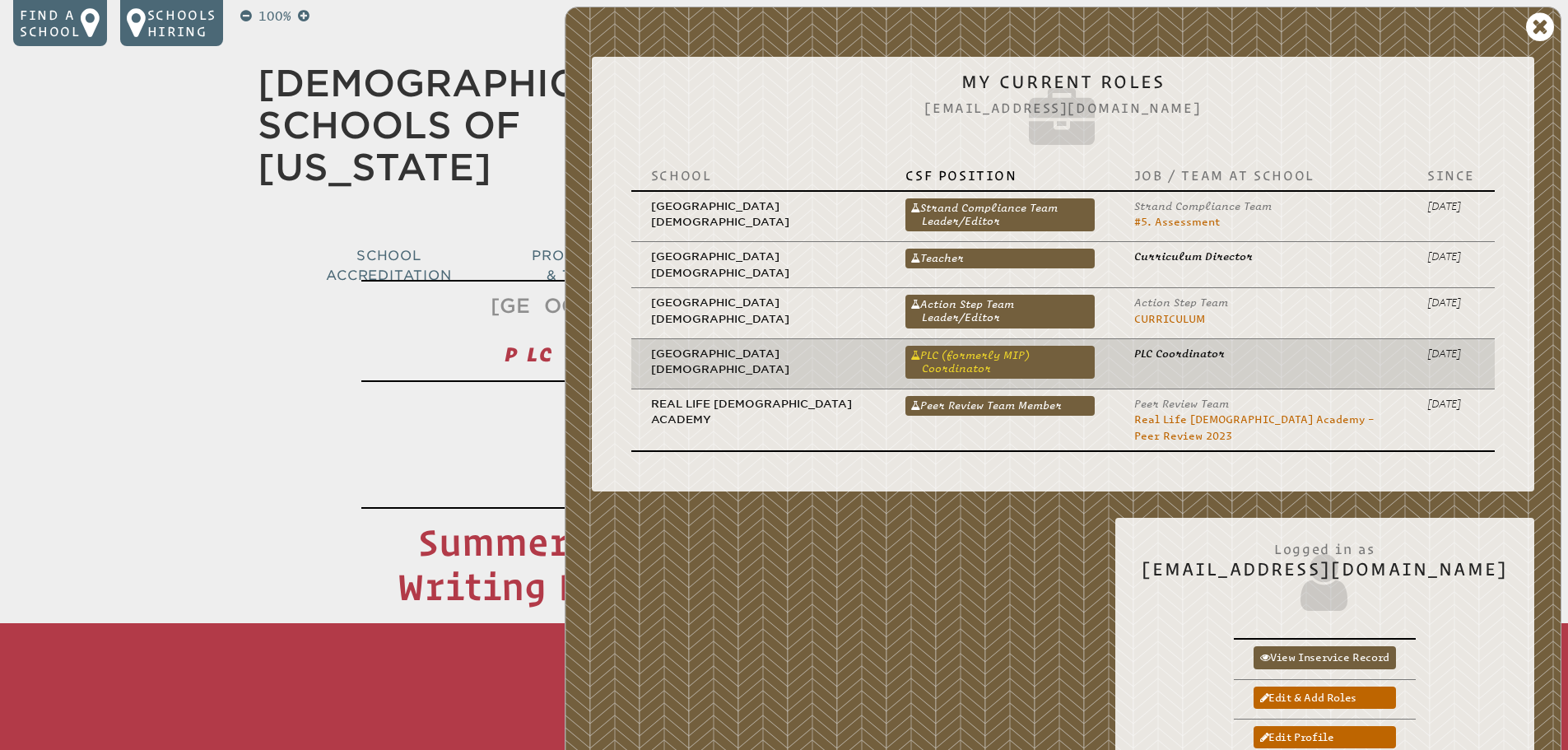
click at [1043, 355] on link "PLC (formerly MIP) Coordinator" at bounding box center [999, 363] width 188 height 33
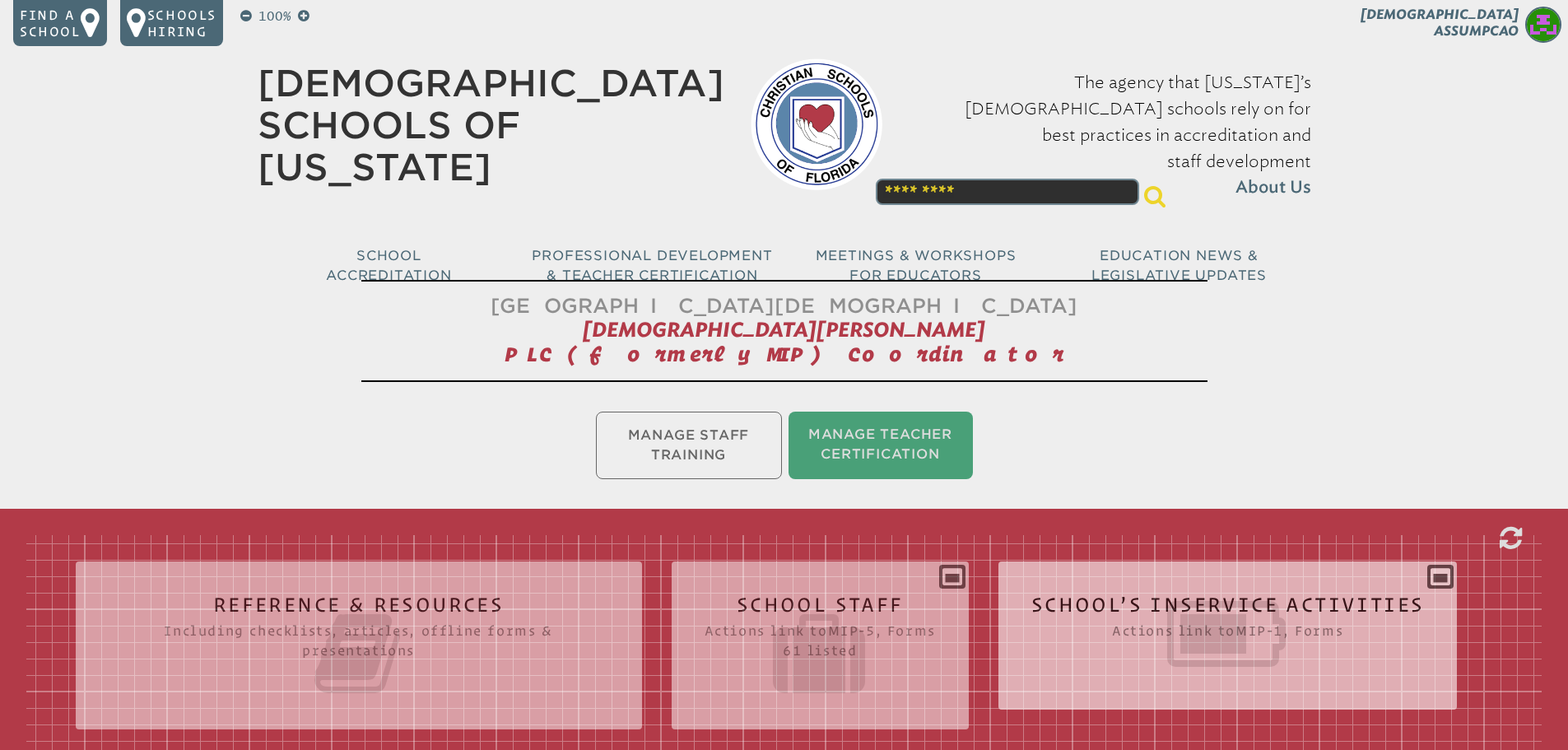
click at [1302, 588] on icon at bounding box center [1228, 634] width 394 height 92
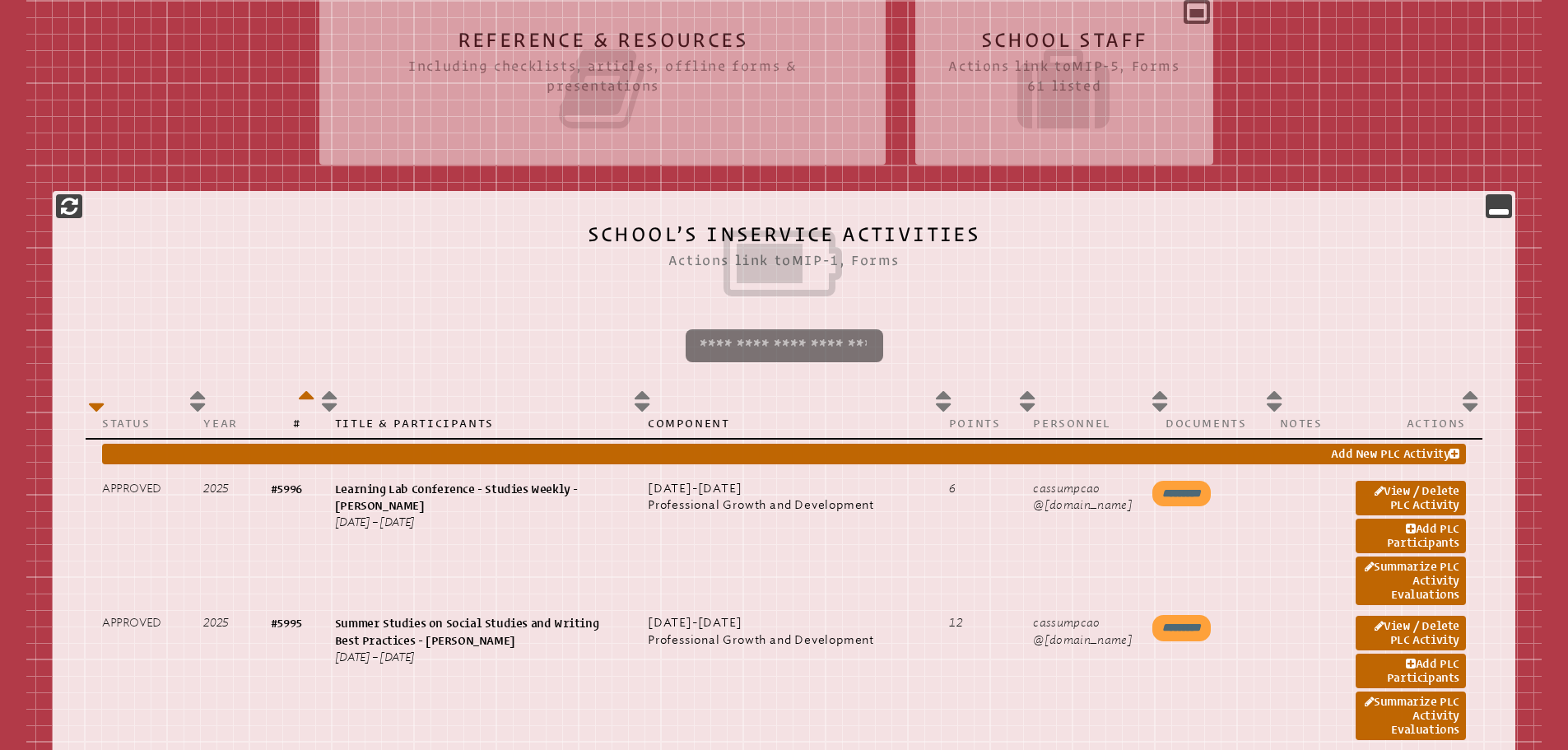
scroll to position [741, 0]
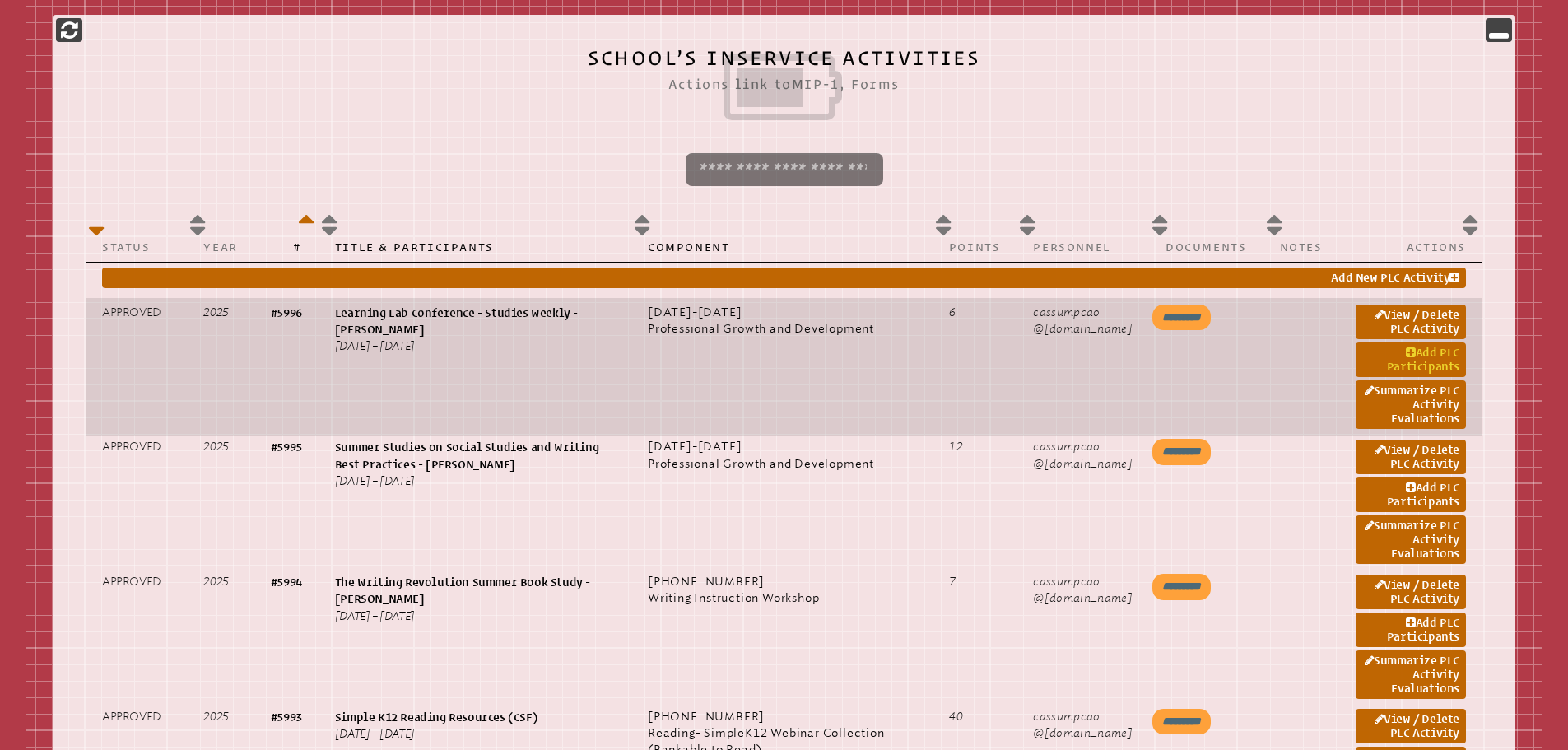
click at [1430, 359] on link "Add PLC Participants" at bounding box center [1411, 359] width 111 height 34
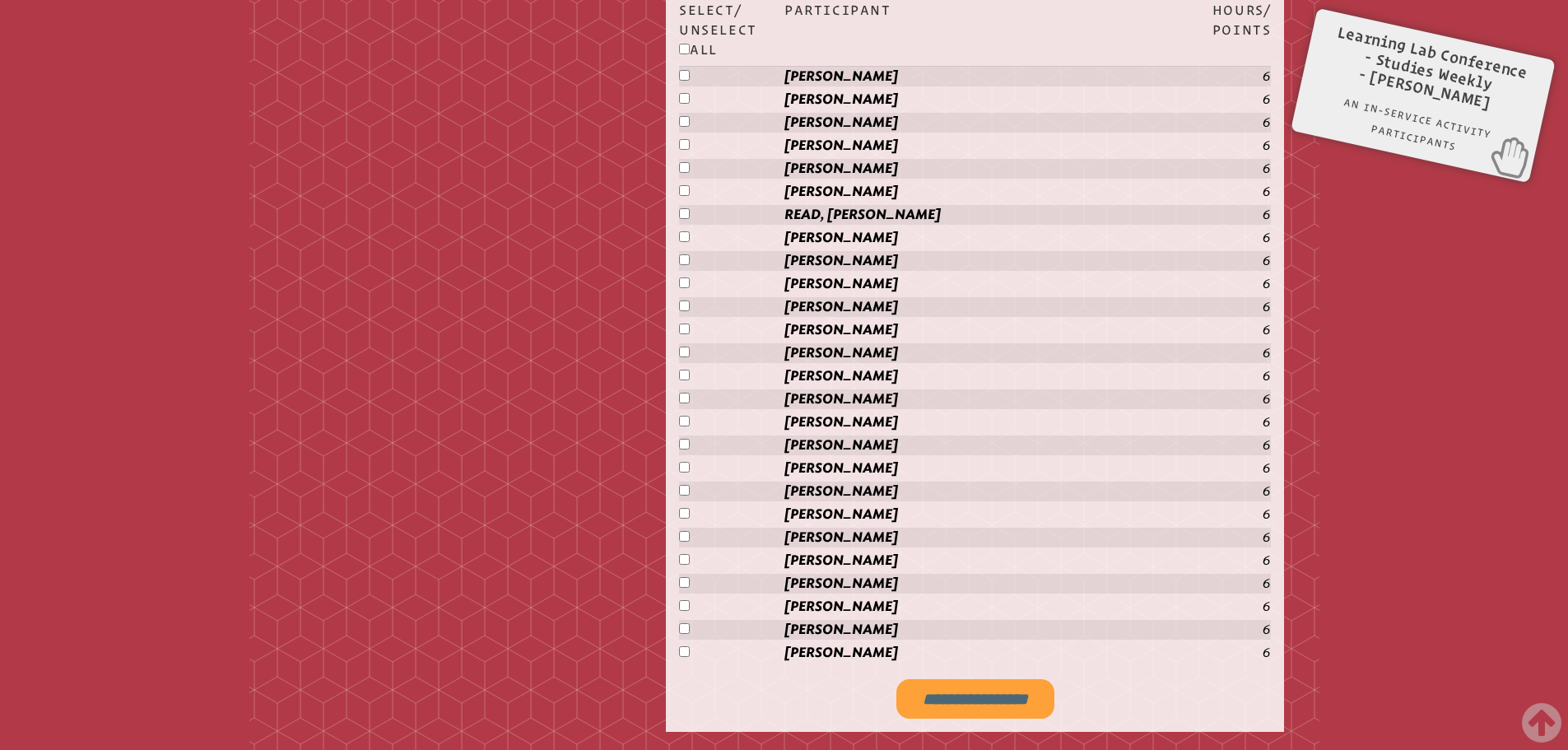
scroll to position [2002, 0]
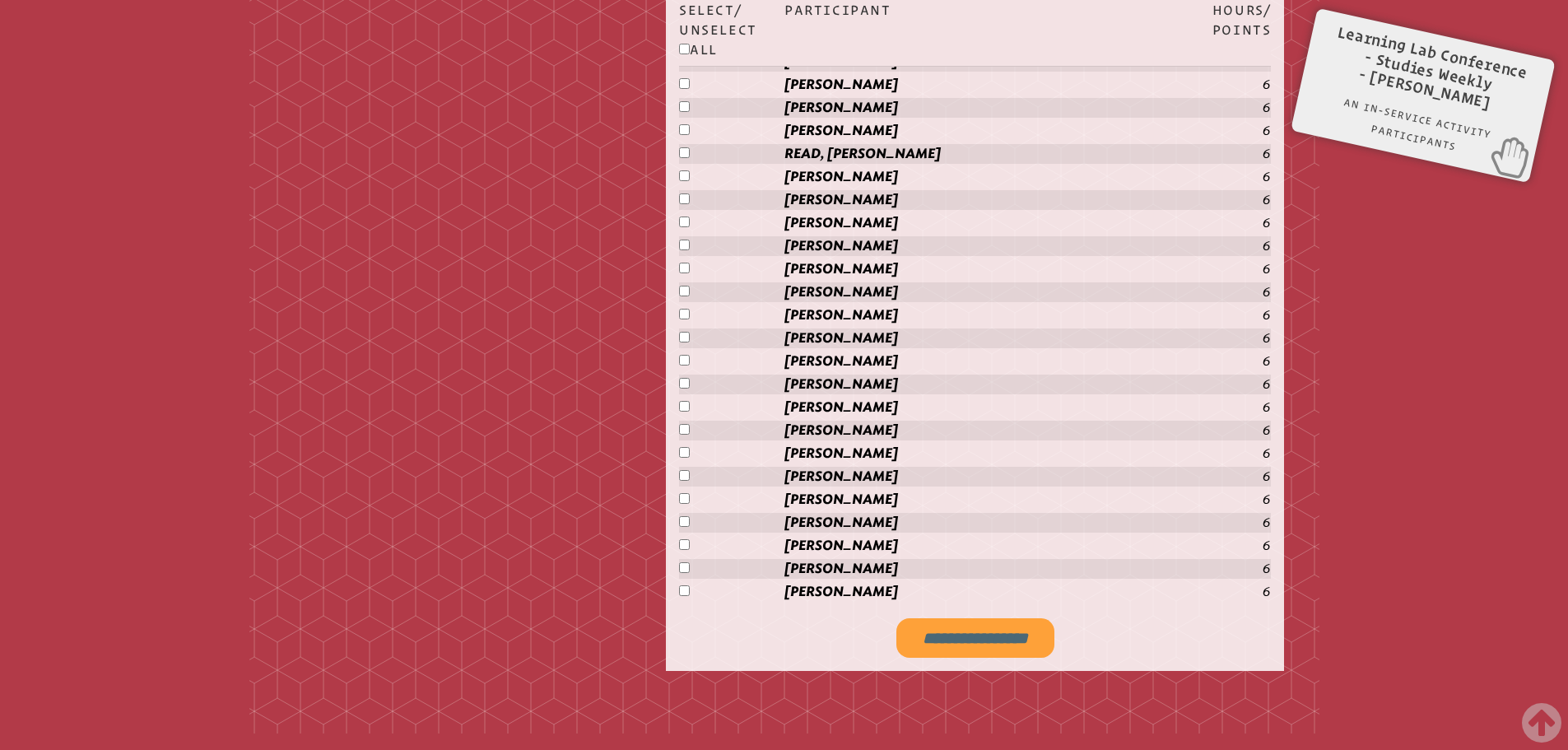
click at [968, 627] on input "**********" at bounding box center [975, 637] width 158 height 40
type input "**********"
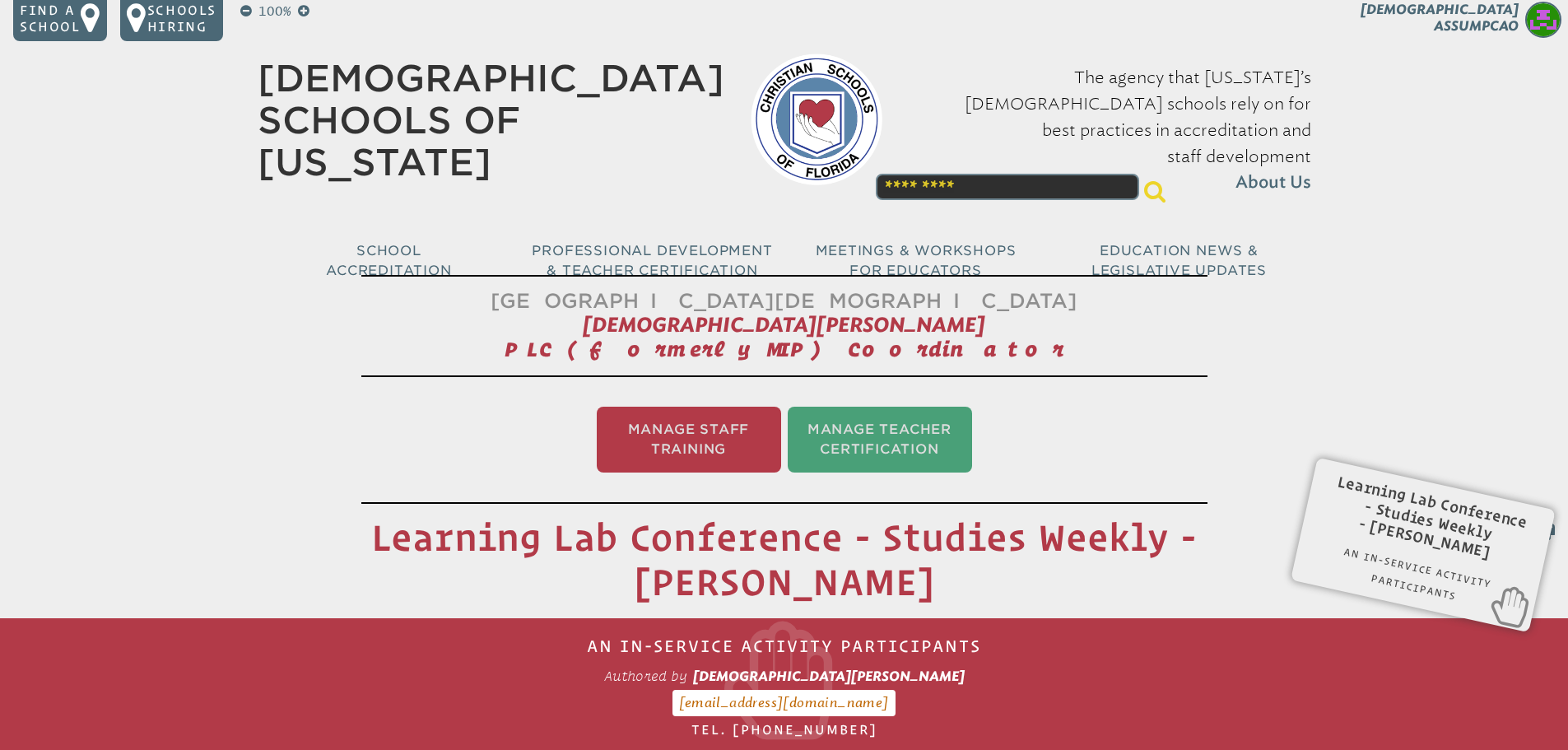
scroll to position [0, 0]
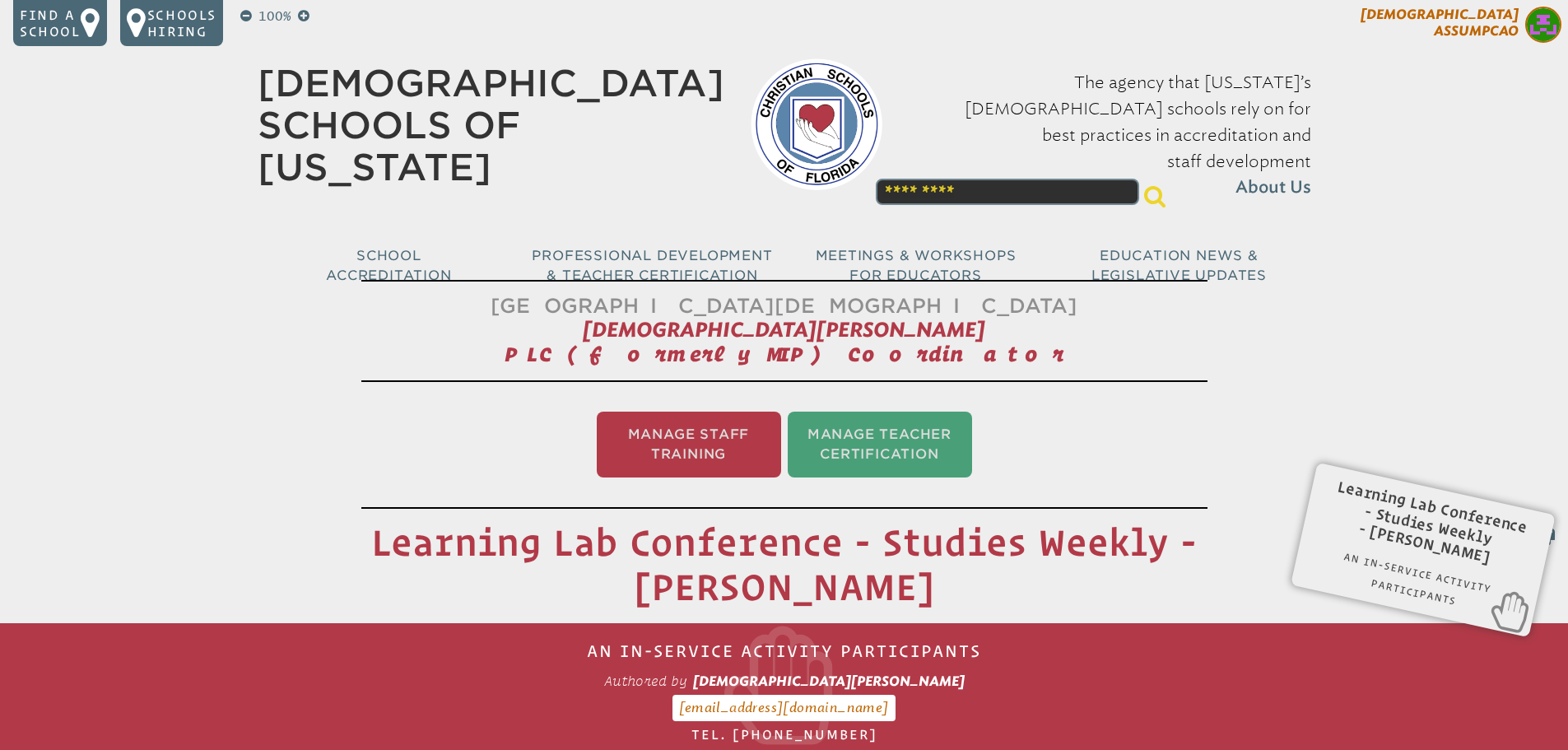
click at [1504, 35] on span "[DEMOGRAPHIC_DATA][PERSON_NAME]" at bounding box center [1439, 22] width 158 height 32
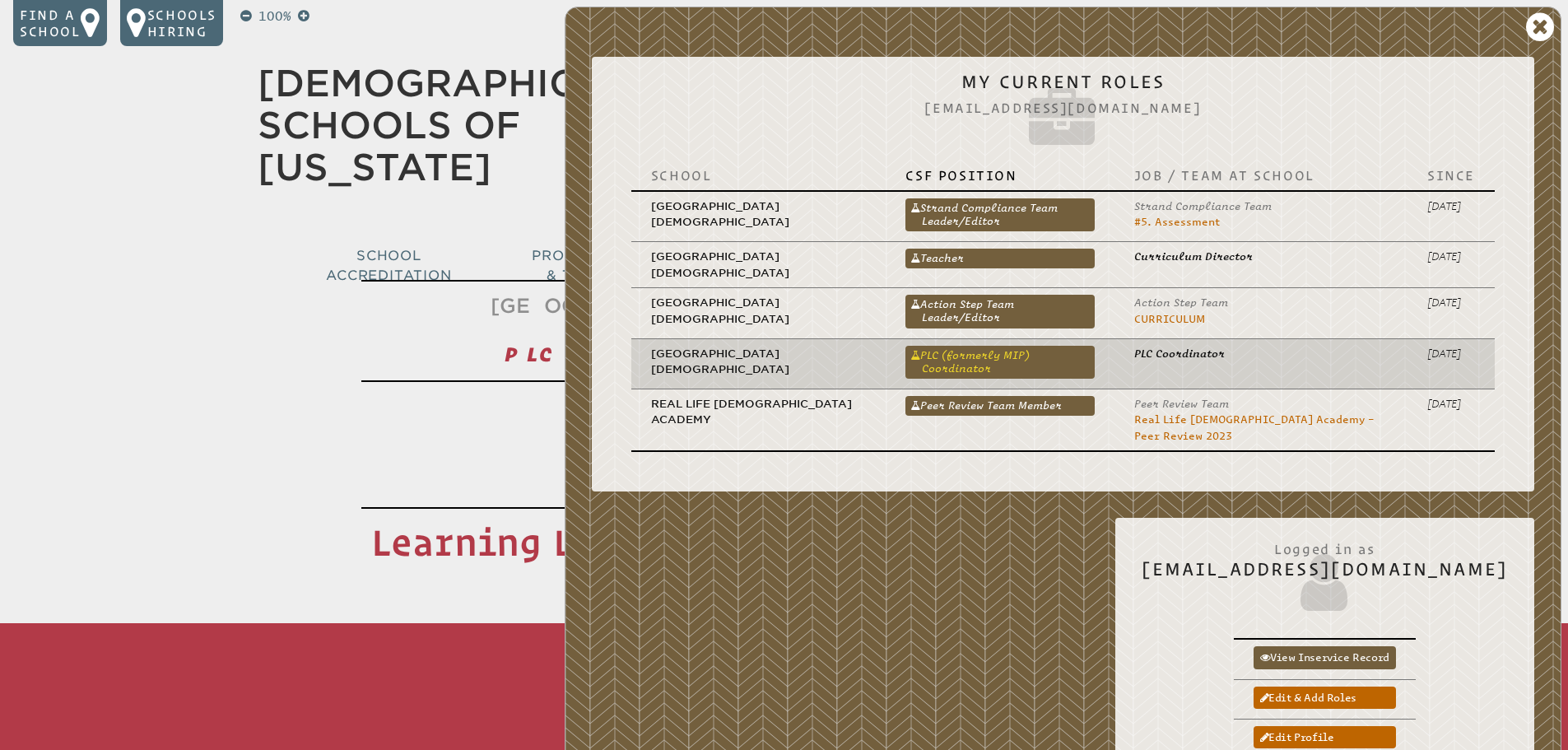
click at [1051, 354] on link "PLC (formerly MIP) Coordinator" at bounding box center [999, 363] width 188 height 33
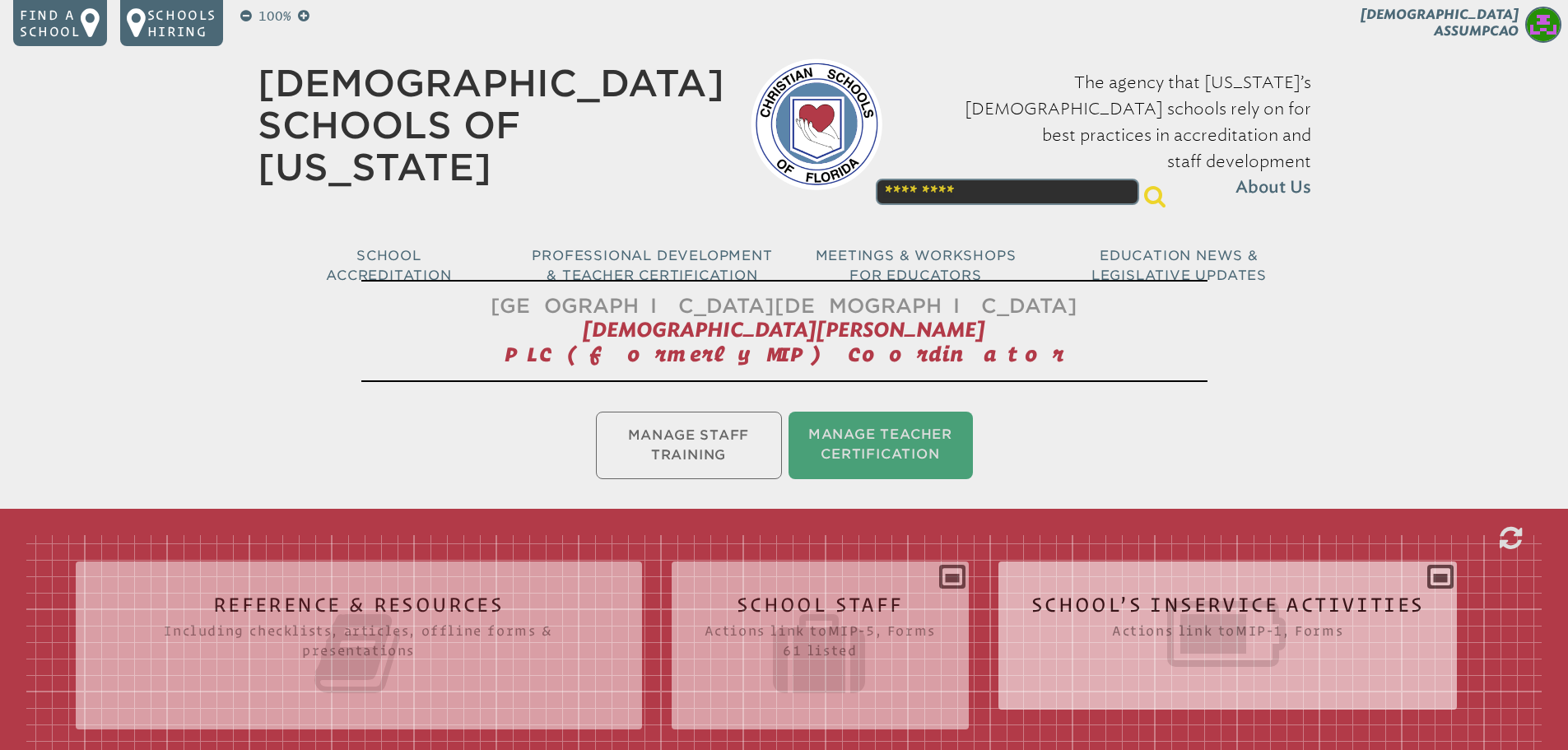
click at [1438, 576] on div "School’s Inservice Activities Actions link to mip-1 , Forms Status Year # Title…" at bounding box center [1228, 629] width 459 height 109
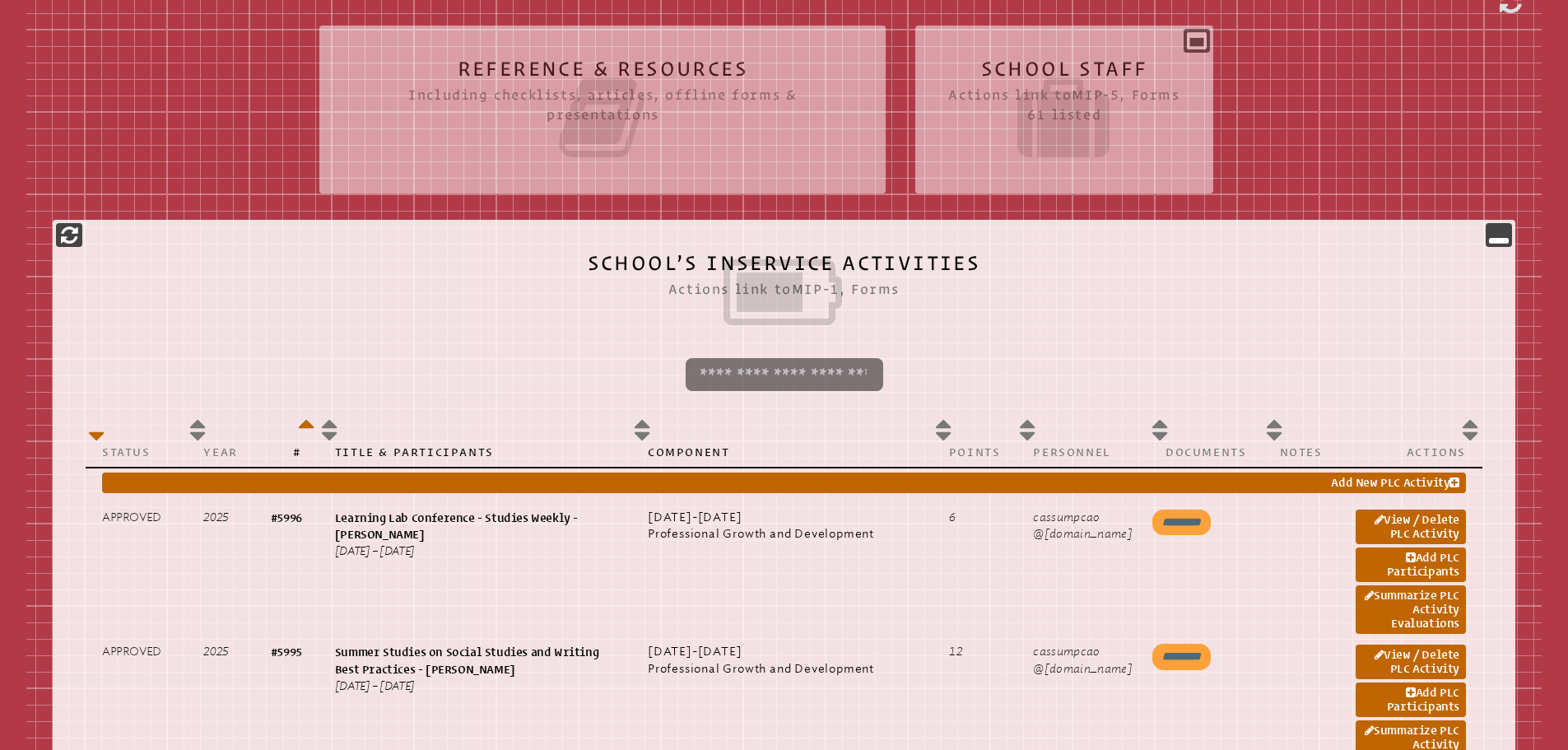
scroll to position [494, 0]
